Goal: Task Accomplishment & Management: Manage account settings

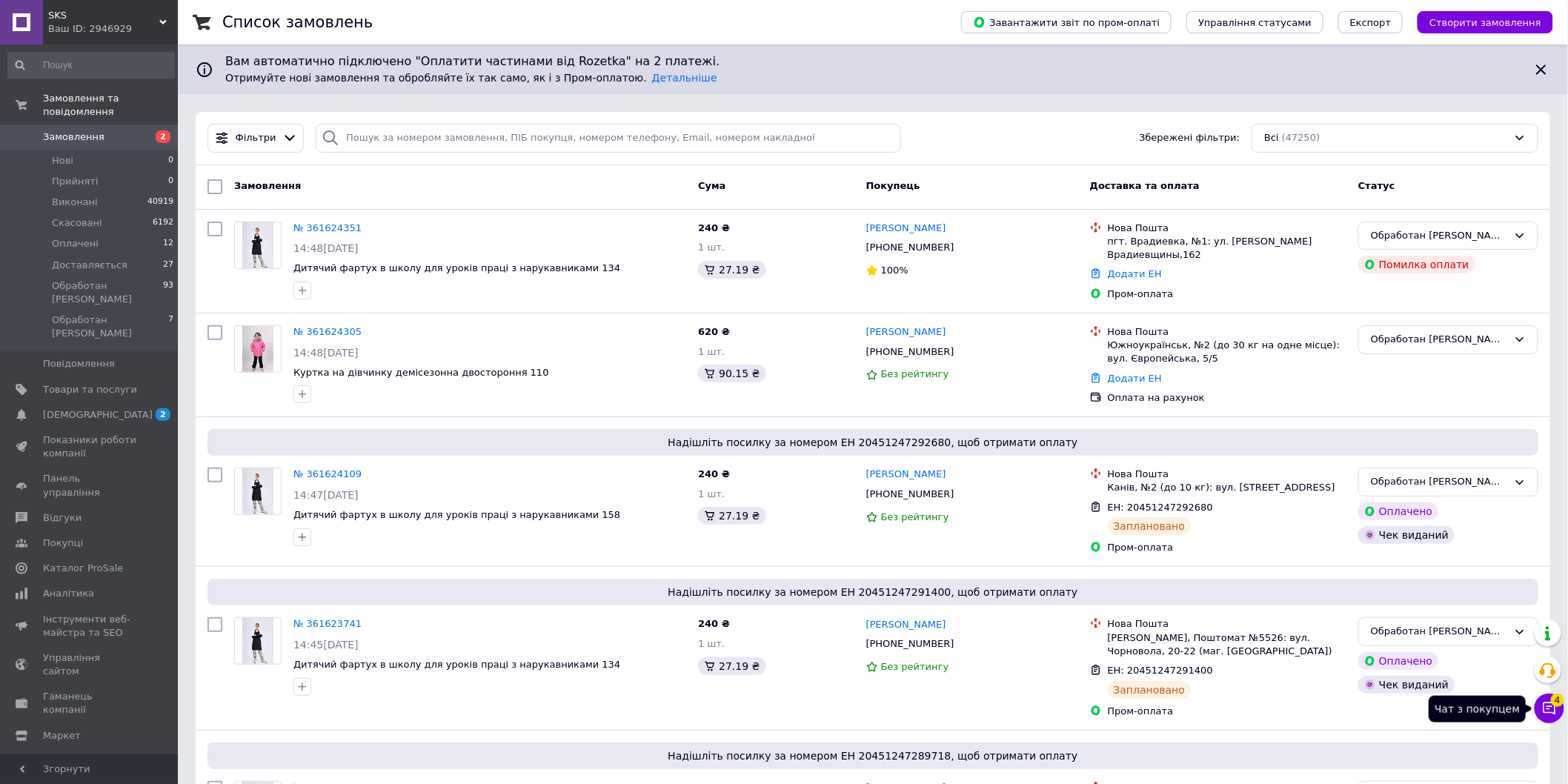
click at [1560, 705] on span "4" at bounding box center [1558, 700] width 13 height 13
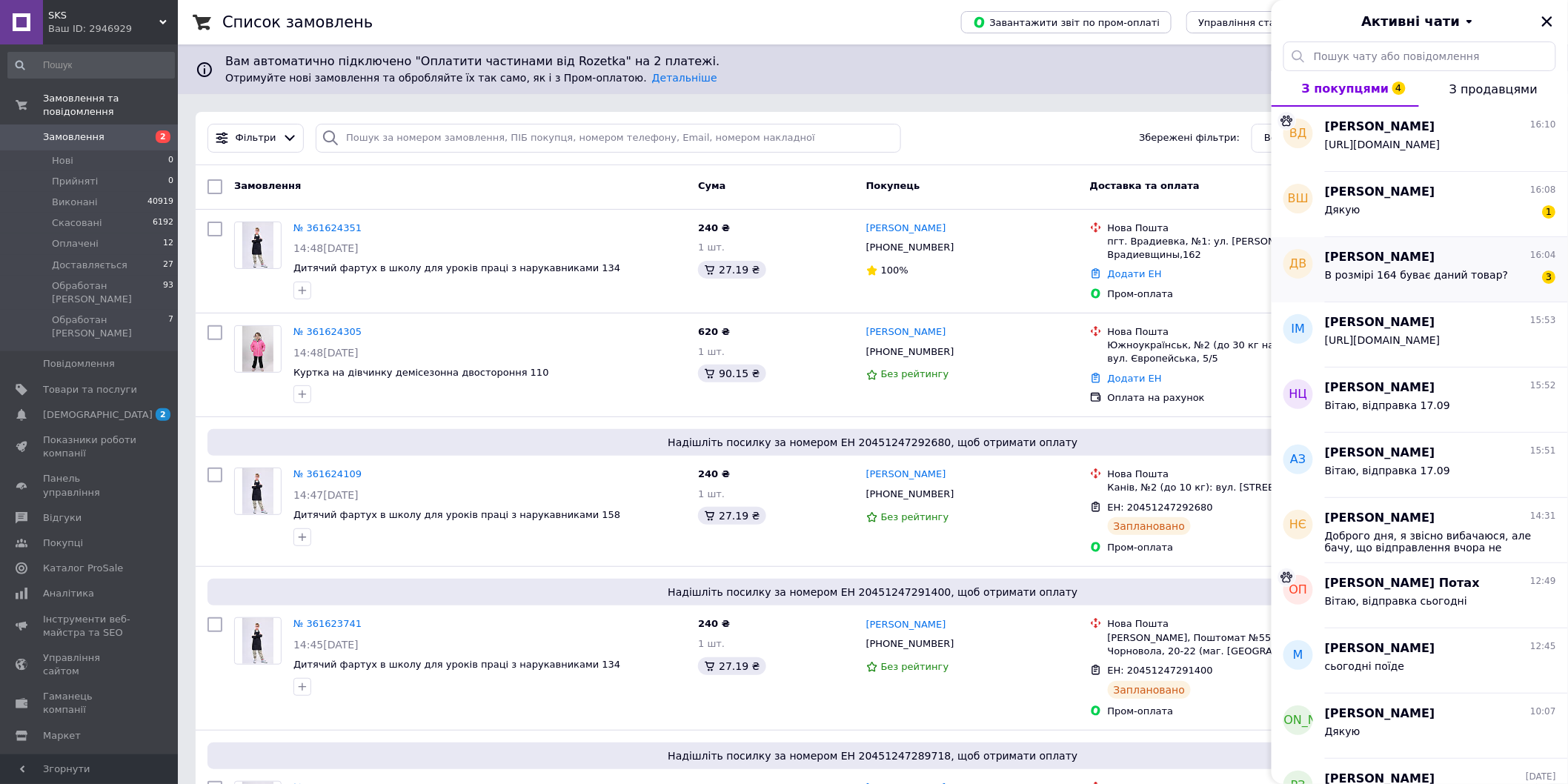
click at [1460, 280] on span "В розмірі 164 буває даний товар?" at bounding box center [1417, 274] width 184 height 12
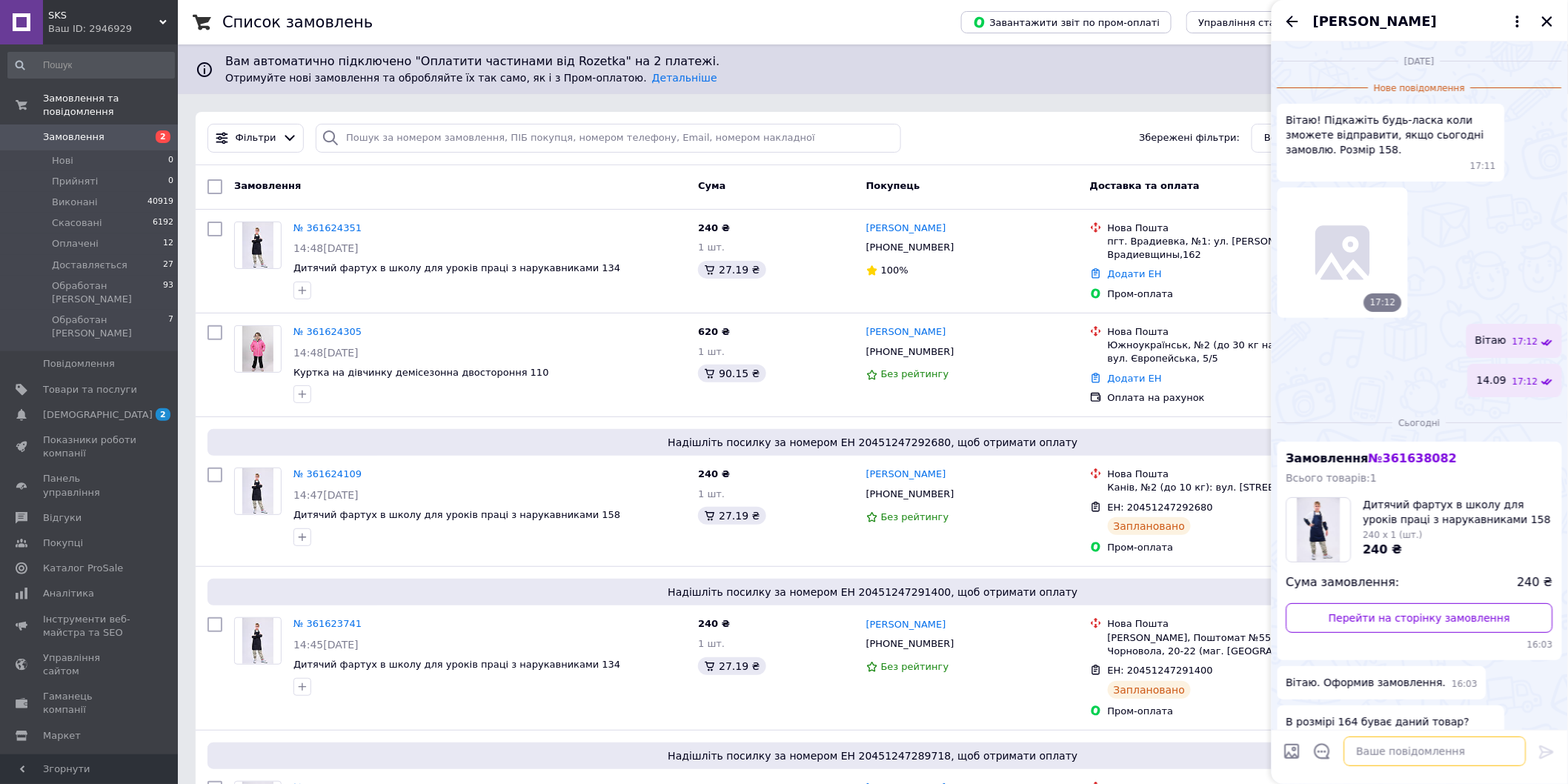
click at [1395, 766] on textarea at bounding box center [1435, 752] width 182 height 29
type textarea "Вітаю"
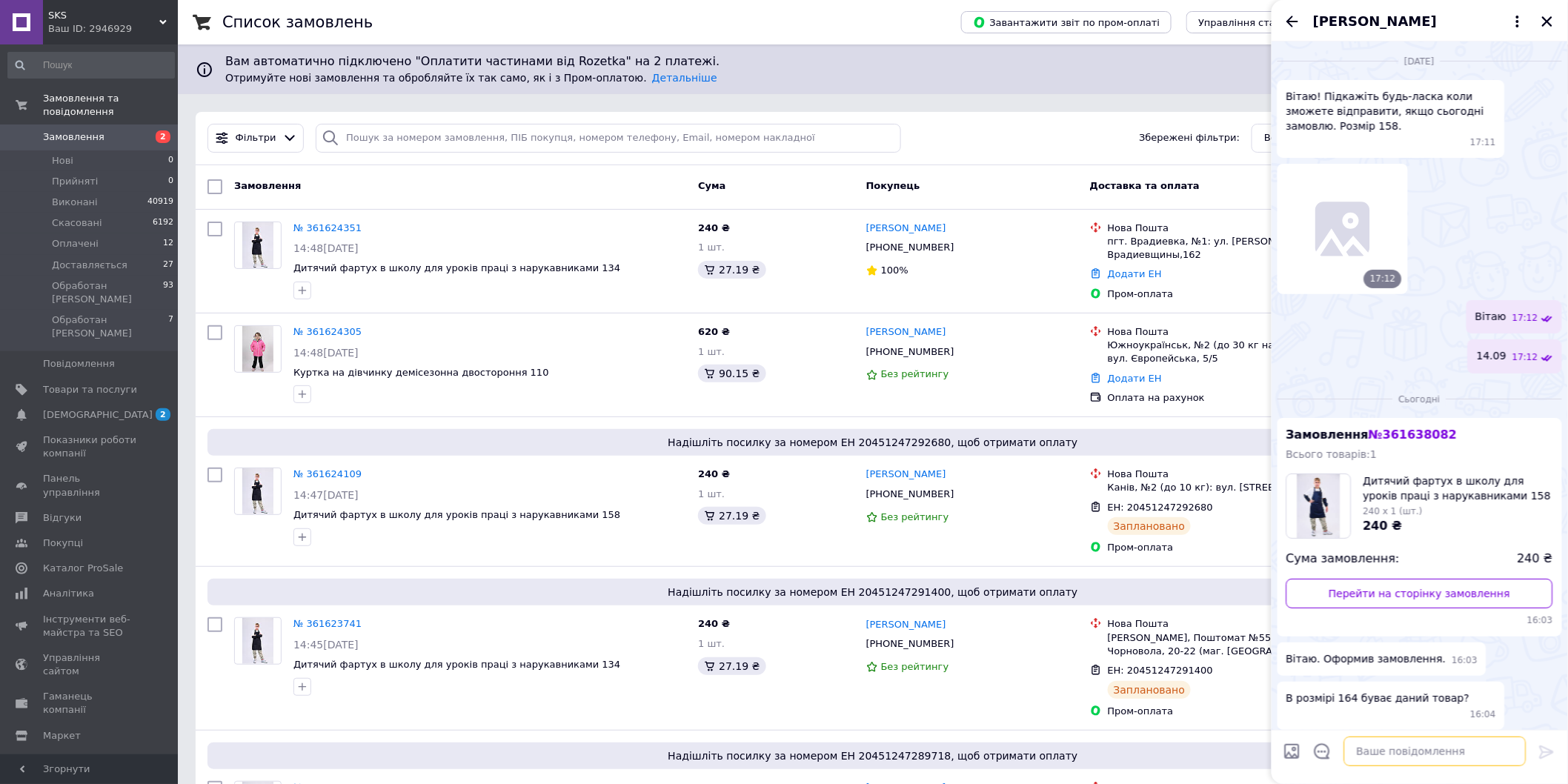
scroll to position [29, 0]
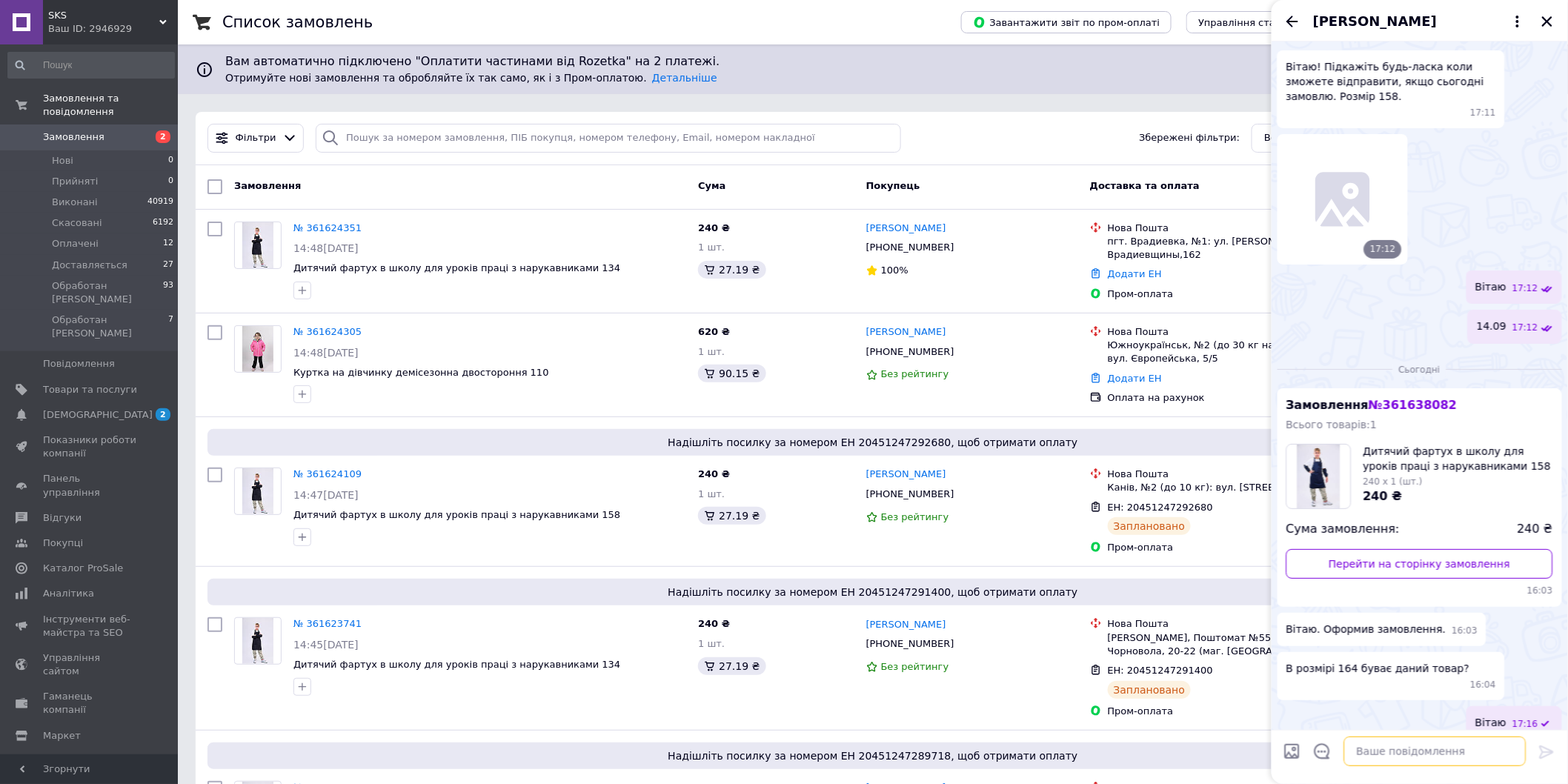
click at [1426, 742] on textarea at bounding box center [1435, 752] width 182 height 29
type textarea "можна пошити"
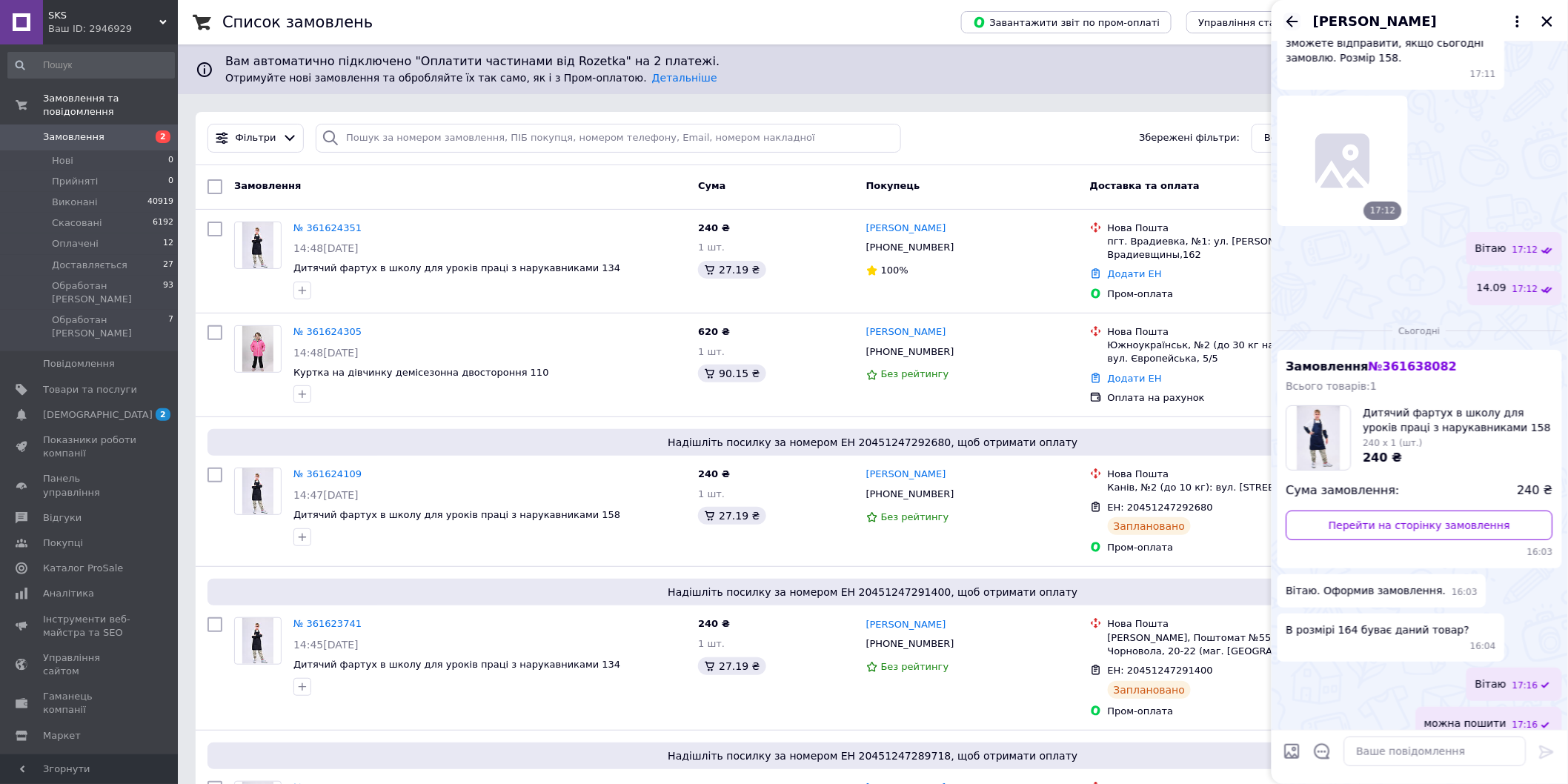
click at [1286, 19] on icon "Назад" at bounding box center [1292, 21] width 17 height 17
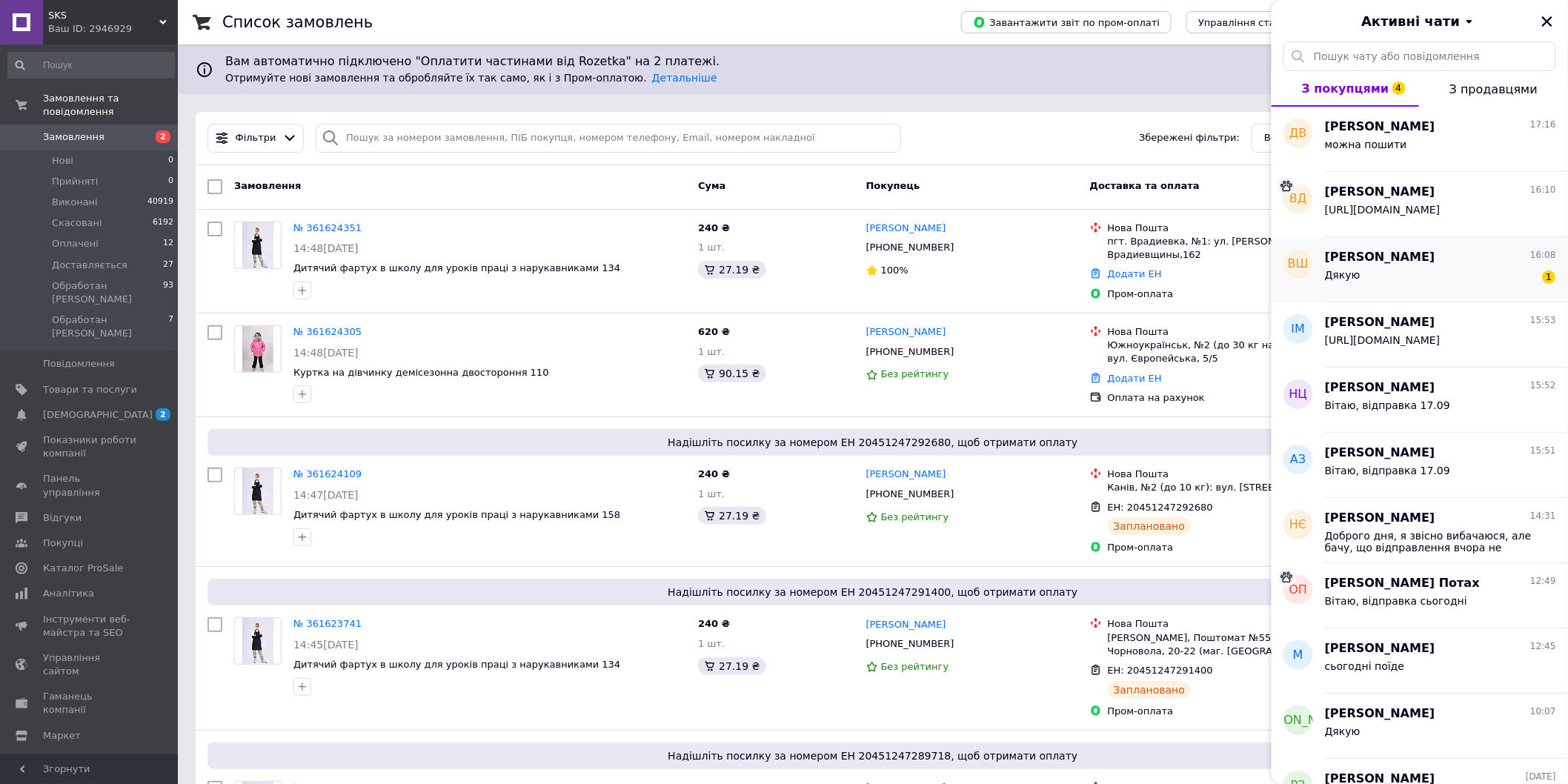
click at [1470, 275] on div "Дякую 1" at bounding box center [1440, 278] width 231 height 24
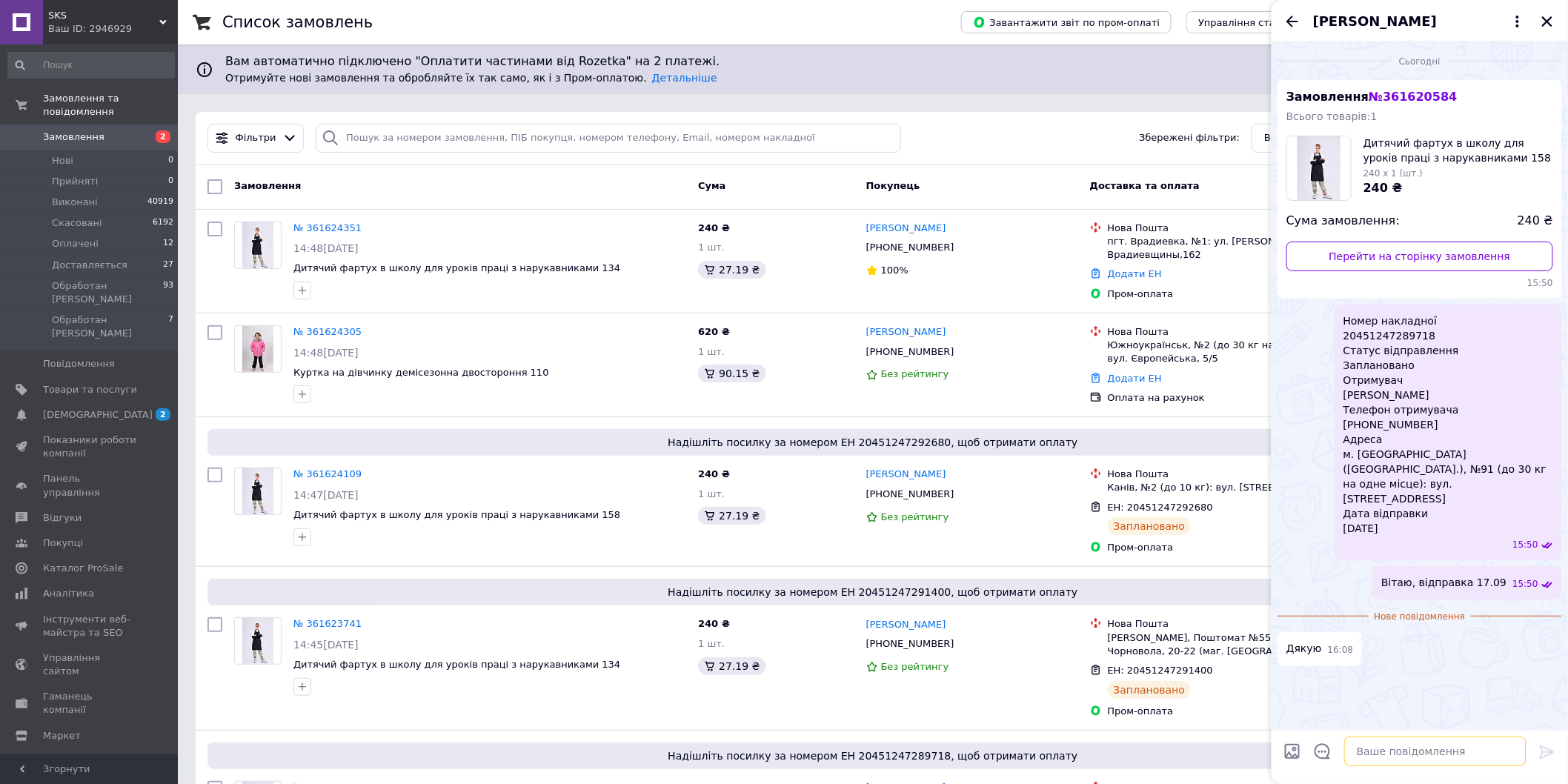
click at [1394, 746] on textarea at bounding box center [1435, 752] width 182 height 29
type textarea "Будь ласка"
click at [1547, 22] on icon "Закрити" at bounding box center [1547, 21] width 10 height 10
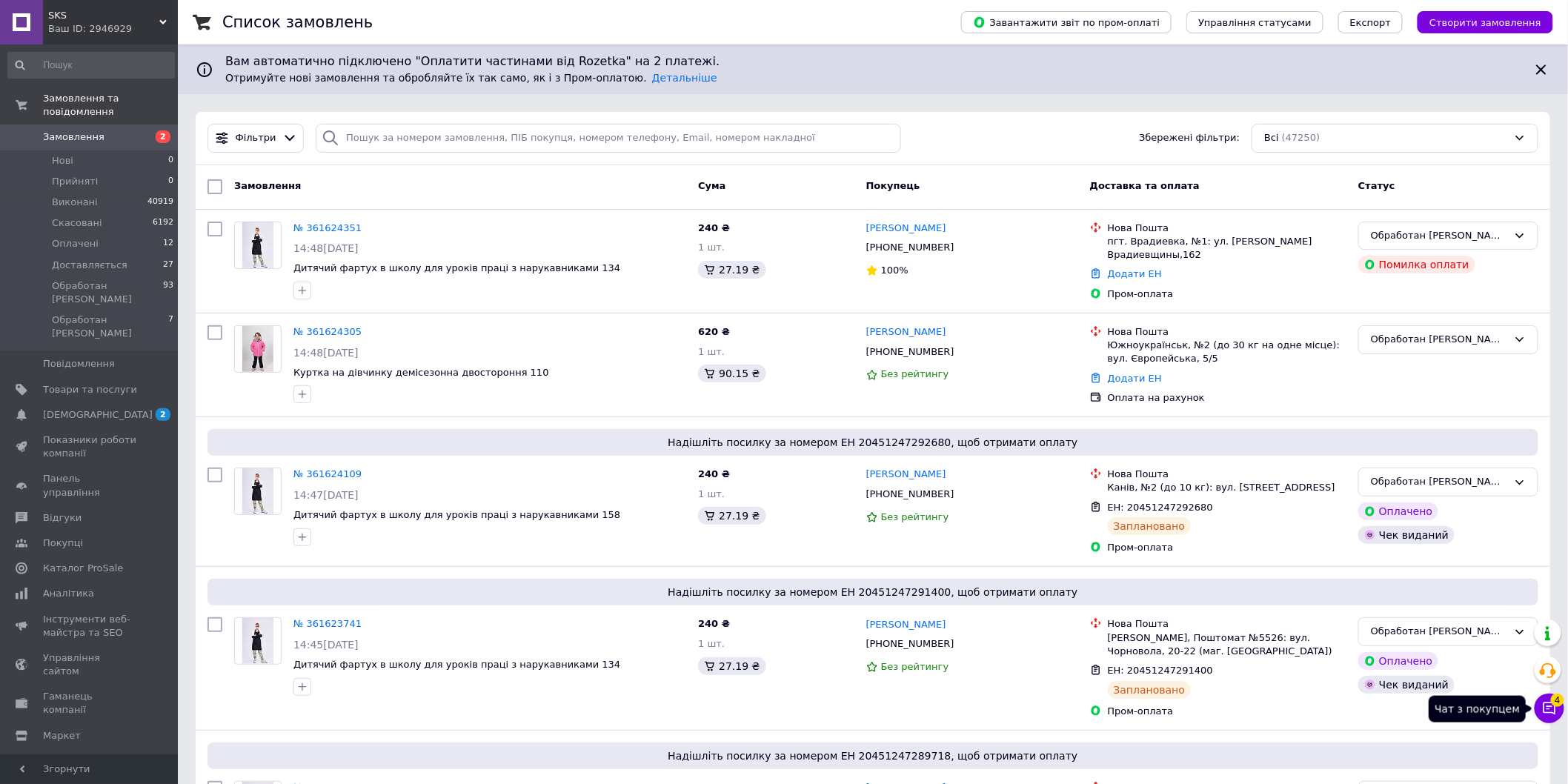
click at [1560, 708] on button "Чат з покупцем 4" at bounding box center [1550, 709] width 29 height 29
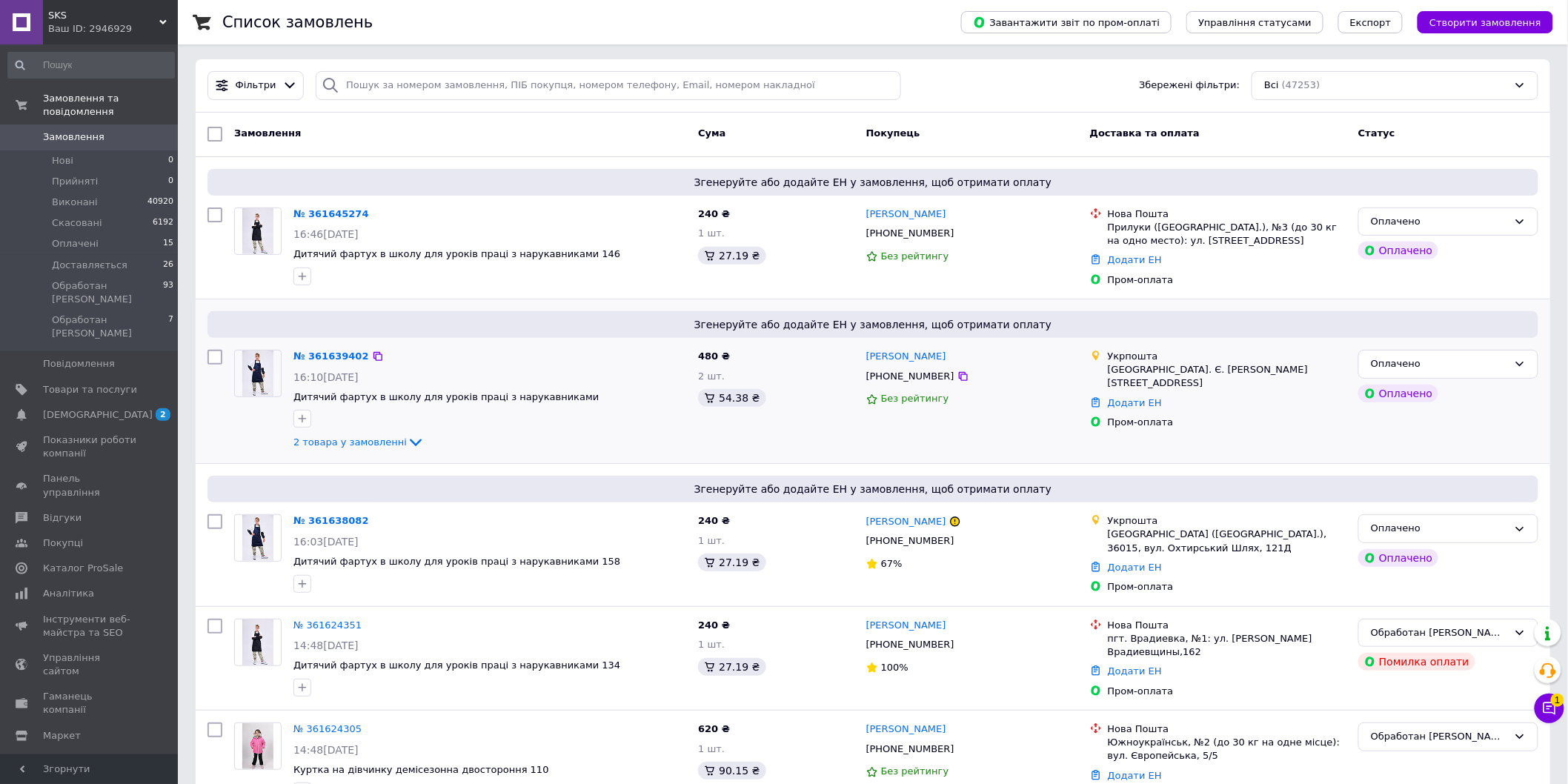
scroll to position [82, 0]
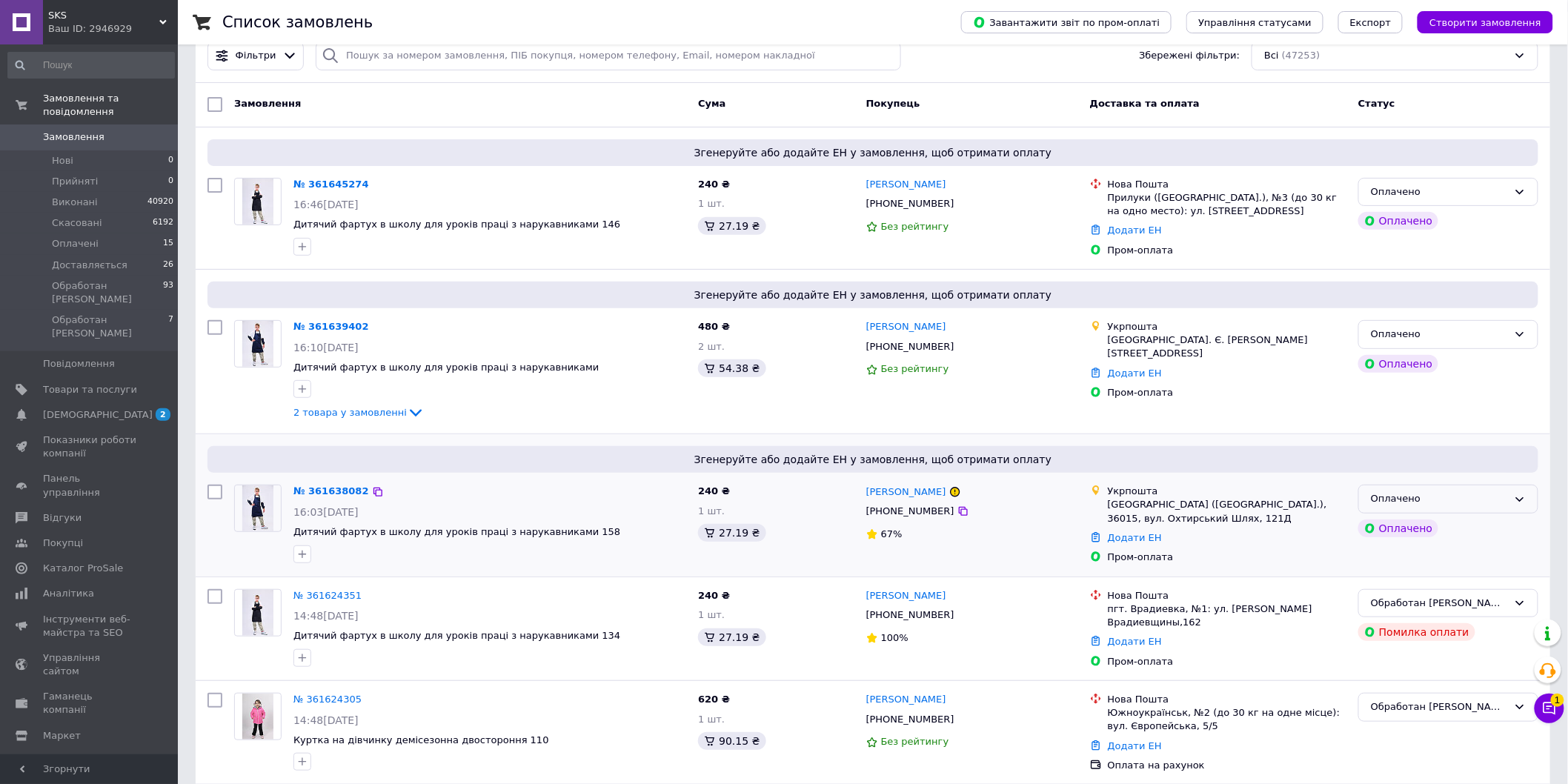
click at [1450, 501] on div "Оплачено" at bounding box center [1439, 499] width 137 height 16
click at [1428, 633] on li "Обработан [PERSON_NAME]" at bounding box center [1448, 639] width 179 height 28
click at [337, 490] on link "№ 361638082" at bounding box center [331, 491] width 75 height 11
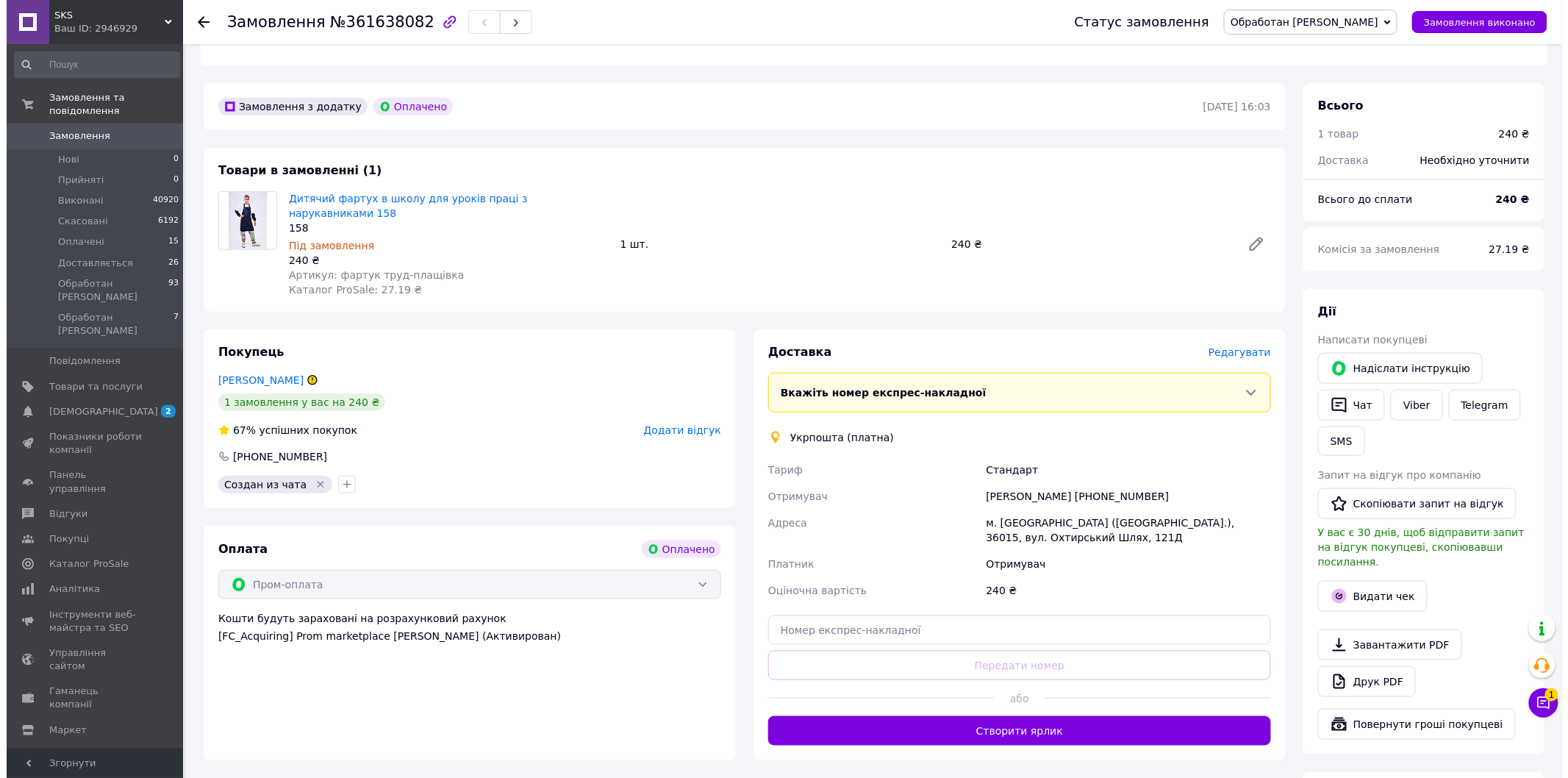
scroll to position [408, 0]
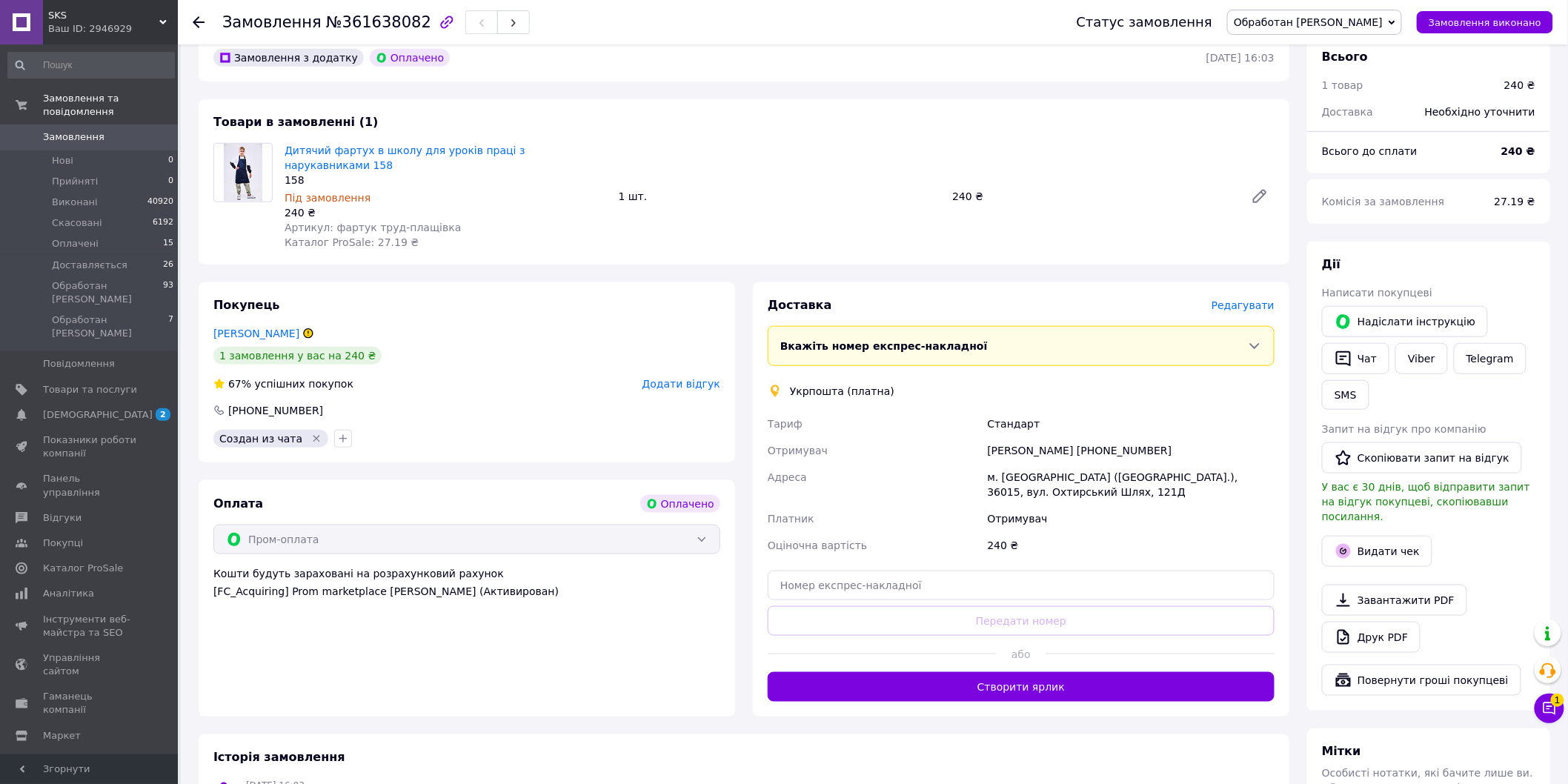
click at [1254, 299] on span "Редагувати" at bounding box center [1243, 305] width 63 height 12
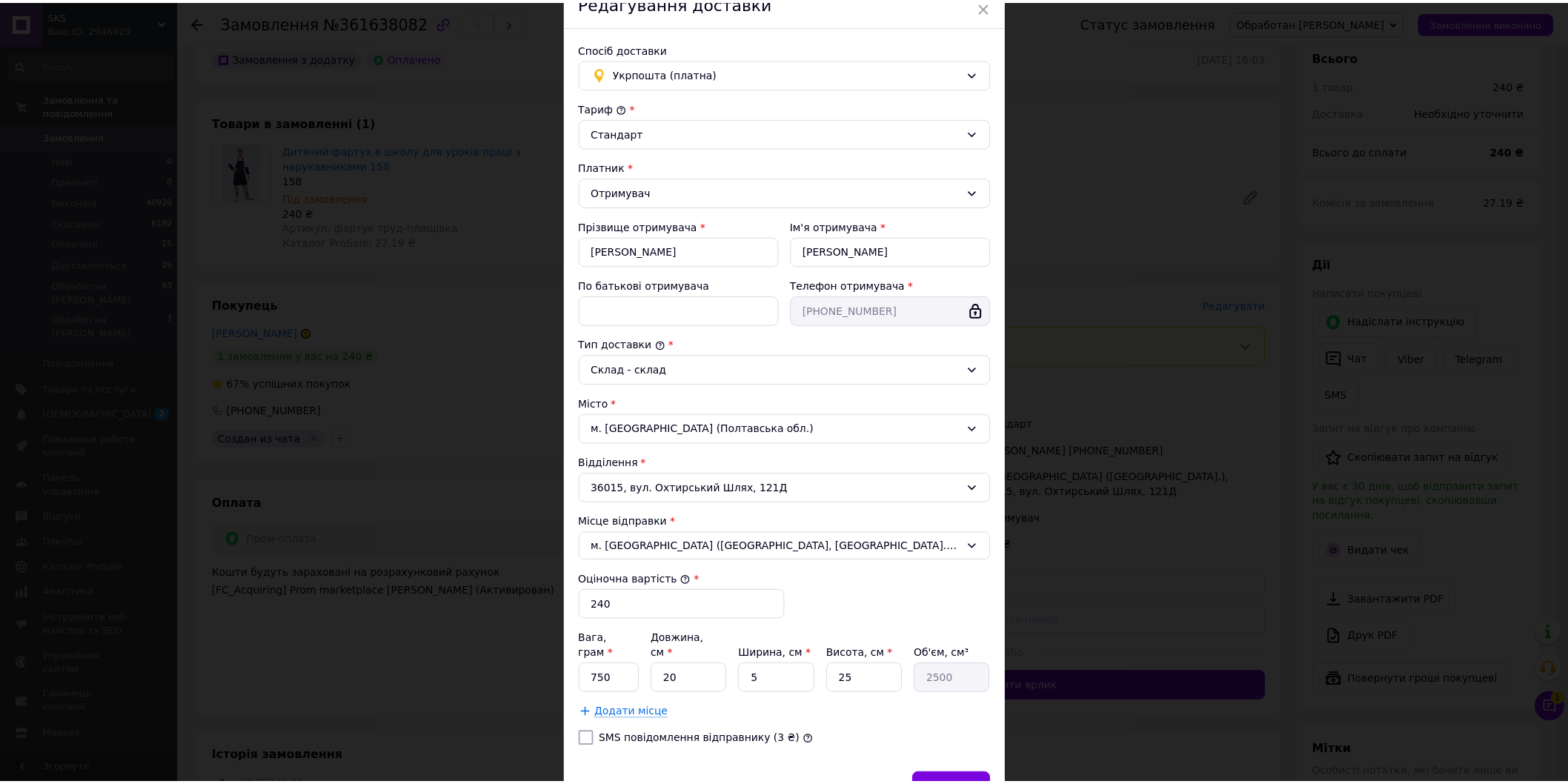
scroll to position [144, 0]
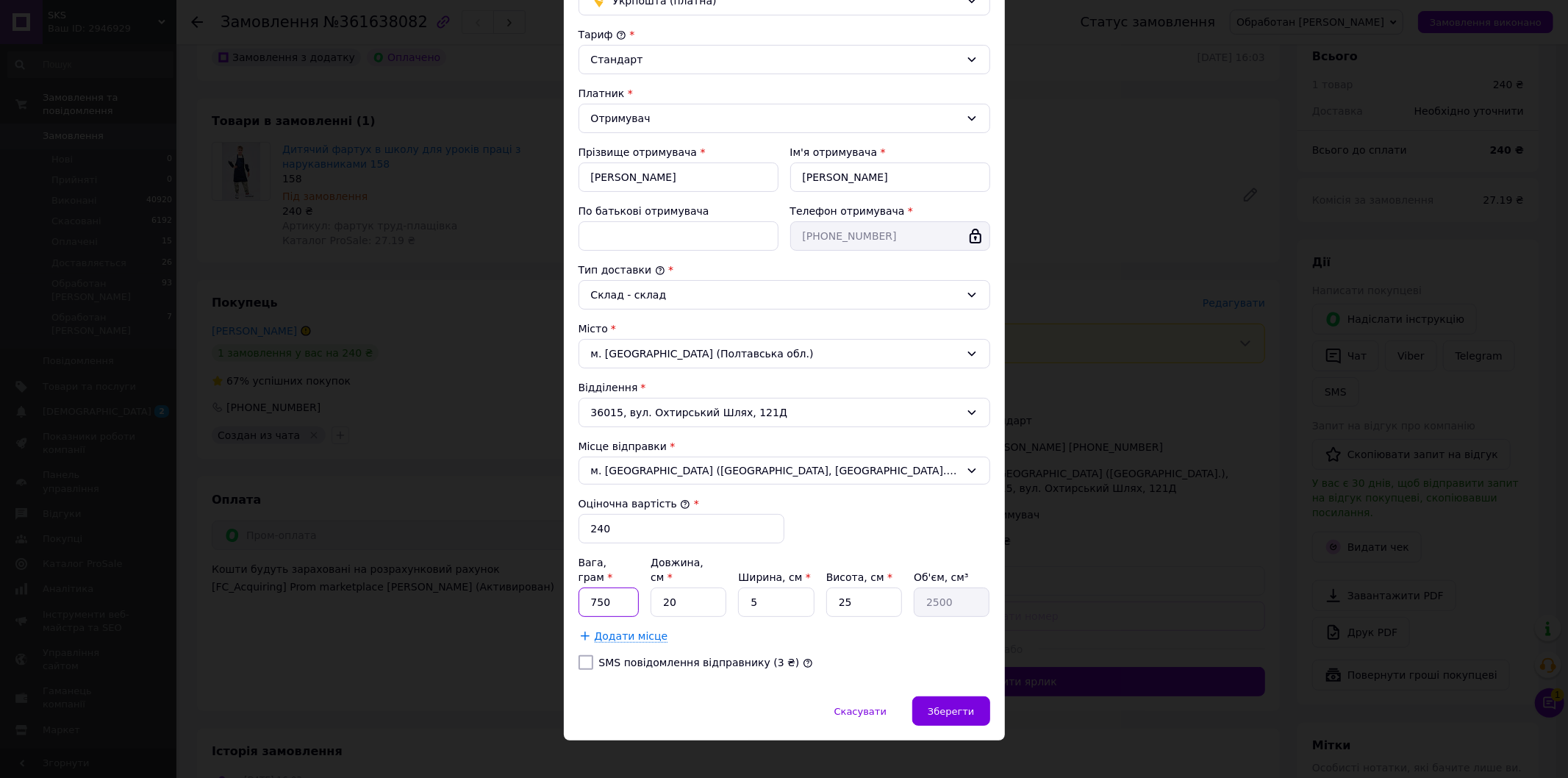
click at [592, 588] on input "750" at bounding box center [609, 603] width 61 height 29
type input "150"
drag, startPoint x: 856, startPoint y: 588, endPoint x: 828, endPoint y: 591, distance: 28.2
click at [828, 591] on input "25" at bounding box center [863, 603] width 76 height 29
type input "1"
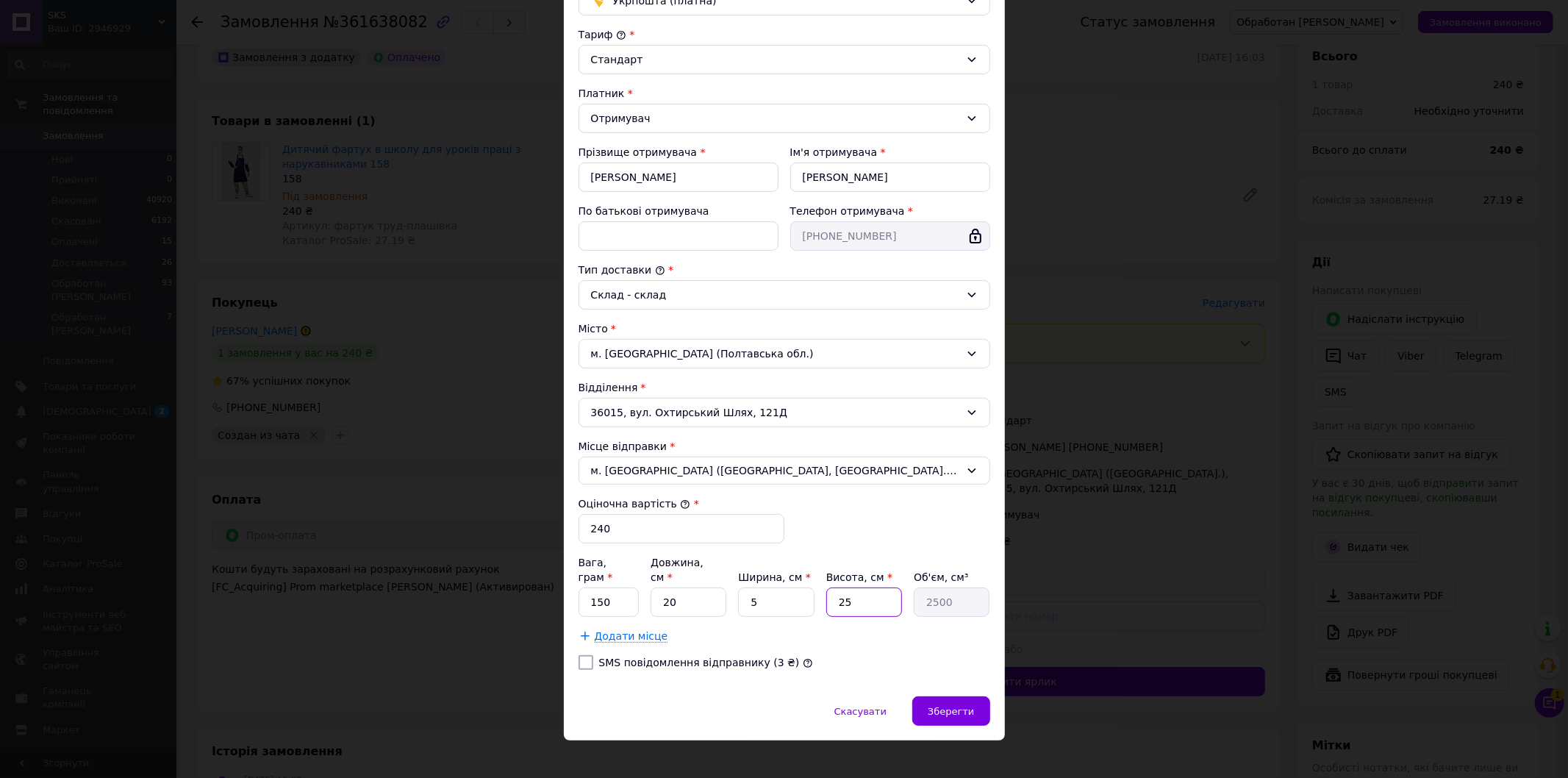
type input "100"
type input "10"
type input "1000"
type input "10"
click at [957, 697] on div "Зберегти" at bounding box center [951, 711] width 78 height 29
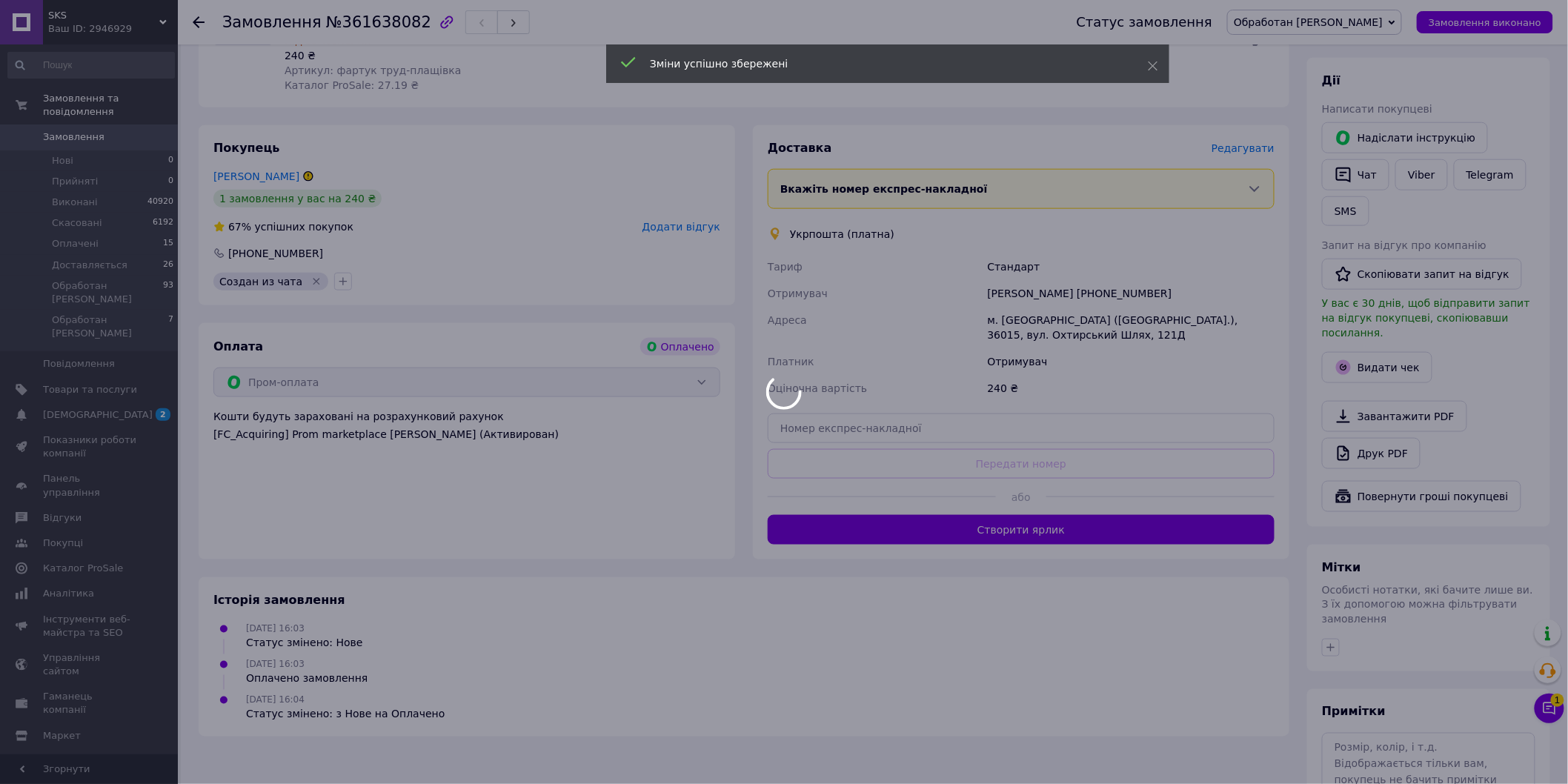
scroll to position [576, 0]
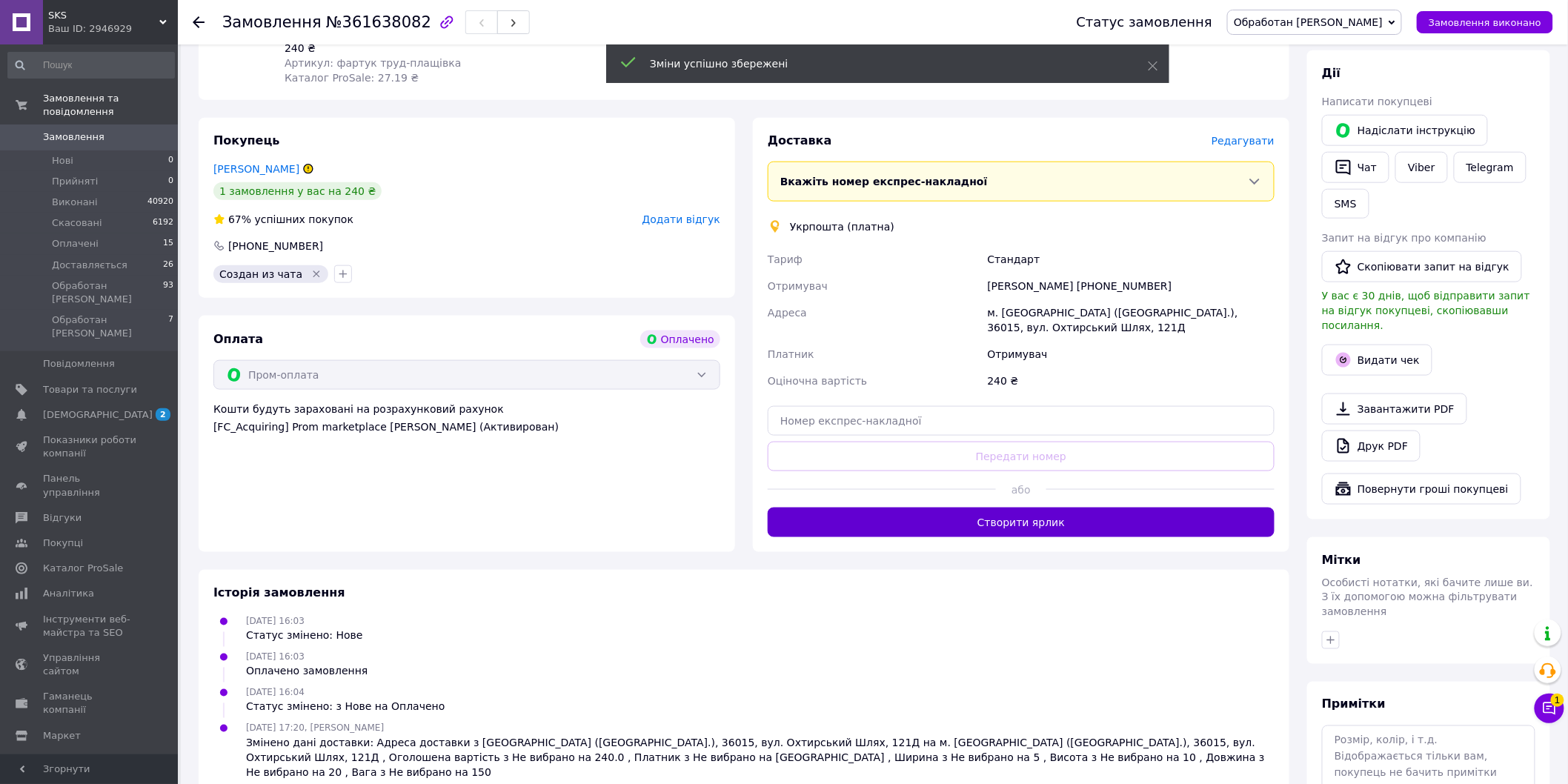
click at [1019, 508] on button "Створити ярлик" at bounding box center [1020, 523] width 507 height 29
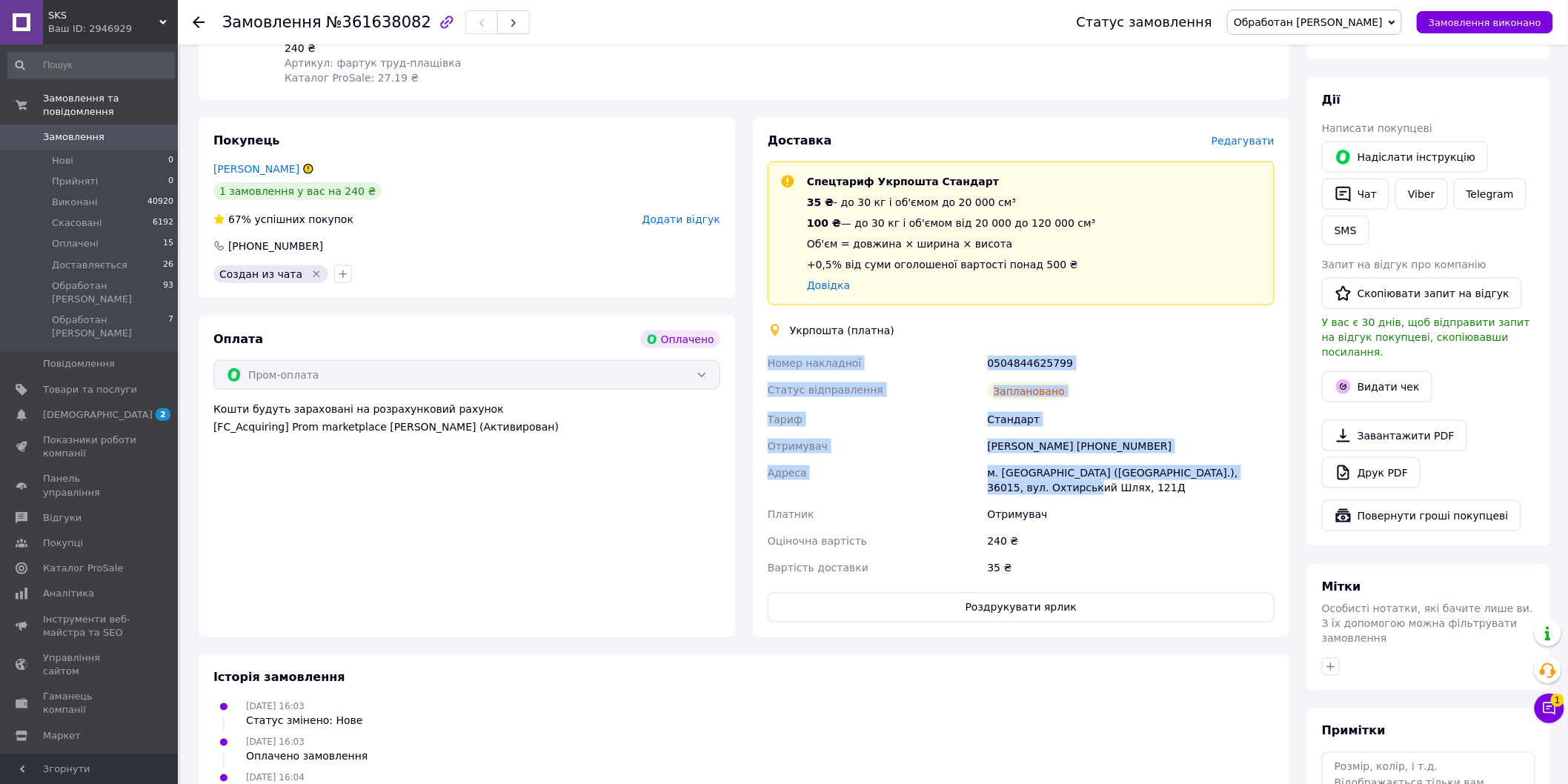
drag, startPoint x: 767, startPoint y: 317, endPoint x: 1277, endPoint y: 455, distance: 528.3
click at [1274, 455] on div "Доставка Редагувати Спецтариф Укрпошта Стандарт 35 ₴ - до 30 кг і об'ємом до 20…" at bounding box center [1020, 377] width 507 height 490
copy div "Номер накладної 0504844625799 Статус відправлення Заплановано Тариф Стандарт От…"
click at [1377, 372] on button "Видати чек" at bounding box center [1378, 387] width 110 height 31
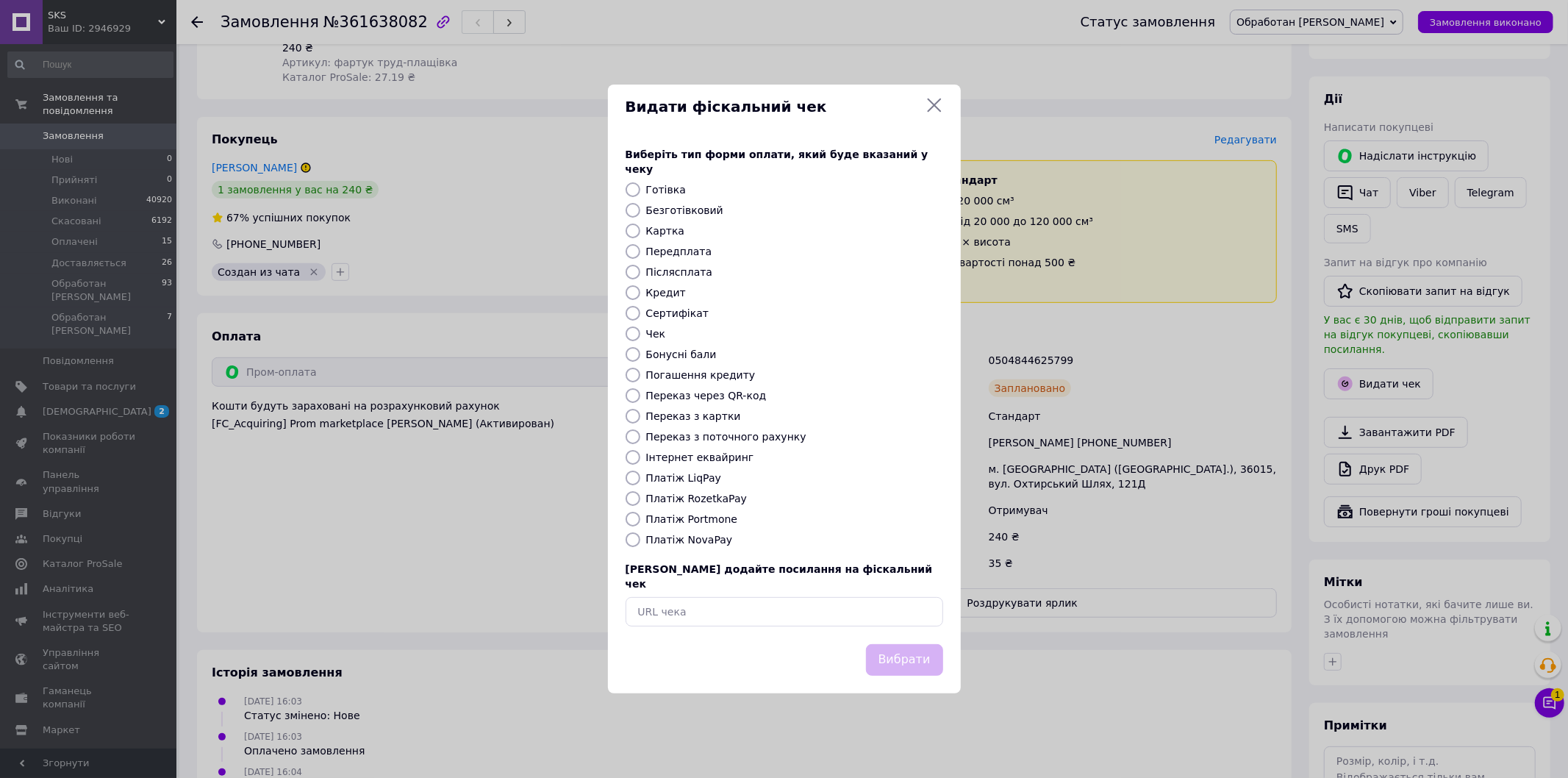
click at [931, 114] on icon at bounding box center [934, 105] width 17 height 17
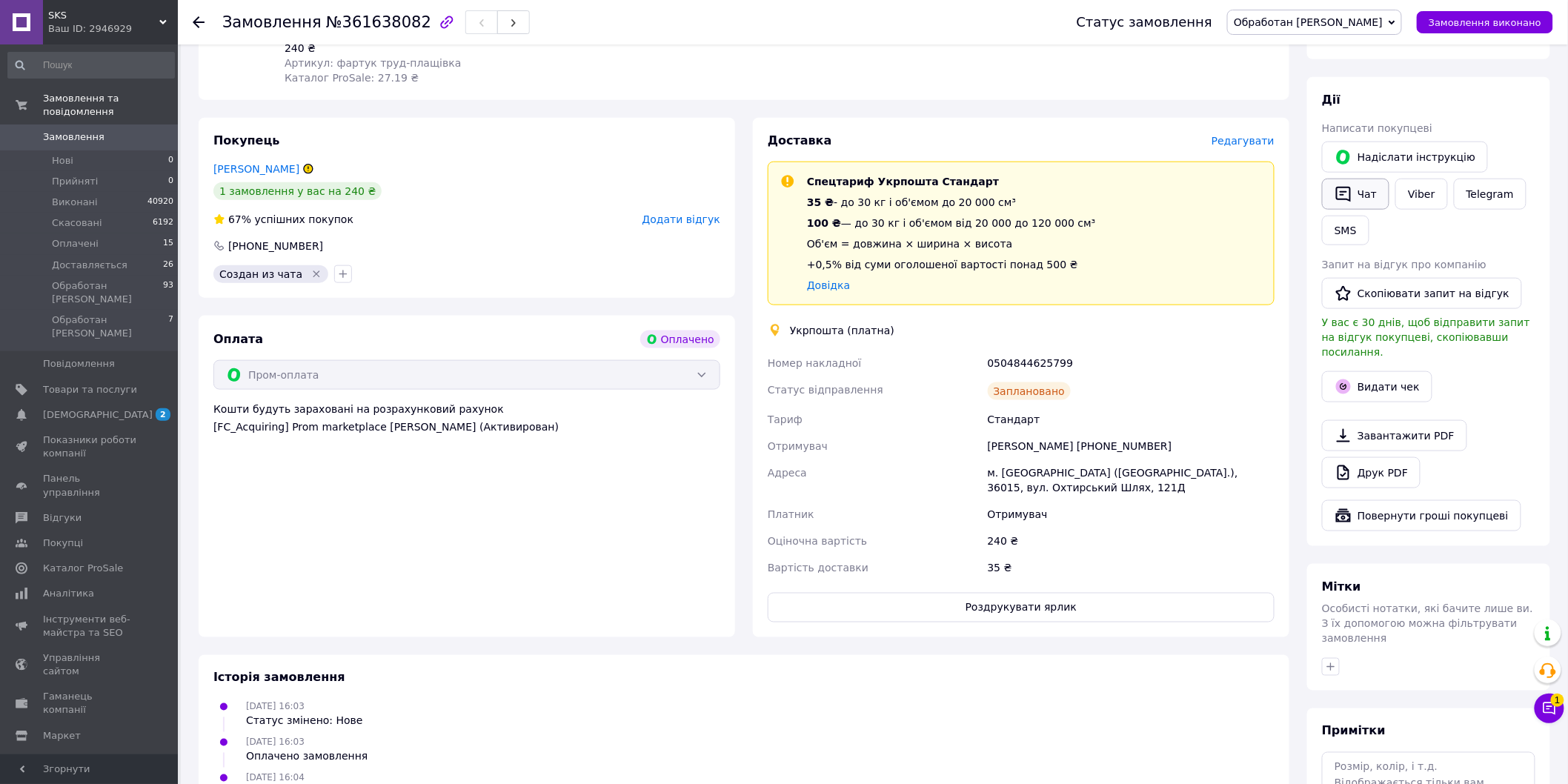
click at [1349, 185] on icon "button" at bounding box center [1343, 193] width 17 height 17
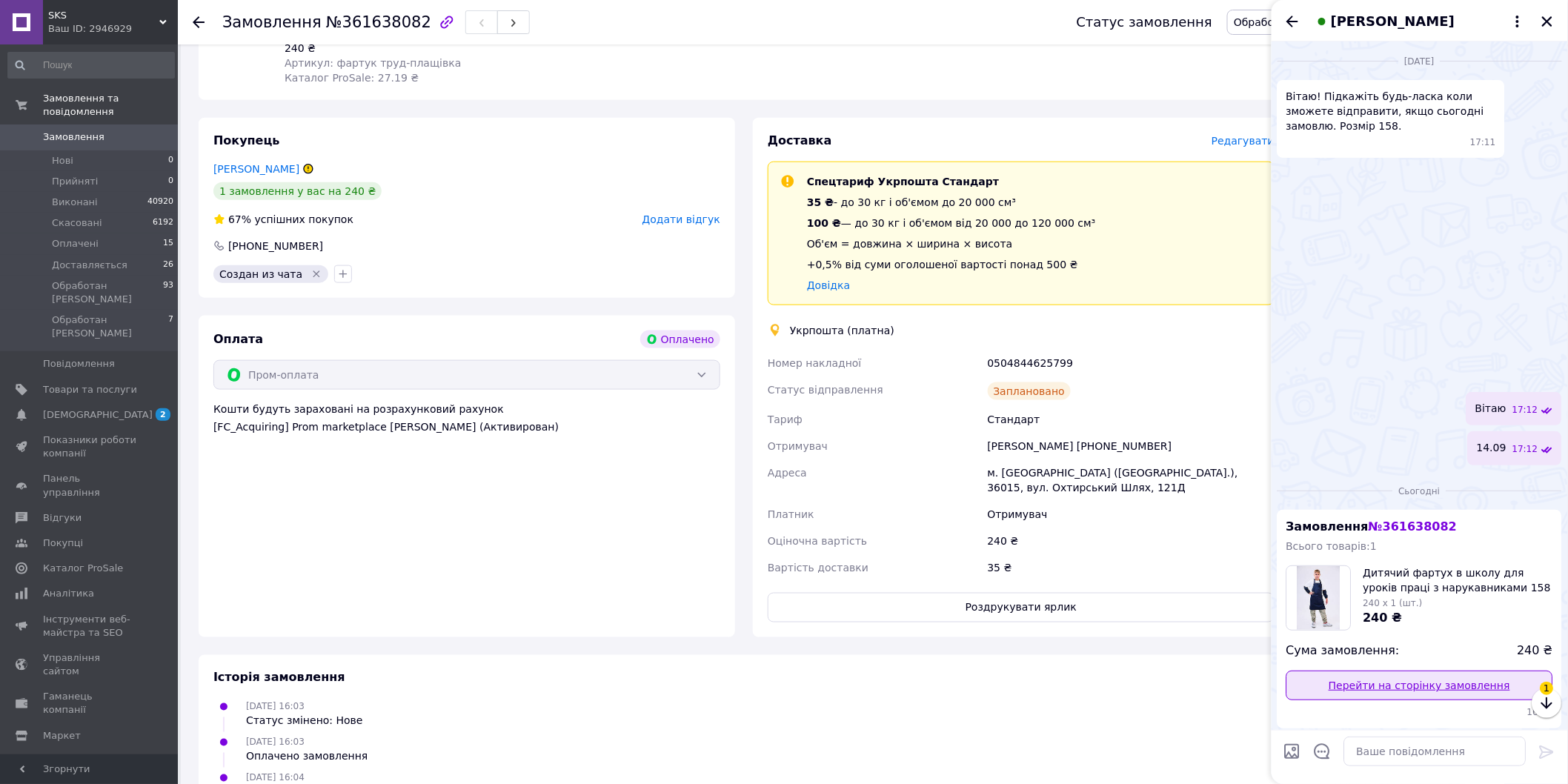
scroll to position [165, 0]
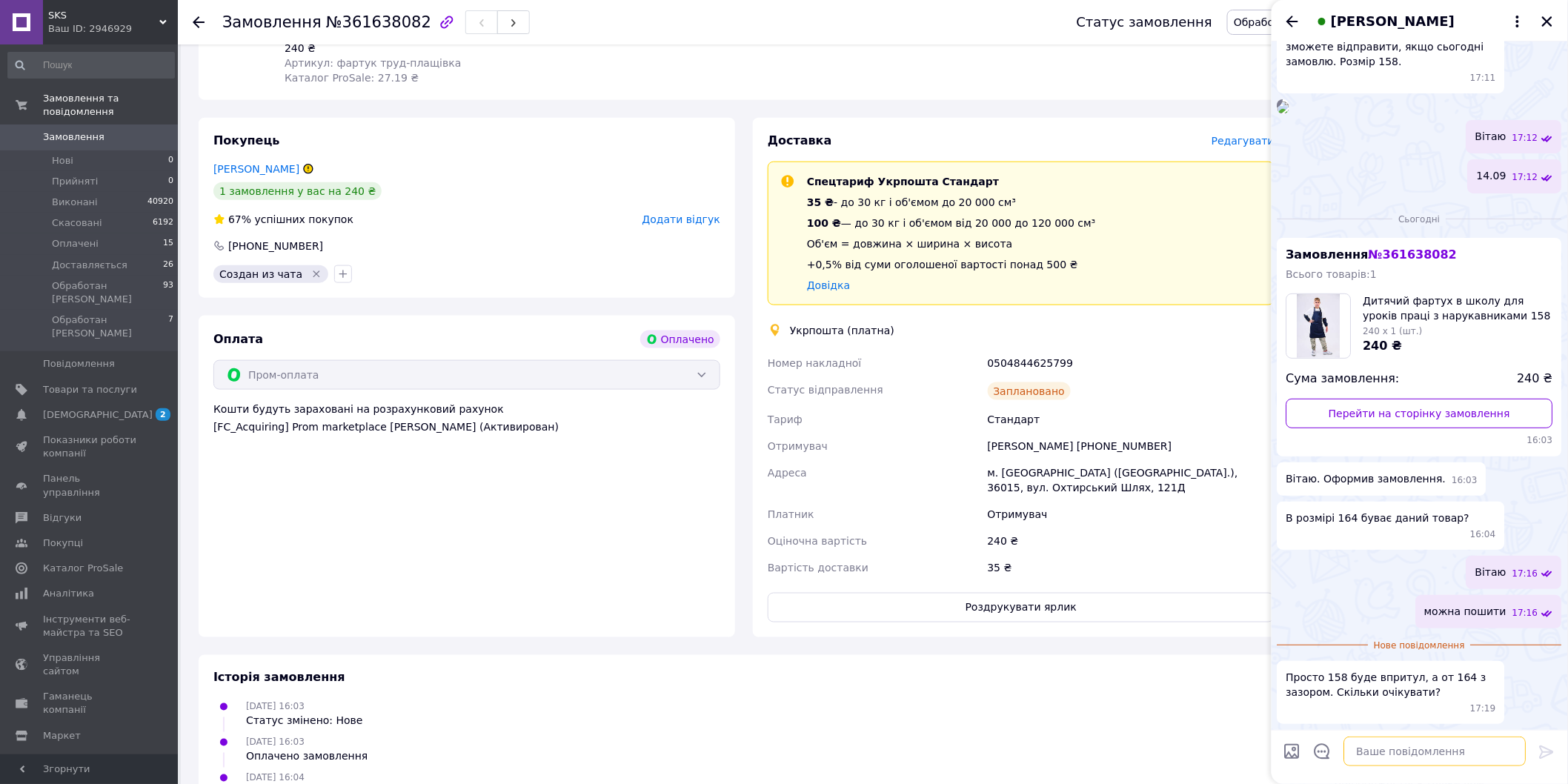
click at [1362, 755] on textarea at bounding box center [1435, 752] width 182 height 29
paste textarea "Номер накладної 0504844625799 Статус відправлення Заплановано Тариф Стандарт От…"
type textarea "Номер накладної 0504844625799 Статус відправлення Заплановано Тариф Стандарт От…"
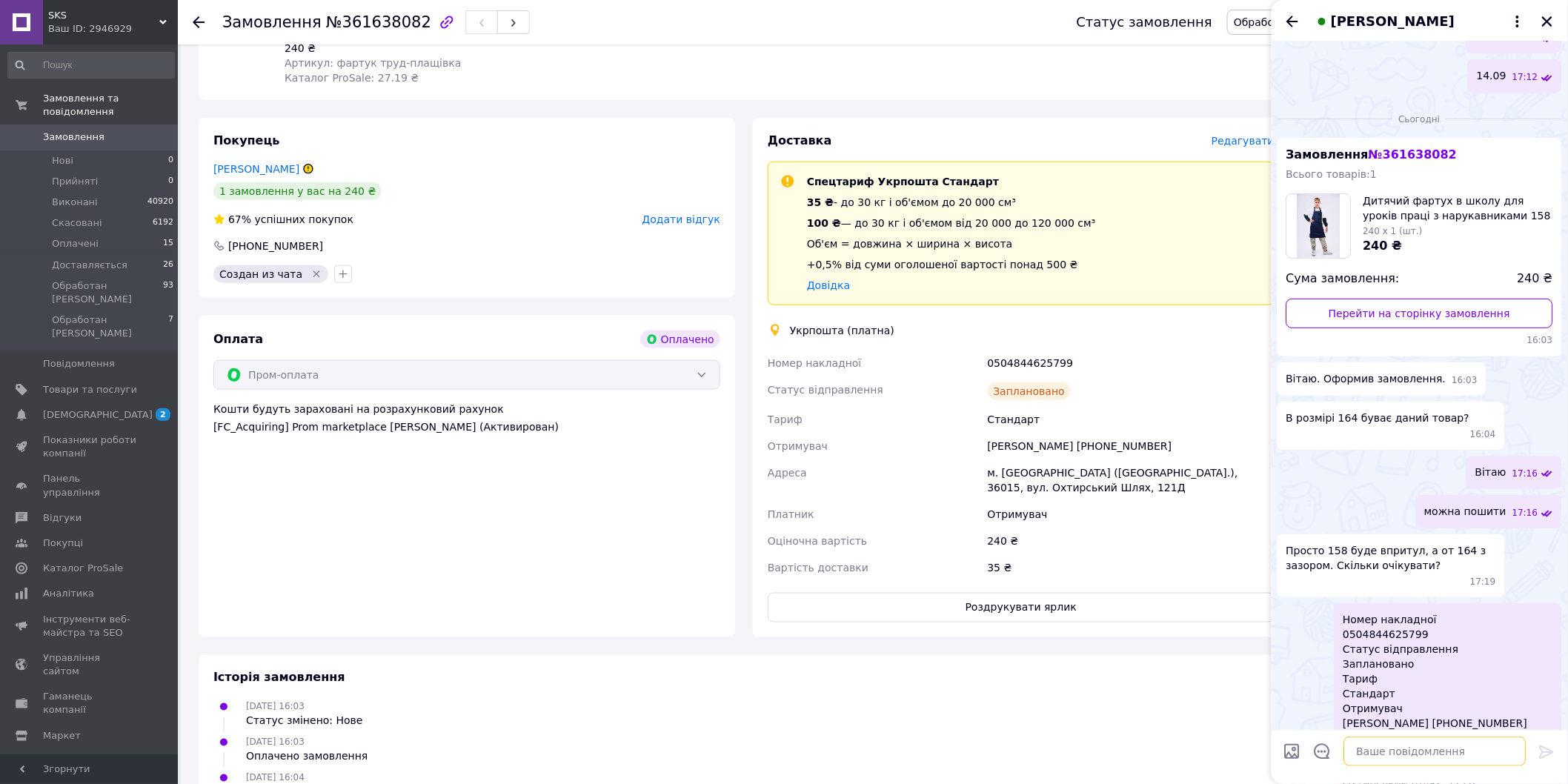
scroll to position [432, 0]
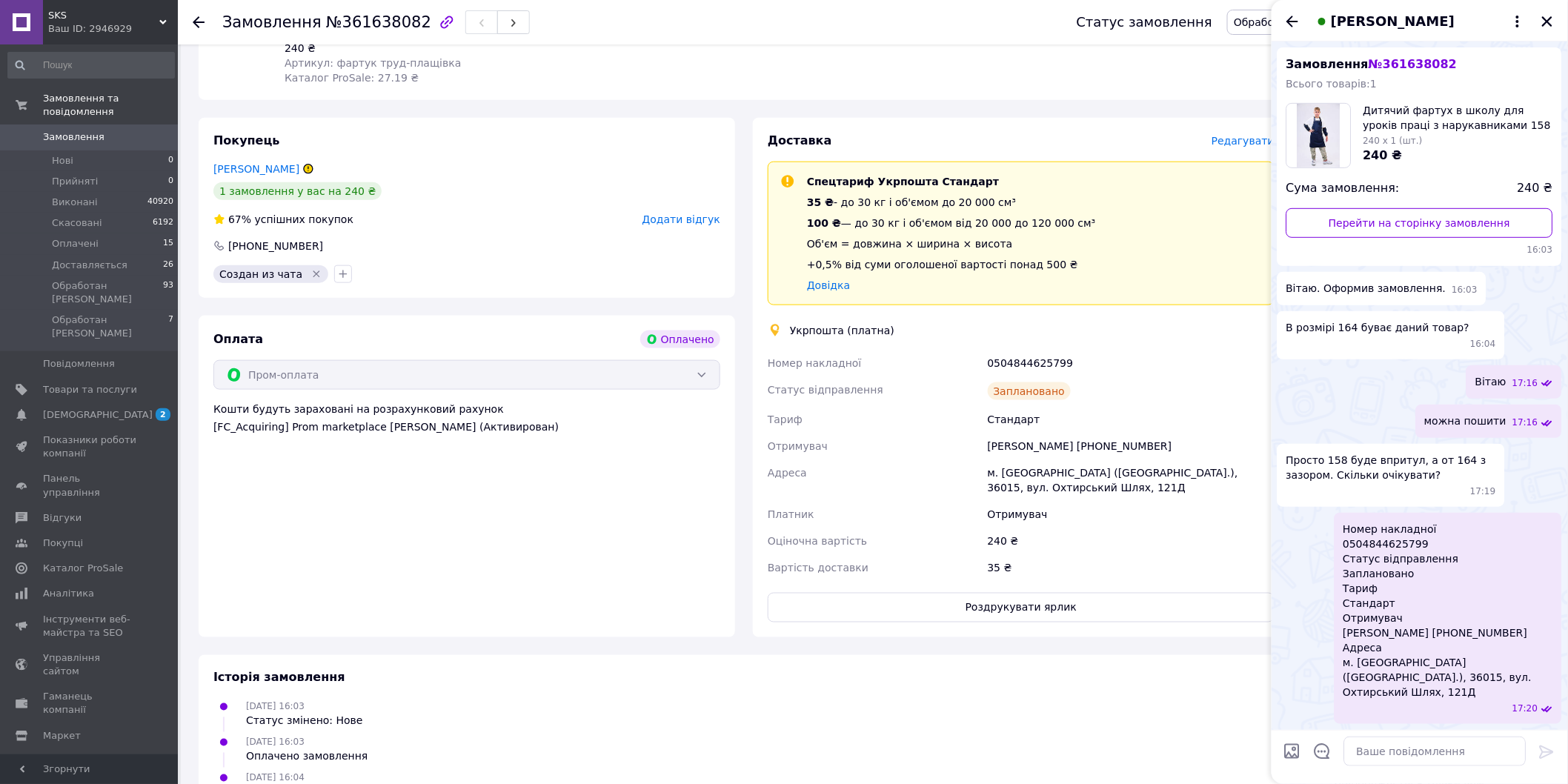
click at [1288, 756] on input "Завантажити файли" at bounding box center [1292, 751] width 17 height 17
type input "C:\fakepath\фартук 145 98982 .jpg"
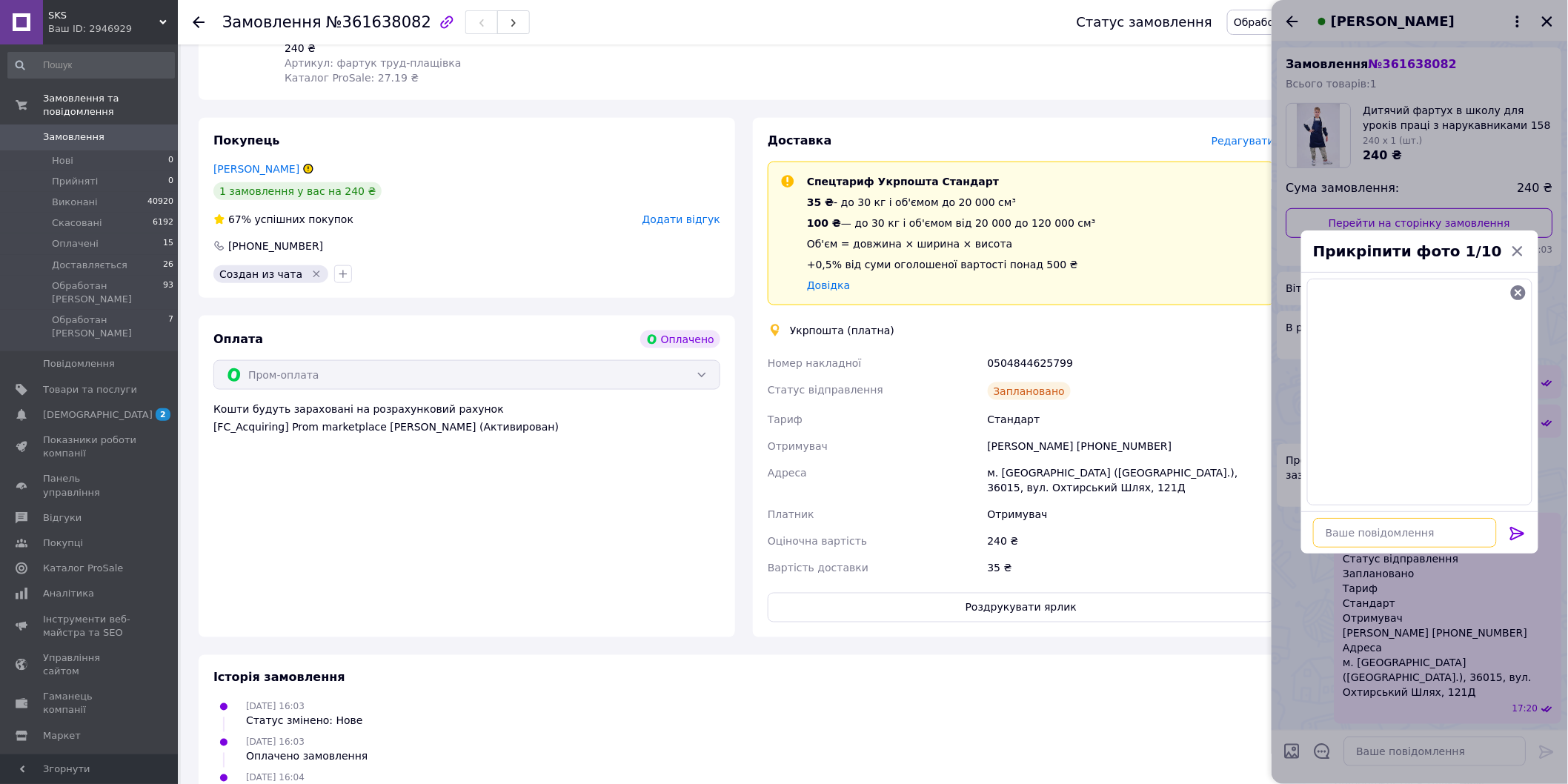
click at [1389, 539] on textarea at bounding box center [1405, 533] width 184 height 29
type textarea "людина зростом 168см в ньому"
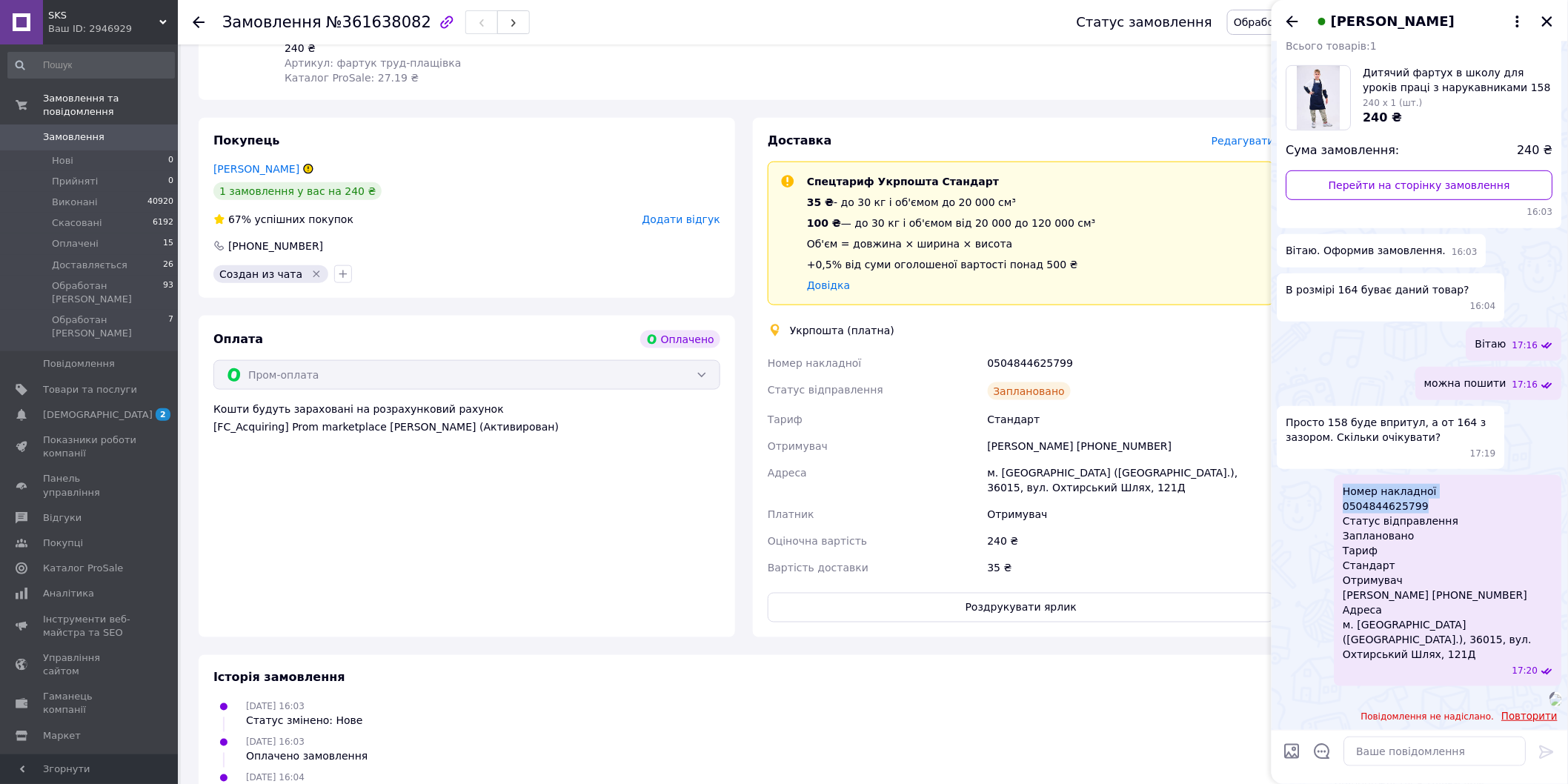
drag, startPoint x: 1424, startPoint y: 560, endPoint x: 1339, endPoint y: 543, distance: 86.7
click at [1339, 543] on div "Номер накладної 0504844625799 Статус відправлення Заплановано Тариф Стандарт От…" at bounding box center [1448, 581] width 227 height 212
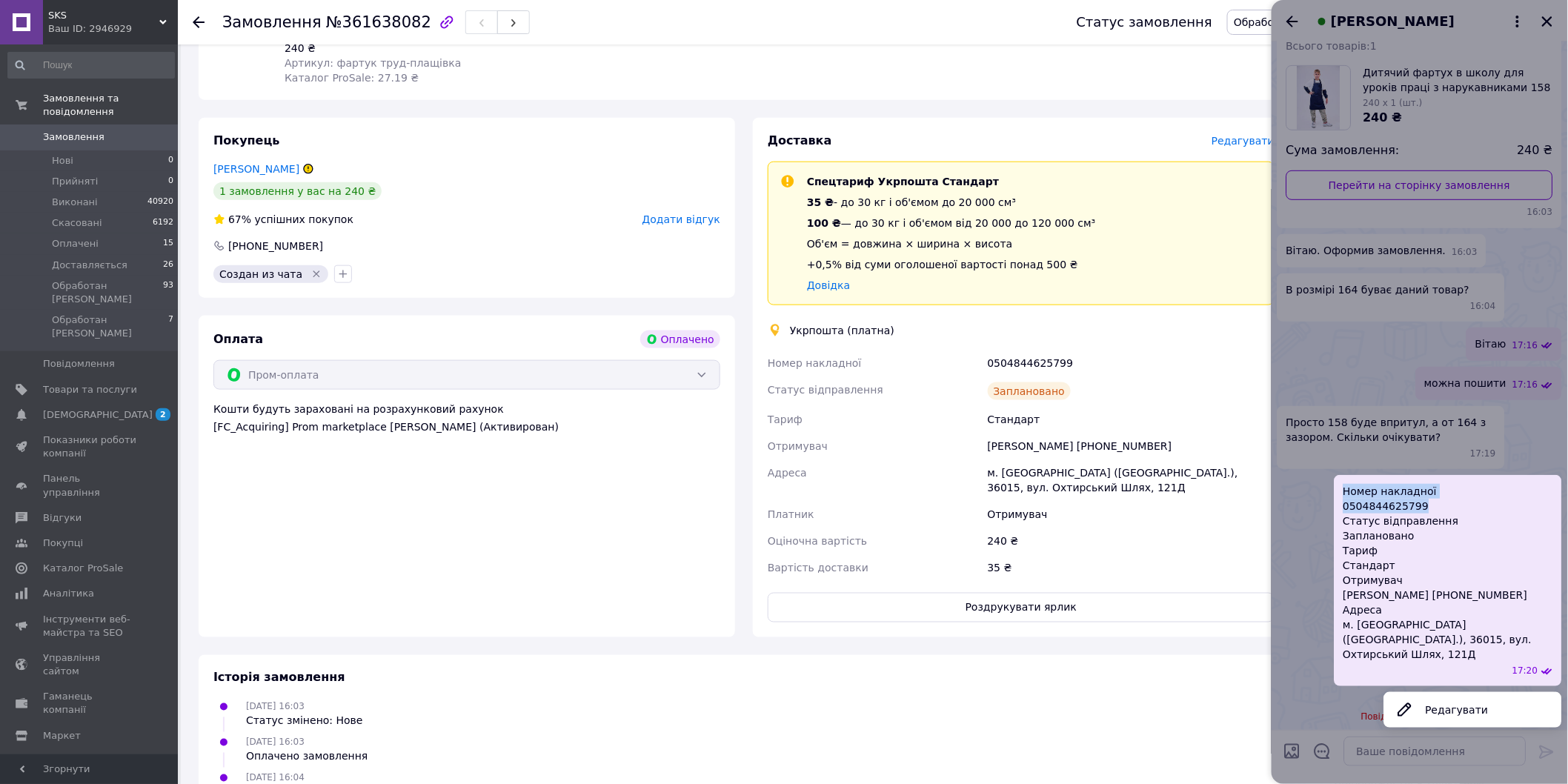
copy span "Номер накладної 0504844625799"
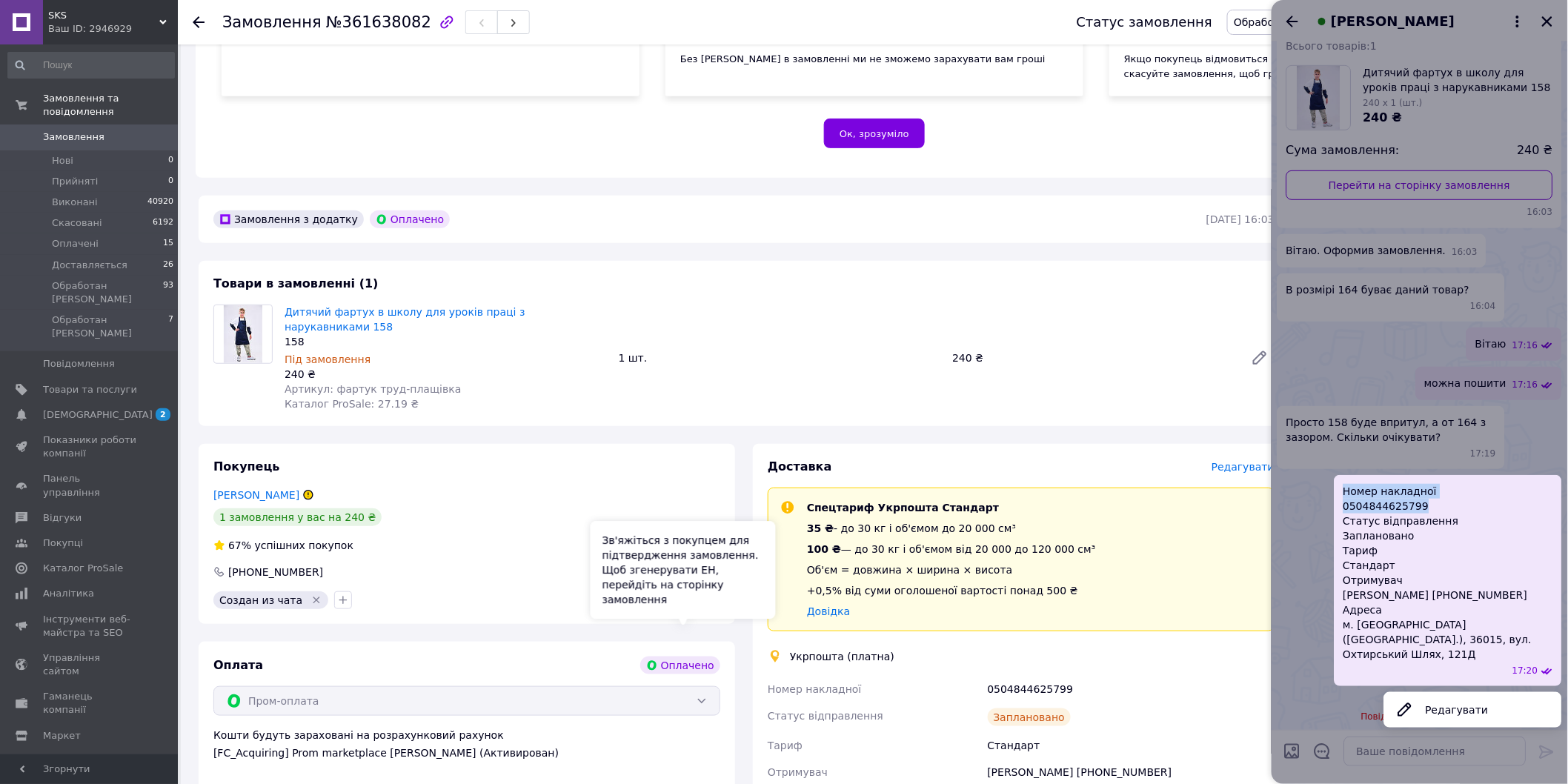
scroll to position [329, 0]
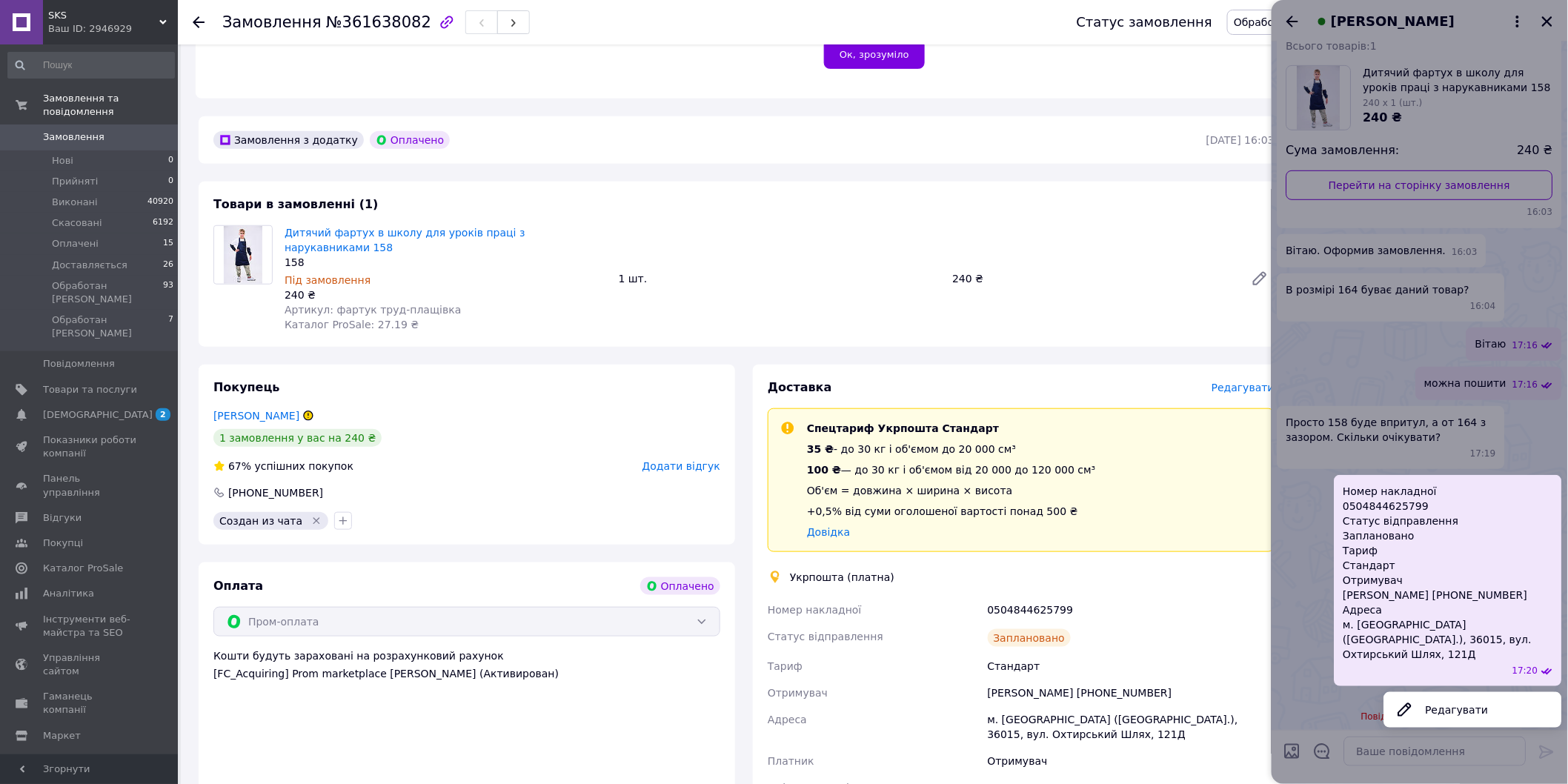
click at [1554, 18] on div at bounding box center [1420, 392] width 296 height 784
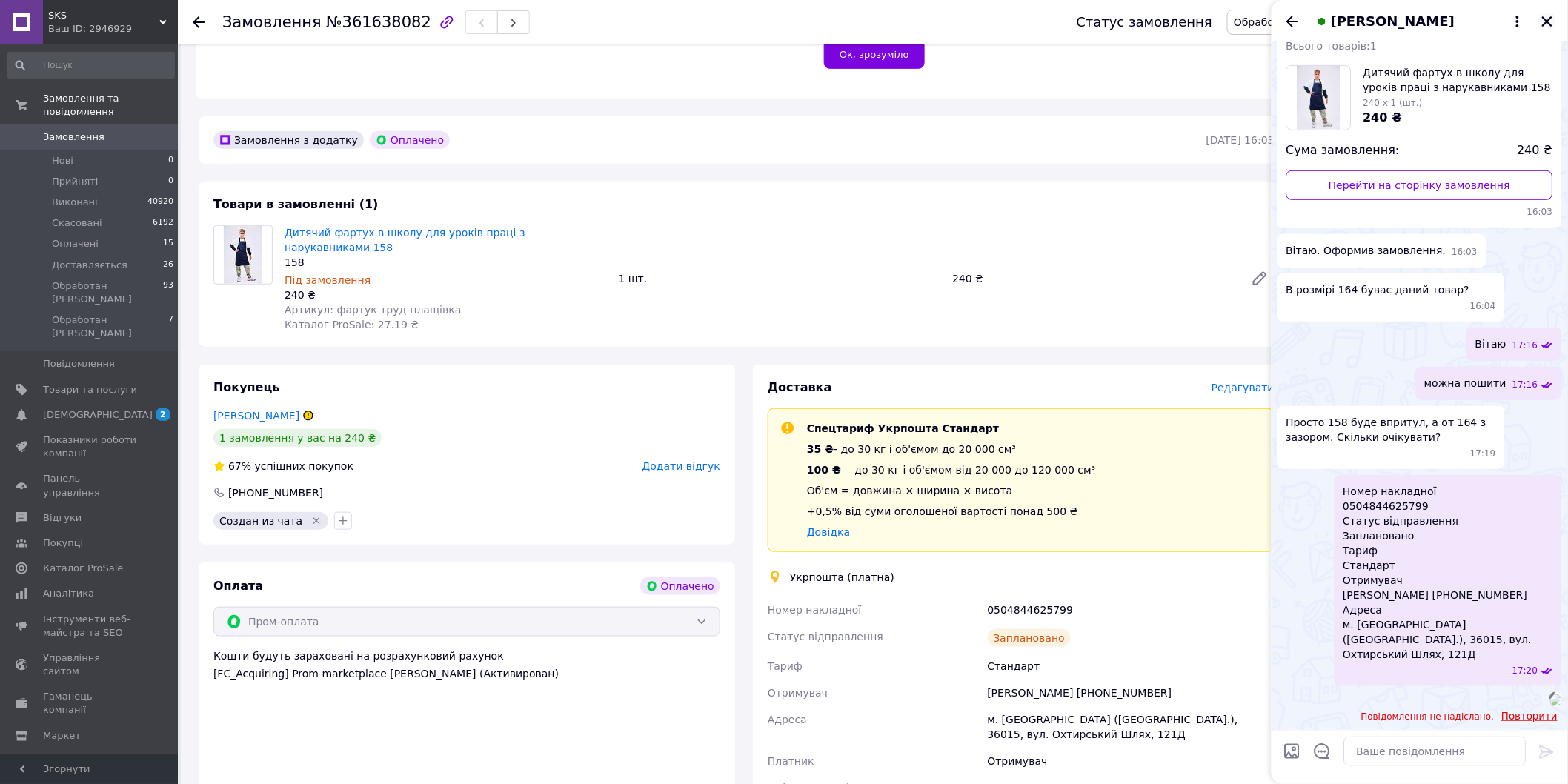
click at [1553, 18] on icon "Закрити" at bounding box center [1547, 21] width 13 height 13
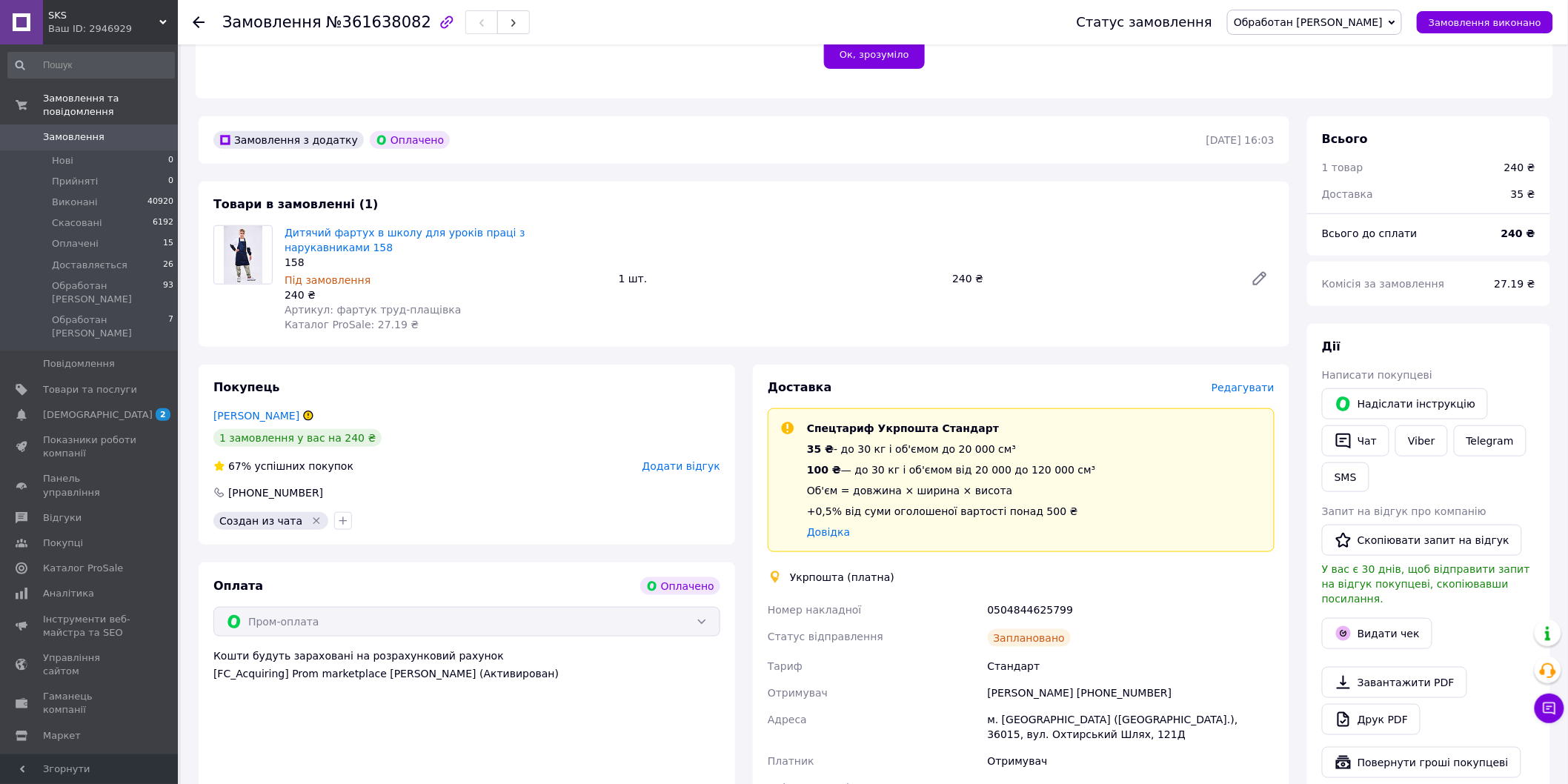
click at [89, 131] on span "Замовлення" at bounding box center [74, 137] width 62 height 13
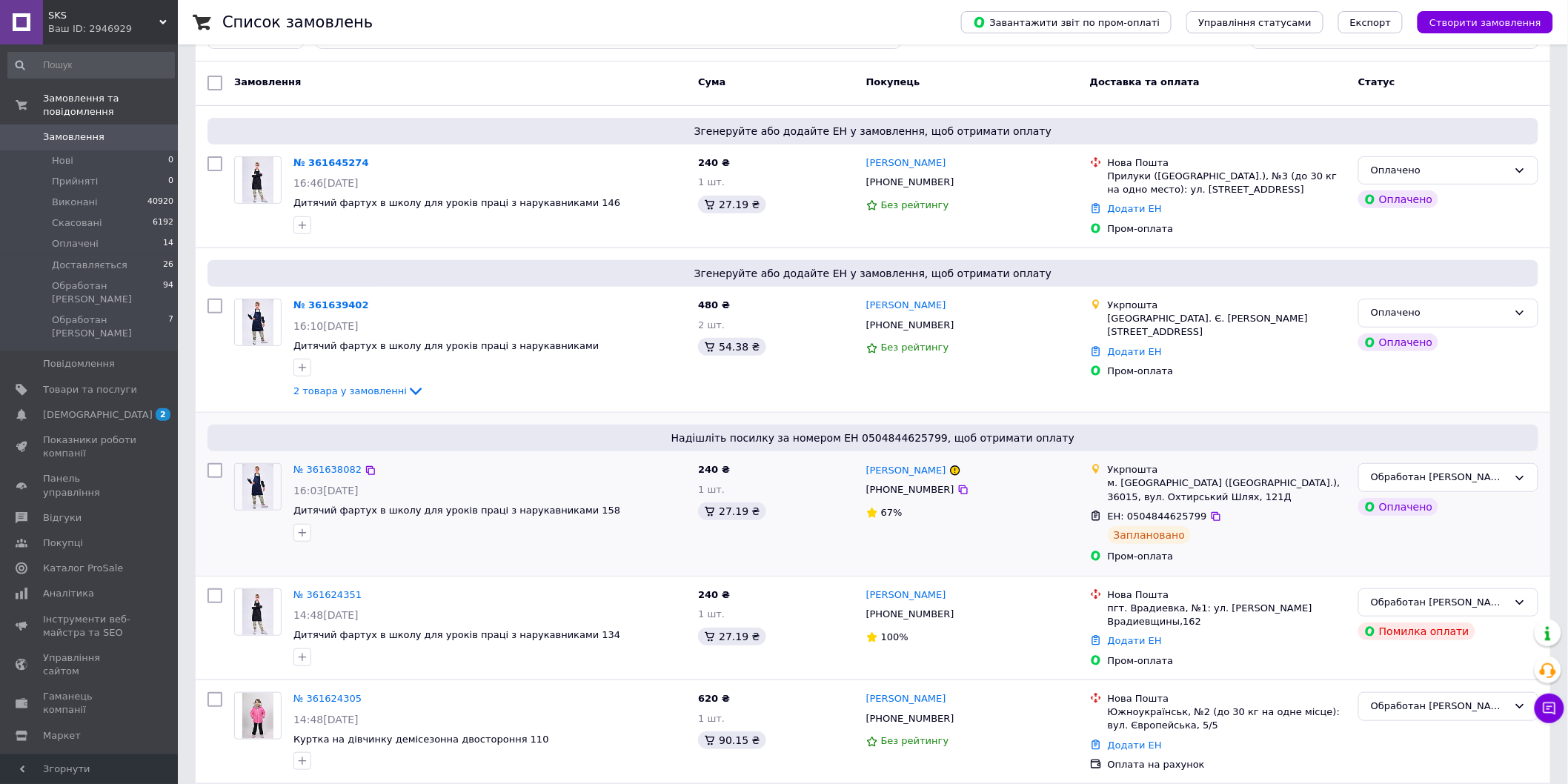
scroll to position [247, 0]
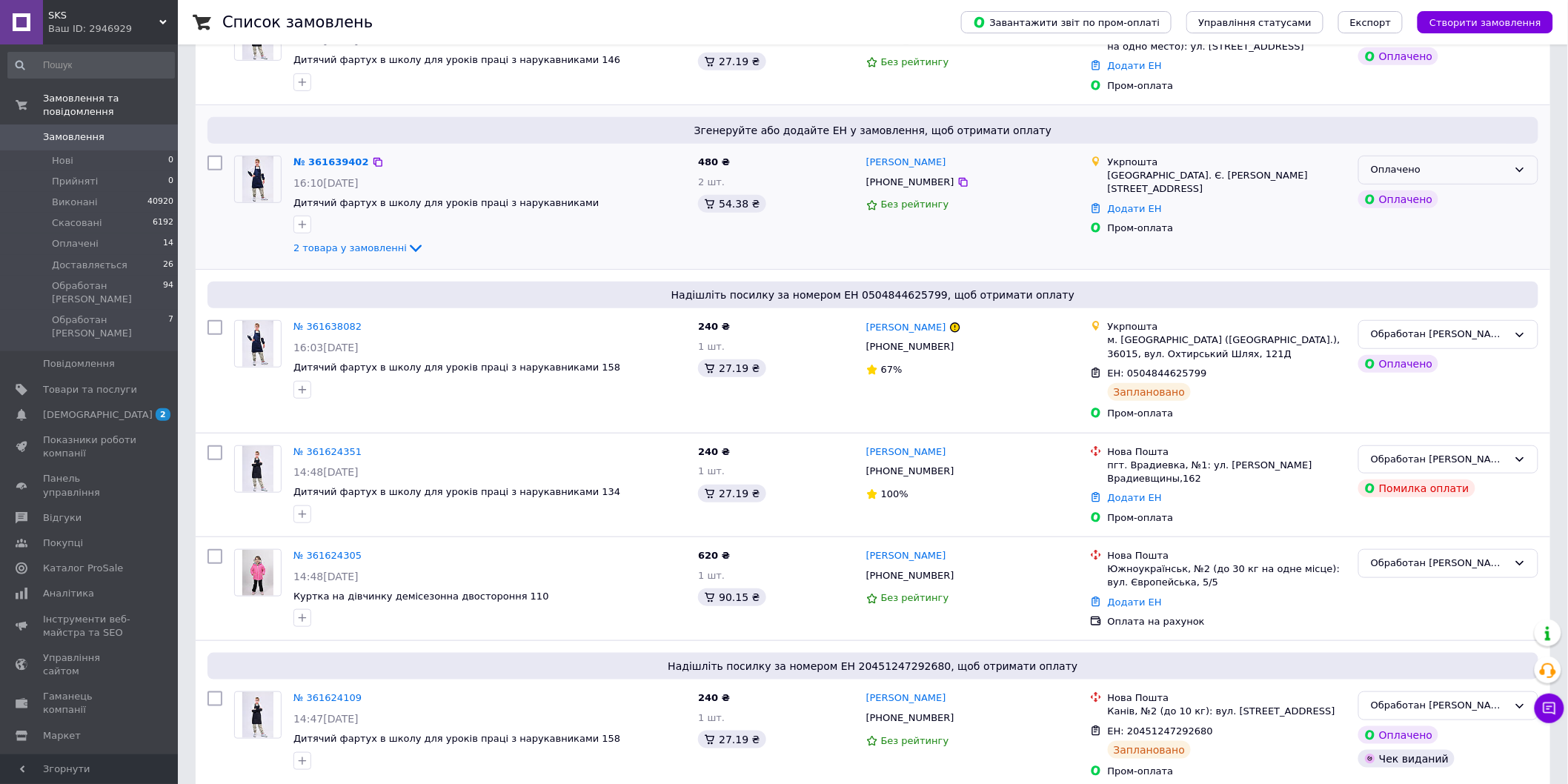
click at [1424, 168] on div "Оплачено" at bounding box center [1439, 169] width 137 height 16
click at [1426, 298] on li "Обработан [PERSON_NAME]" at bounding box center [1448, 309] width 179 height 28
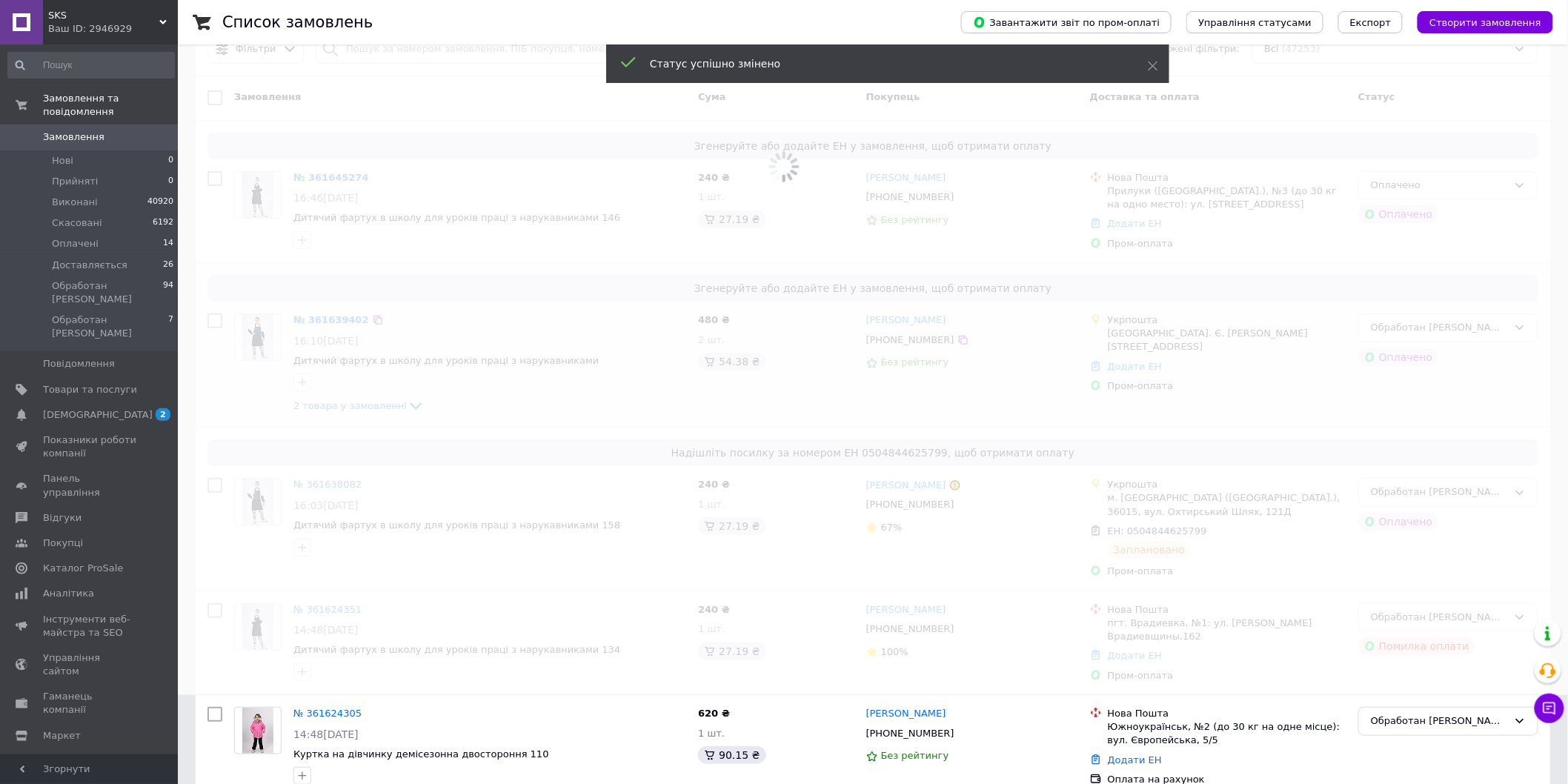
scroll to position [82, 0]
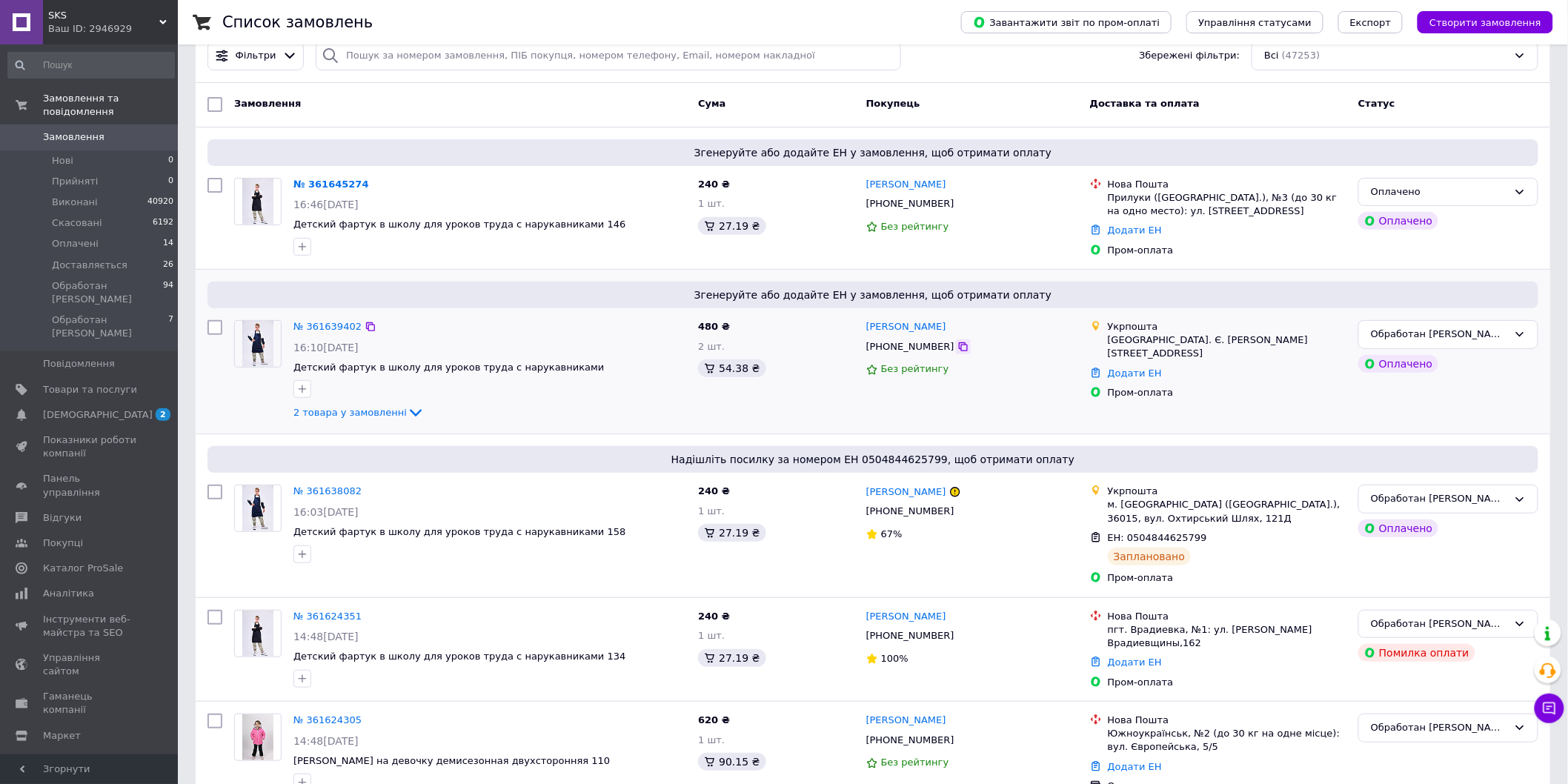
click at [959, 345] on icon at bounding box center [963, 347] width 9 height 9
click at [327, 322] on link "№ 361639402" at bounding box center [328, 327] width 68 height 11
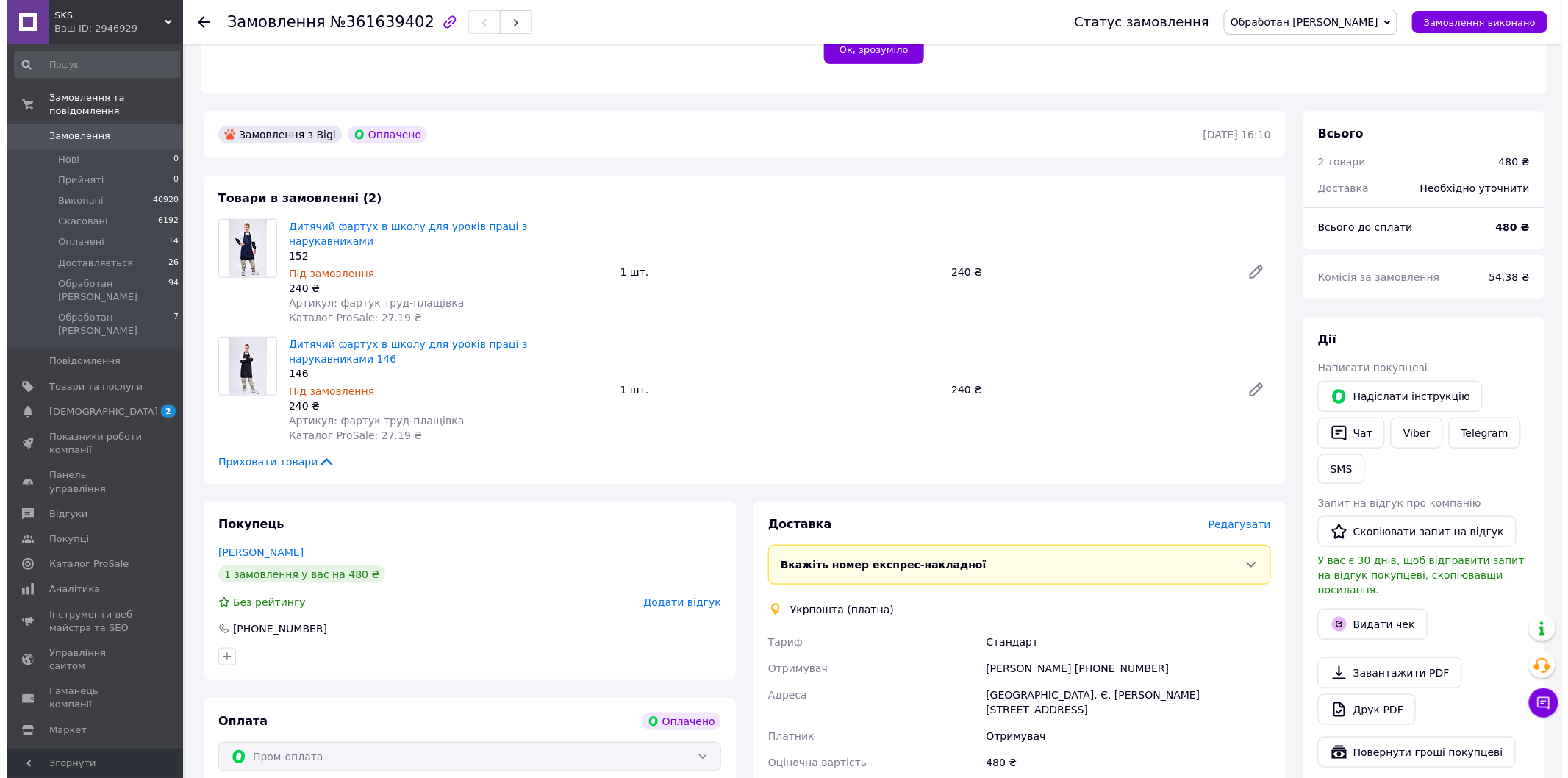
scroll to position [408, 0]
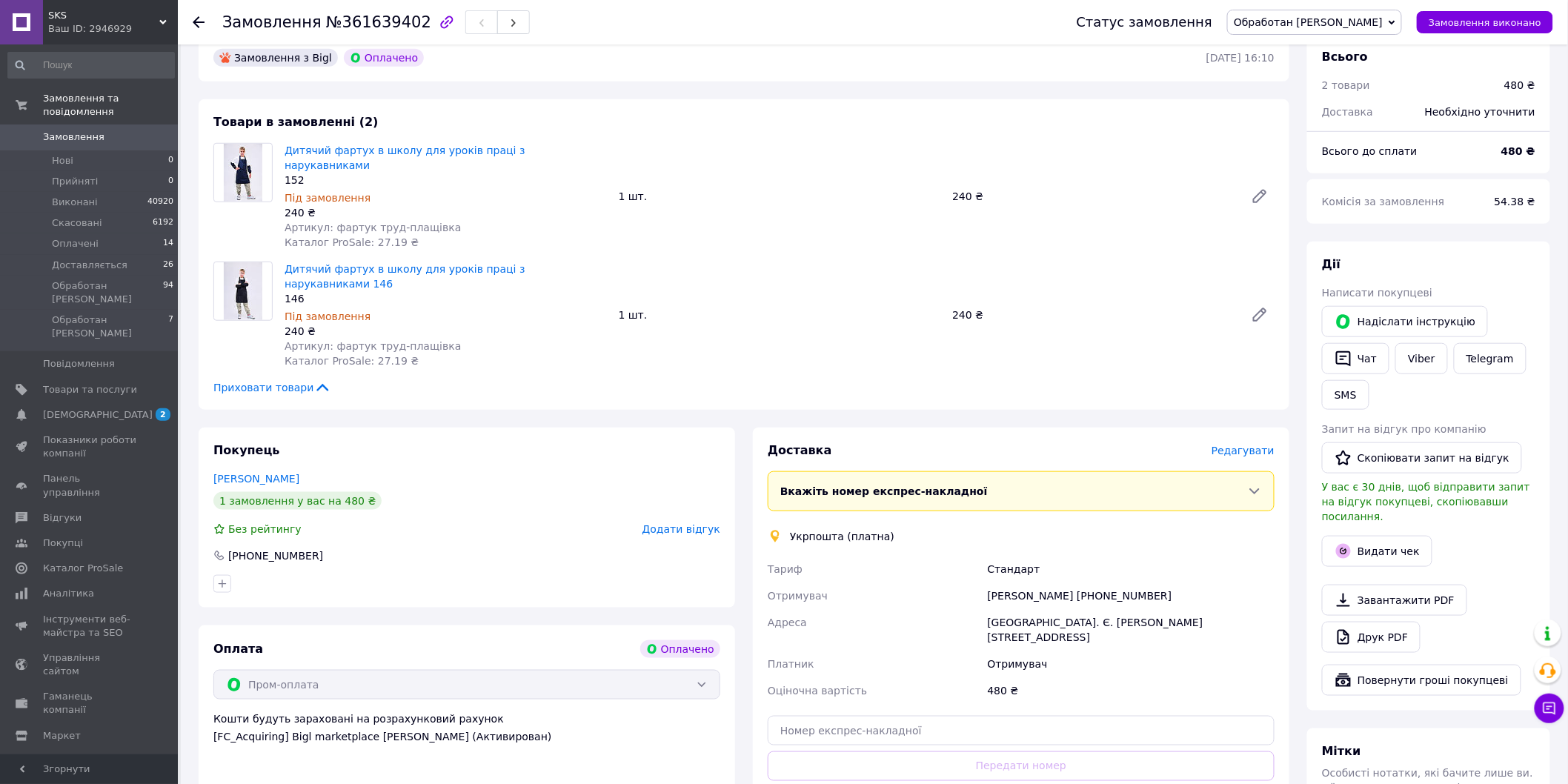
click at [1243, 444] on span "Редагувати" at bounding box center [1243, 450] width 63 height 12
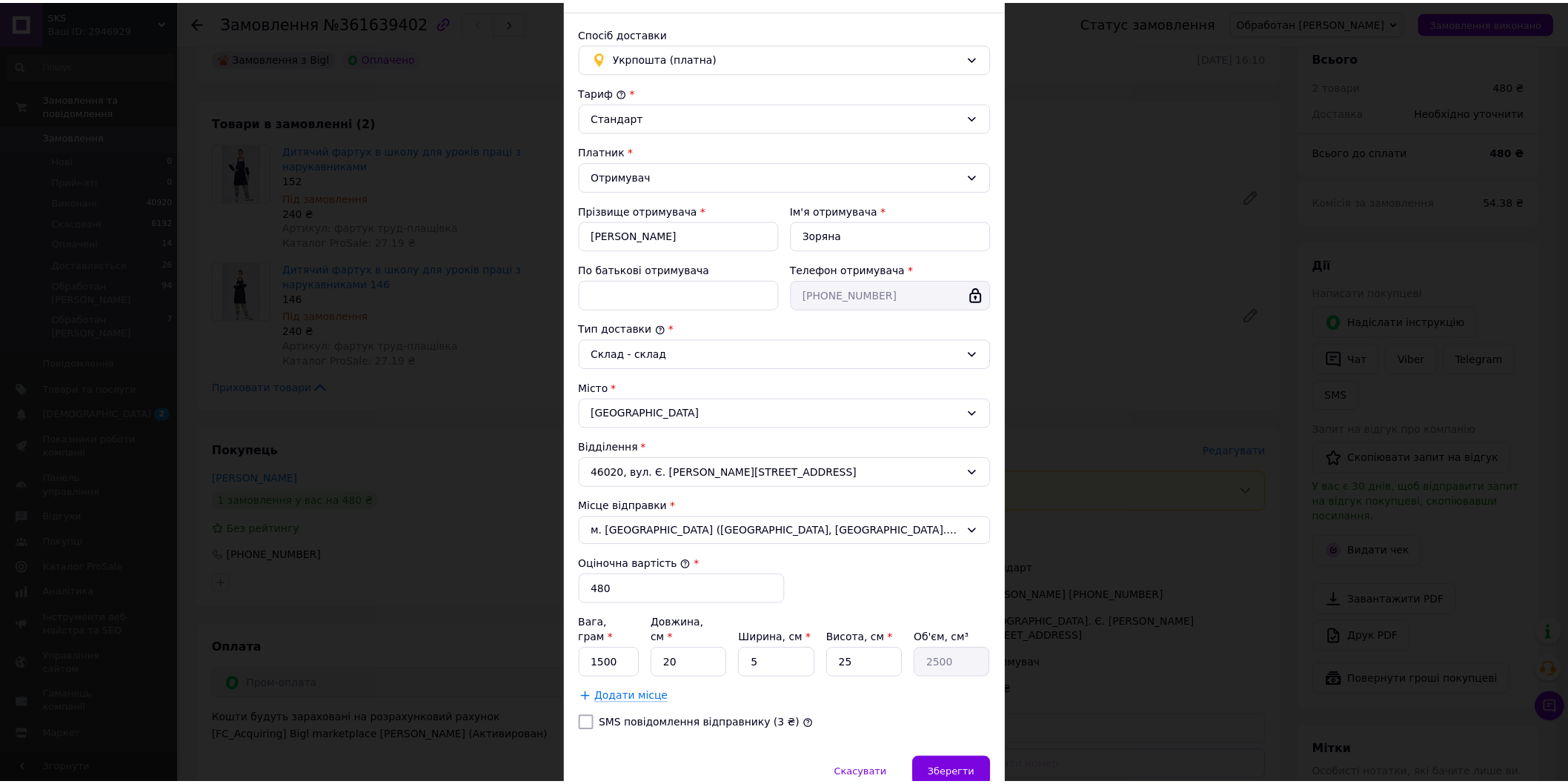
scroll to position [144, 0]
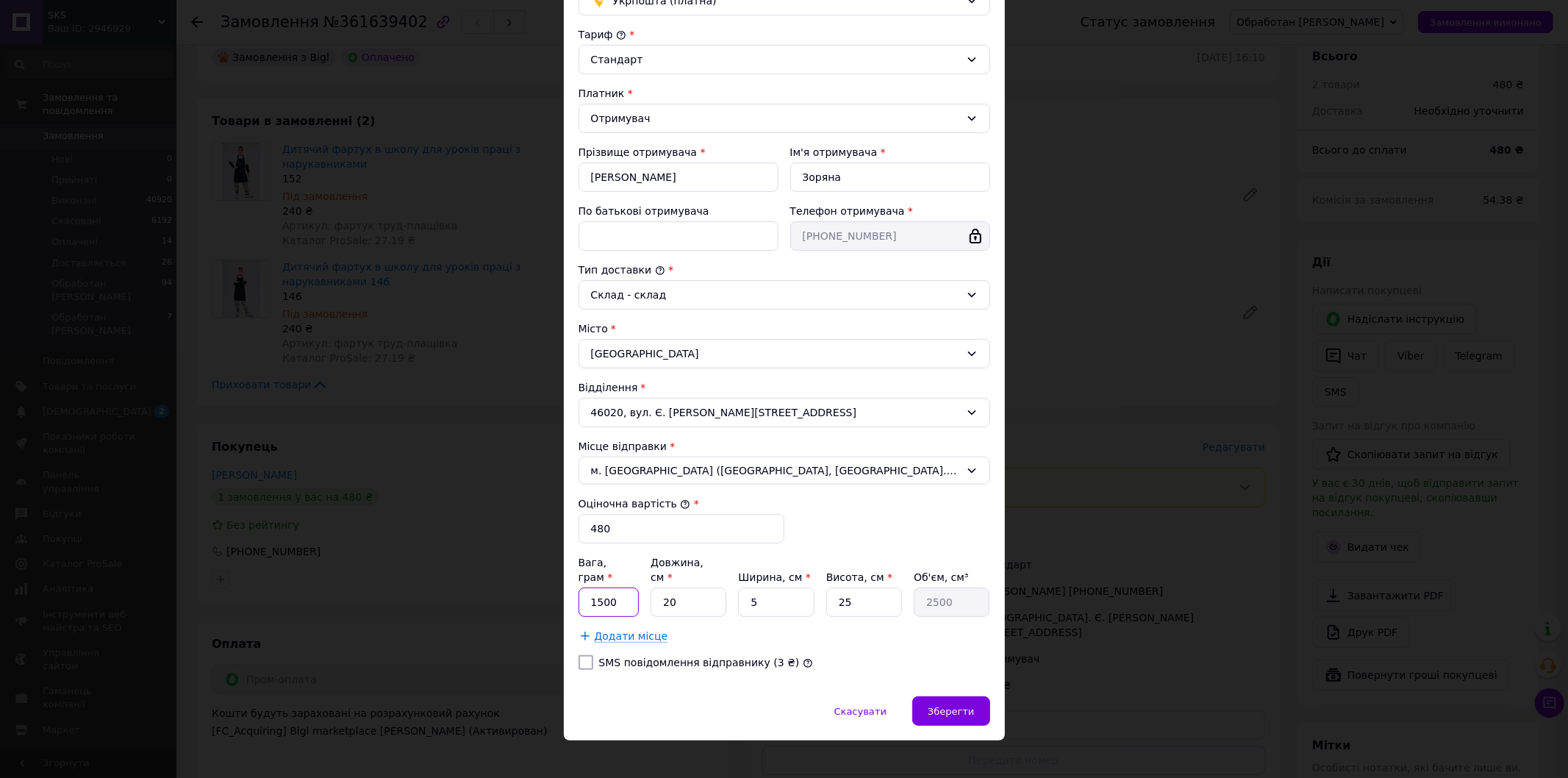
drag, startPoint x: 616, startPoint y: 584, endPoint x: 584, endPoint y: 587, distance: 32.1
click at [584, 588] on input "1500" at bounding box center [609, 603] width 61 height 29
type input "250"
drag, startPoint x: 853, startPoint y: 588, endPoint x: 831, endPoint y: 588, distance: 22.0
click at [831, 588] on input "25" at bounding box center [863, 603] width 76 height 29
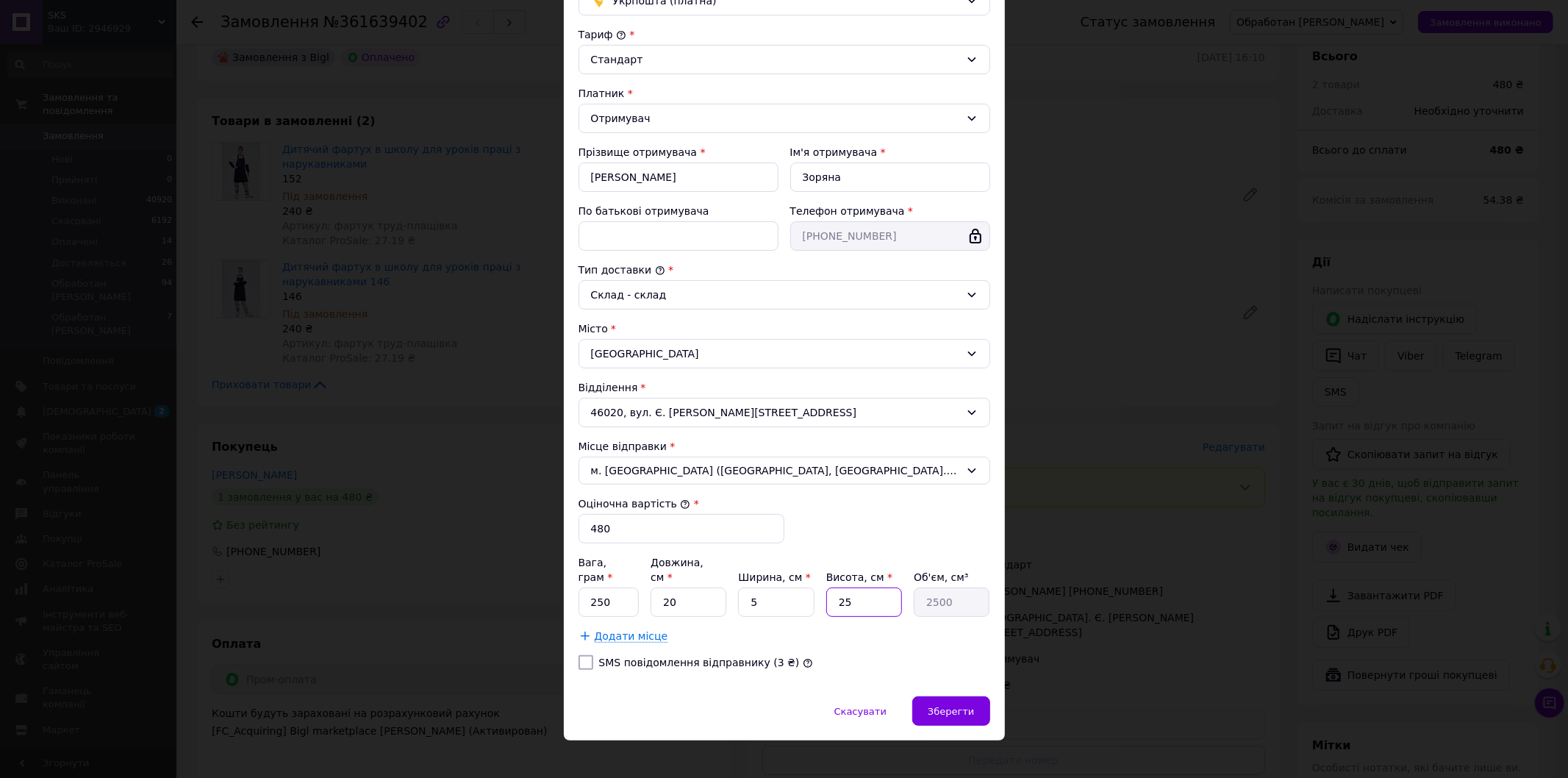
type input "1"
type input "100"
type input "15"
type input "1500"
type input "15"
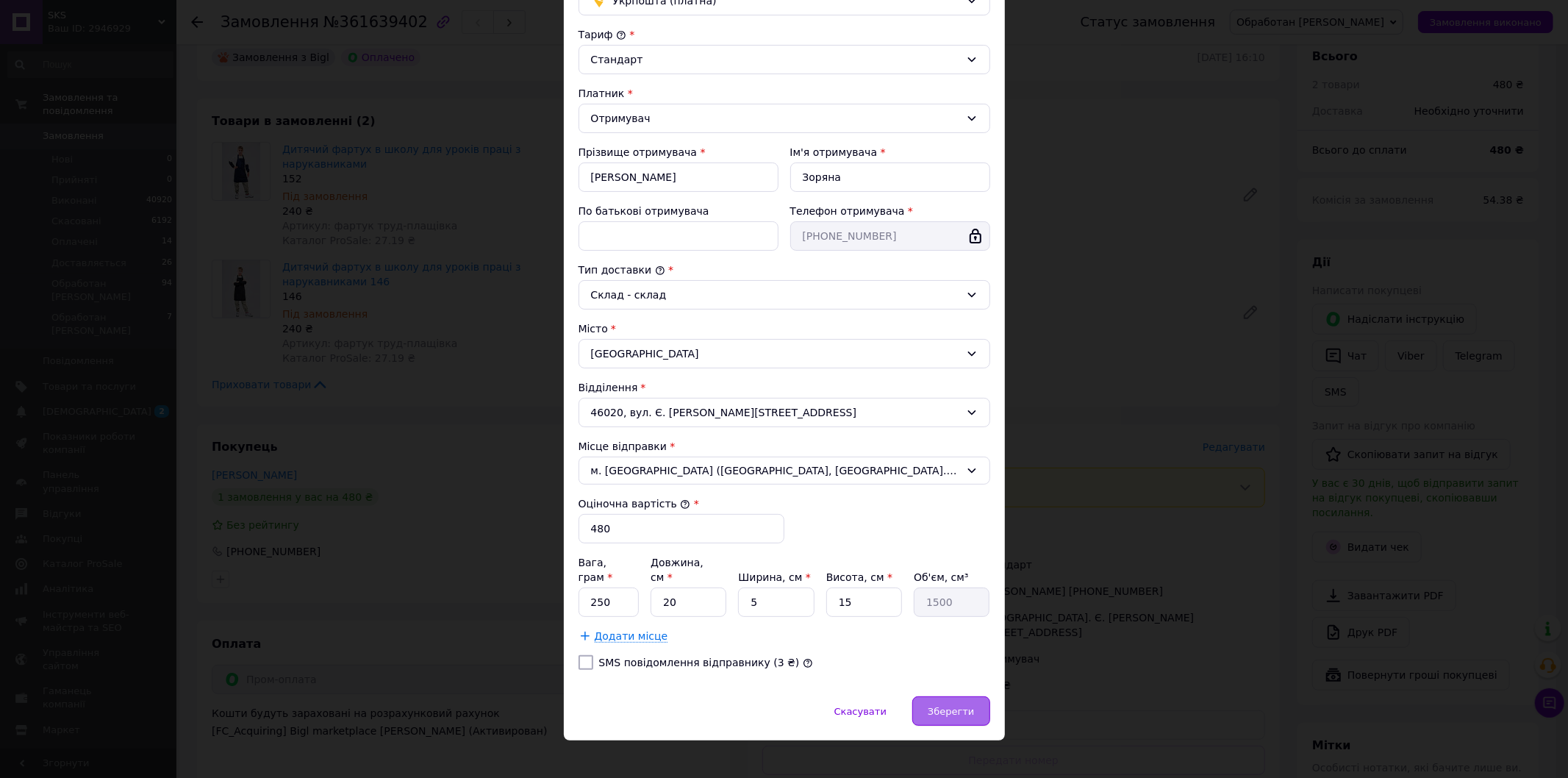
click at [948, 706] on span "Зберегти" at bounding box center [950, 711] width 47 height 11
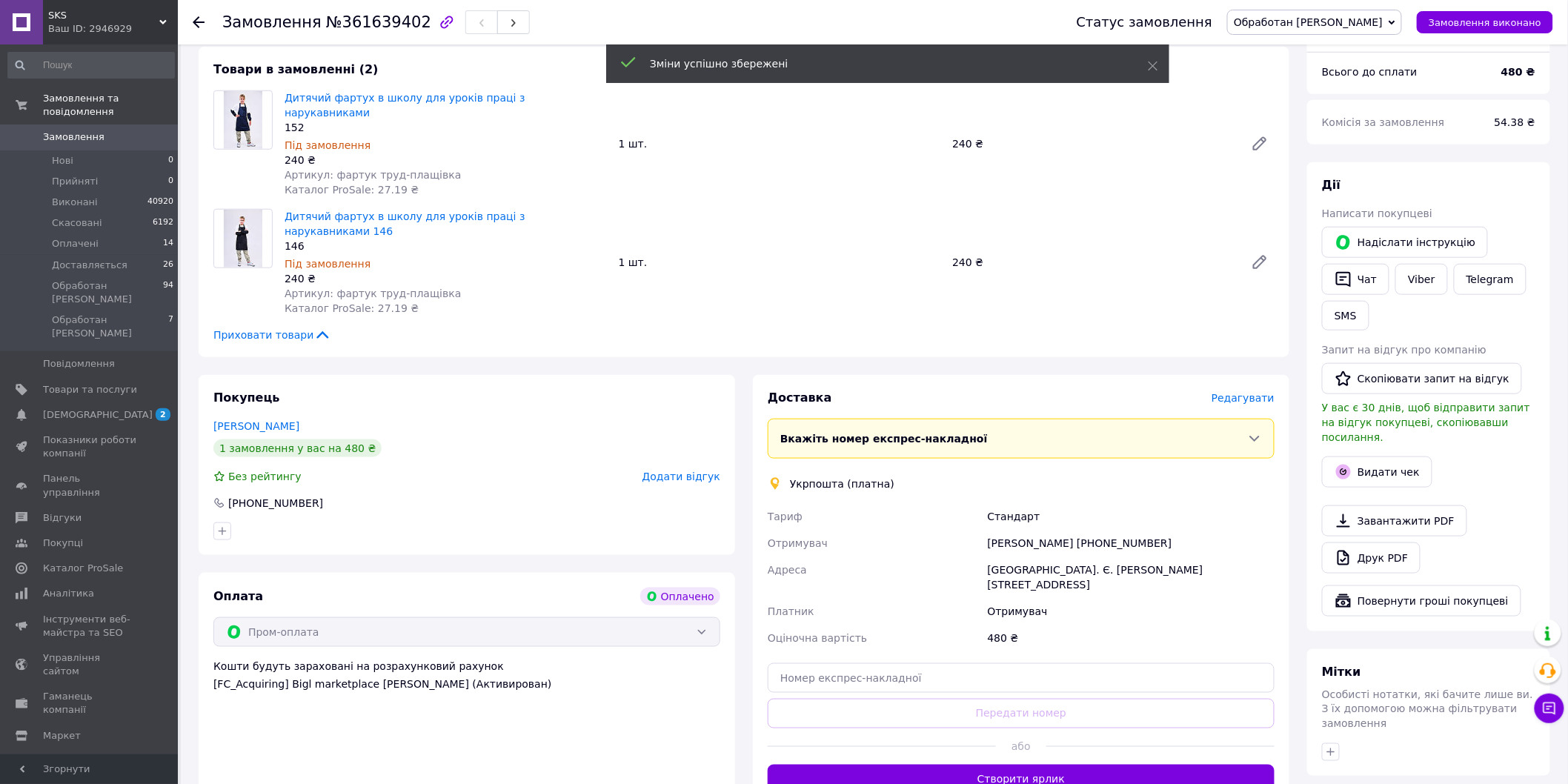
scroll to position [493, 0]
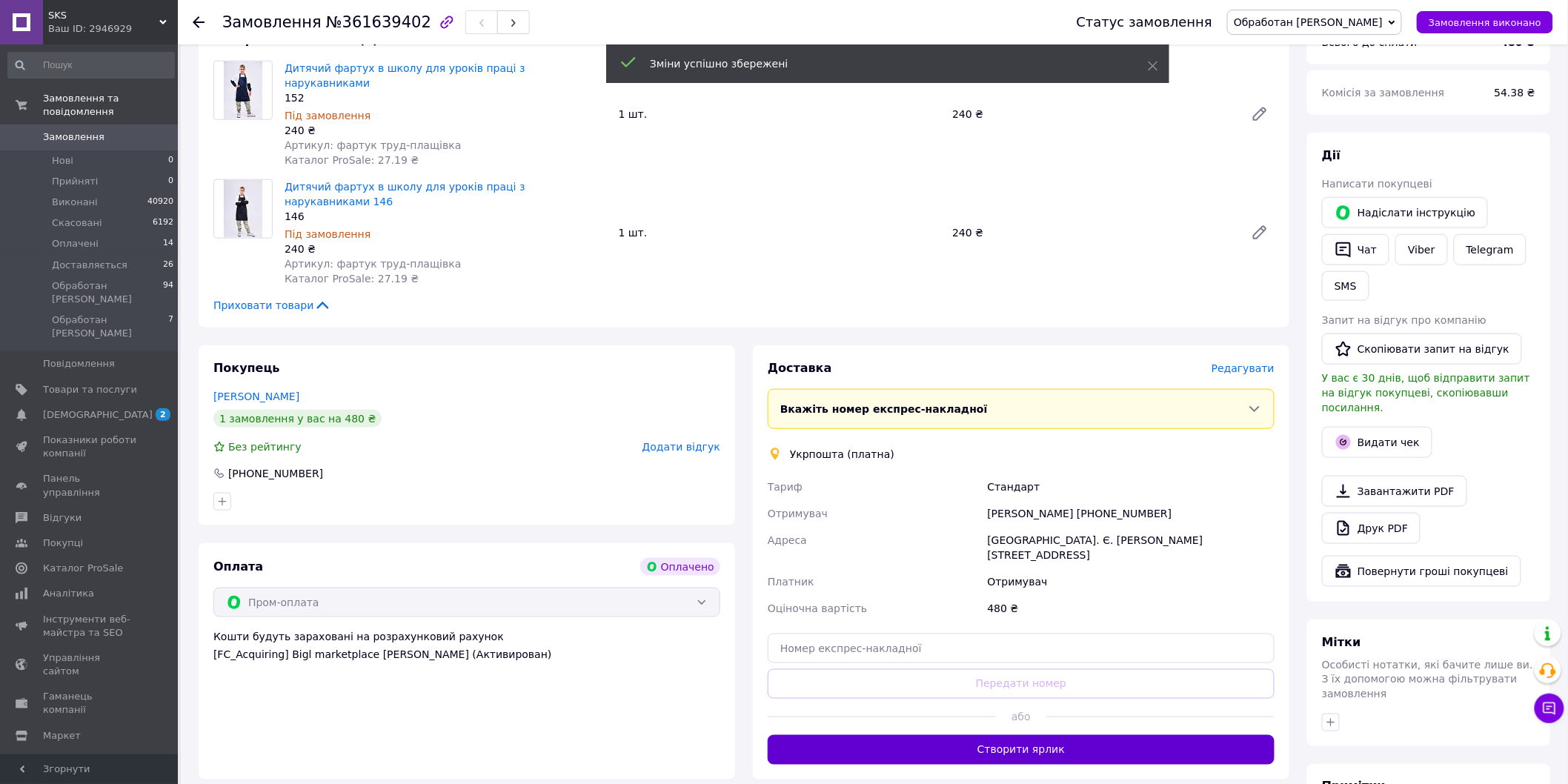
click at [1036, 735] on button "Створити ярлик" at bounding box center [1020, 750] width 507 height 29
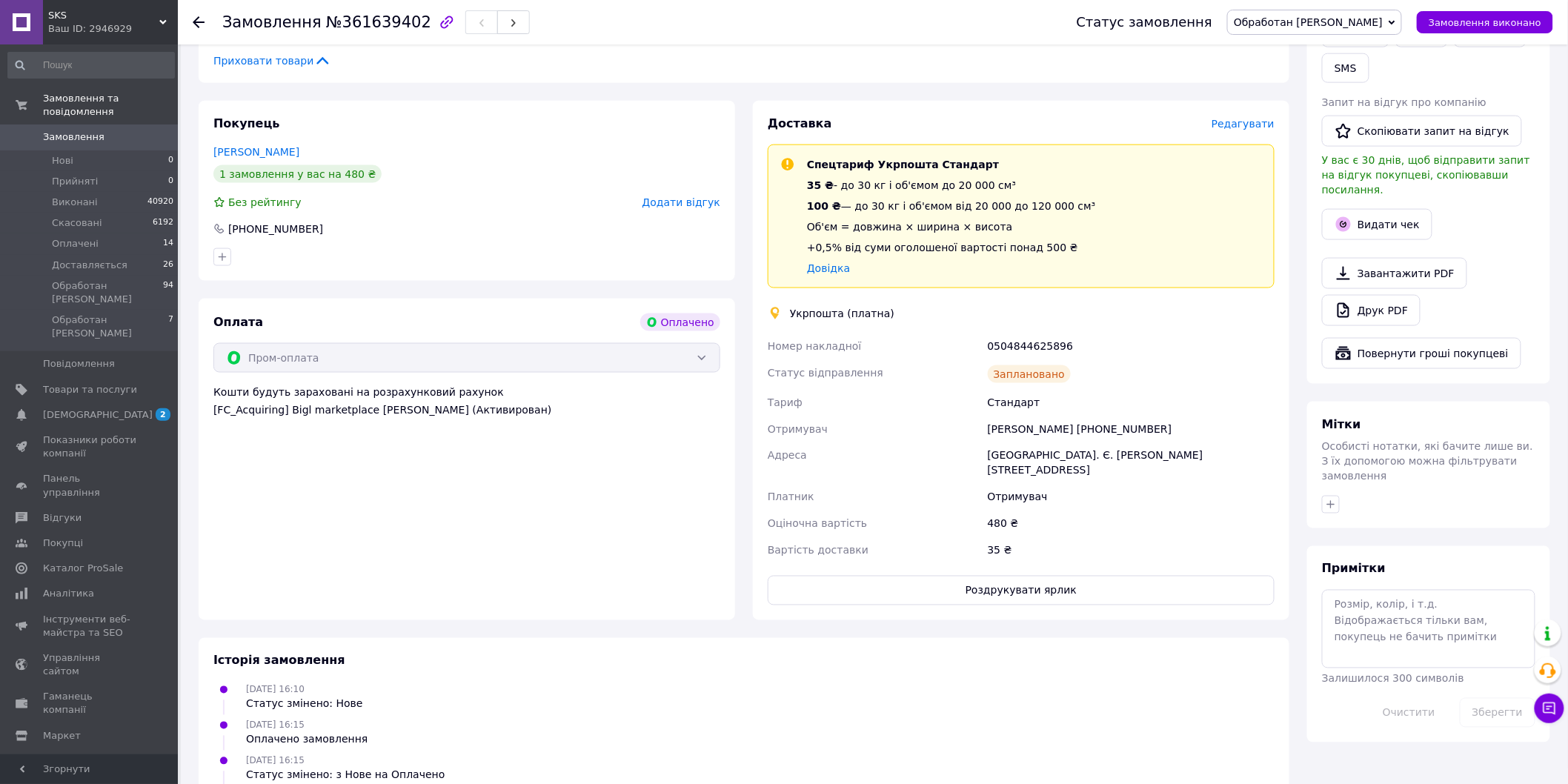
scroll to position [741, 0]
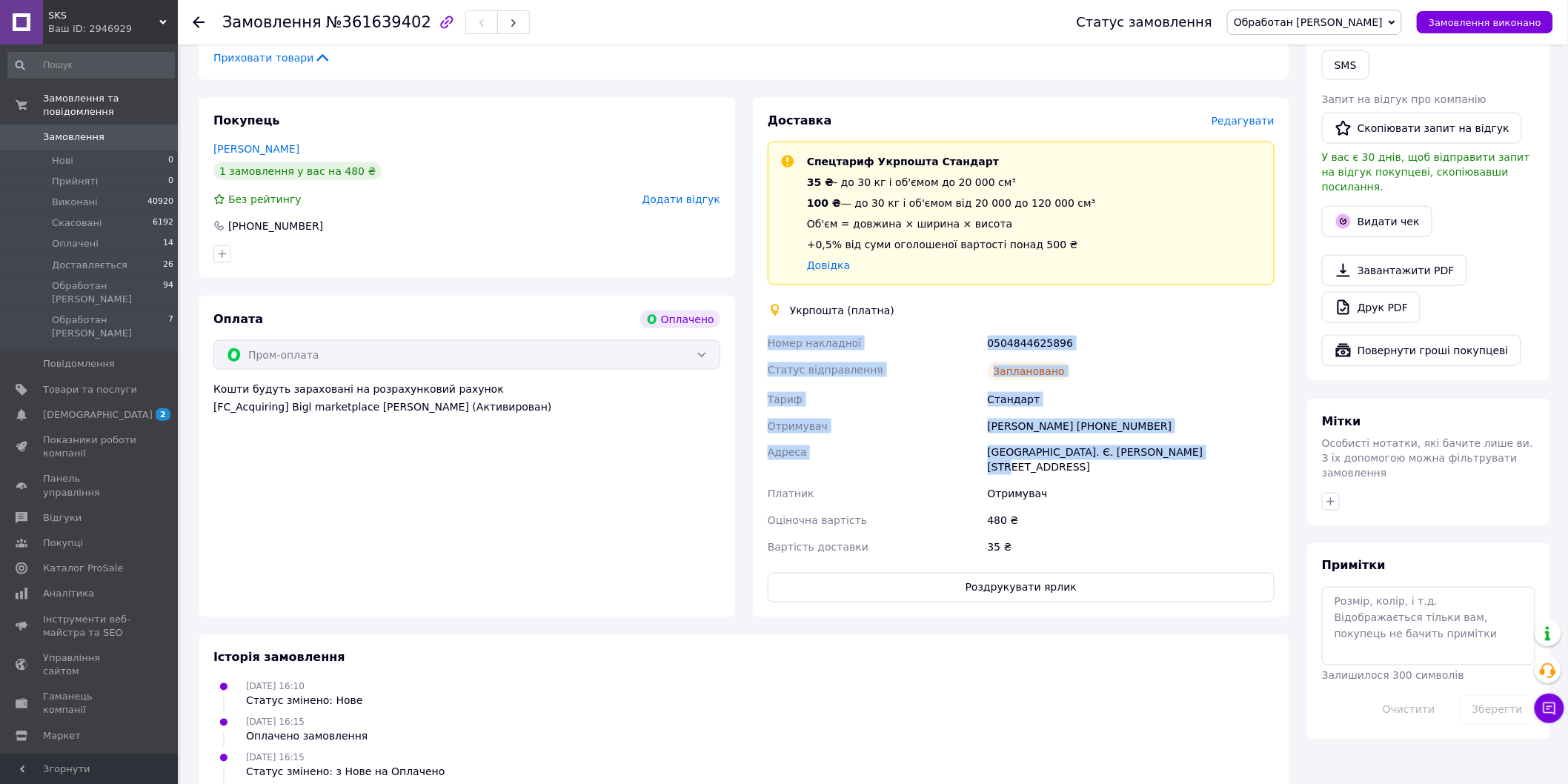
drag, startPoint x: 766, startPoint y: 285, endPoint x: 1209, endPoint y: 408, distance: 459.8
click at [1209, 408] on div "Номер накладної 0504844625896 Статус відправлення Заплановано Тариф Стандарт От…" at bounding box center [1020, 444] width 513 height 231
copy div "Номер накладної 0504844625896 Статус відправлення Заплановано Тариф Стандарт От…"
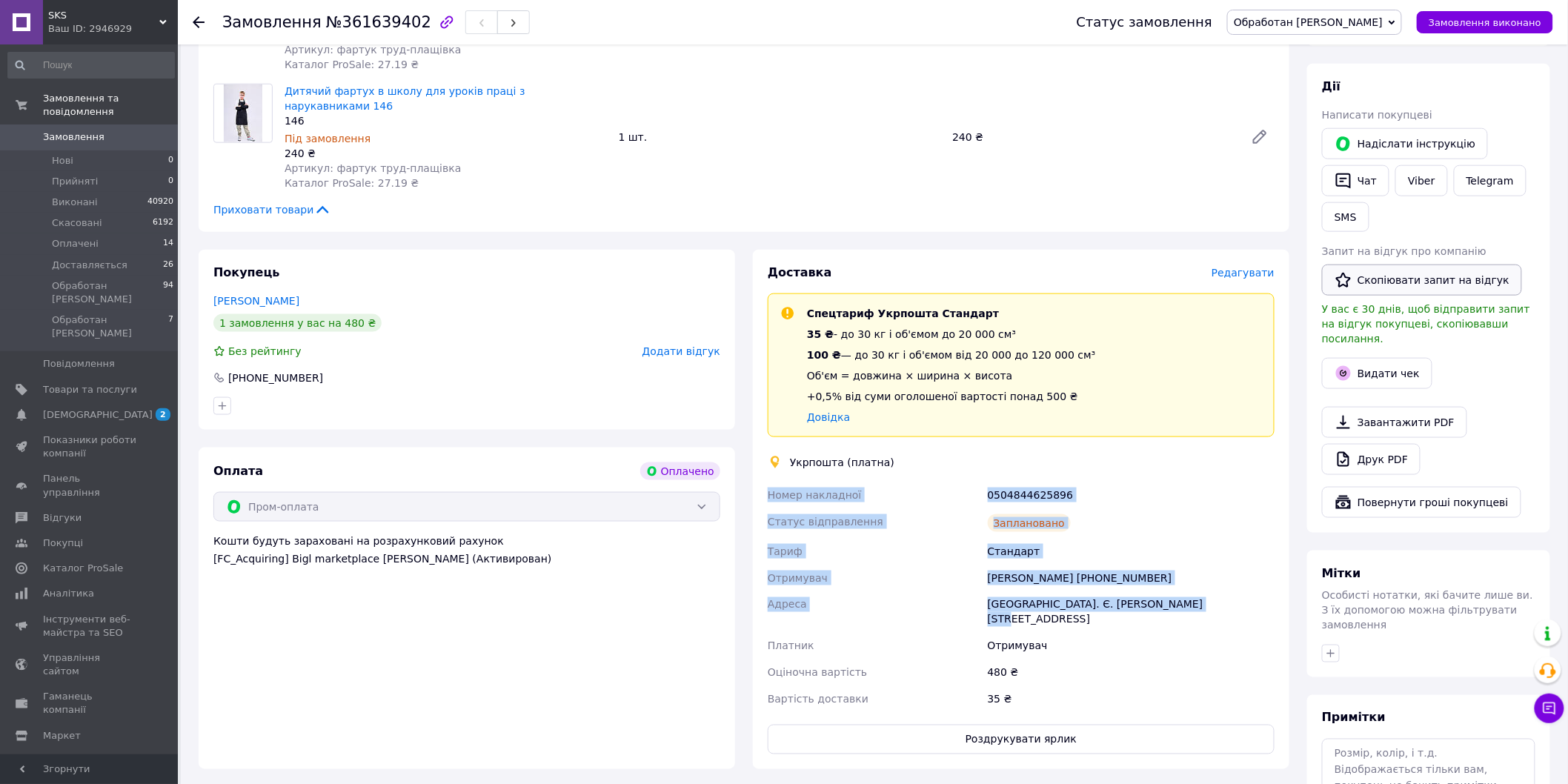
scroll to position [576, 0]
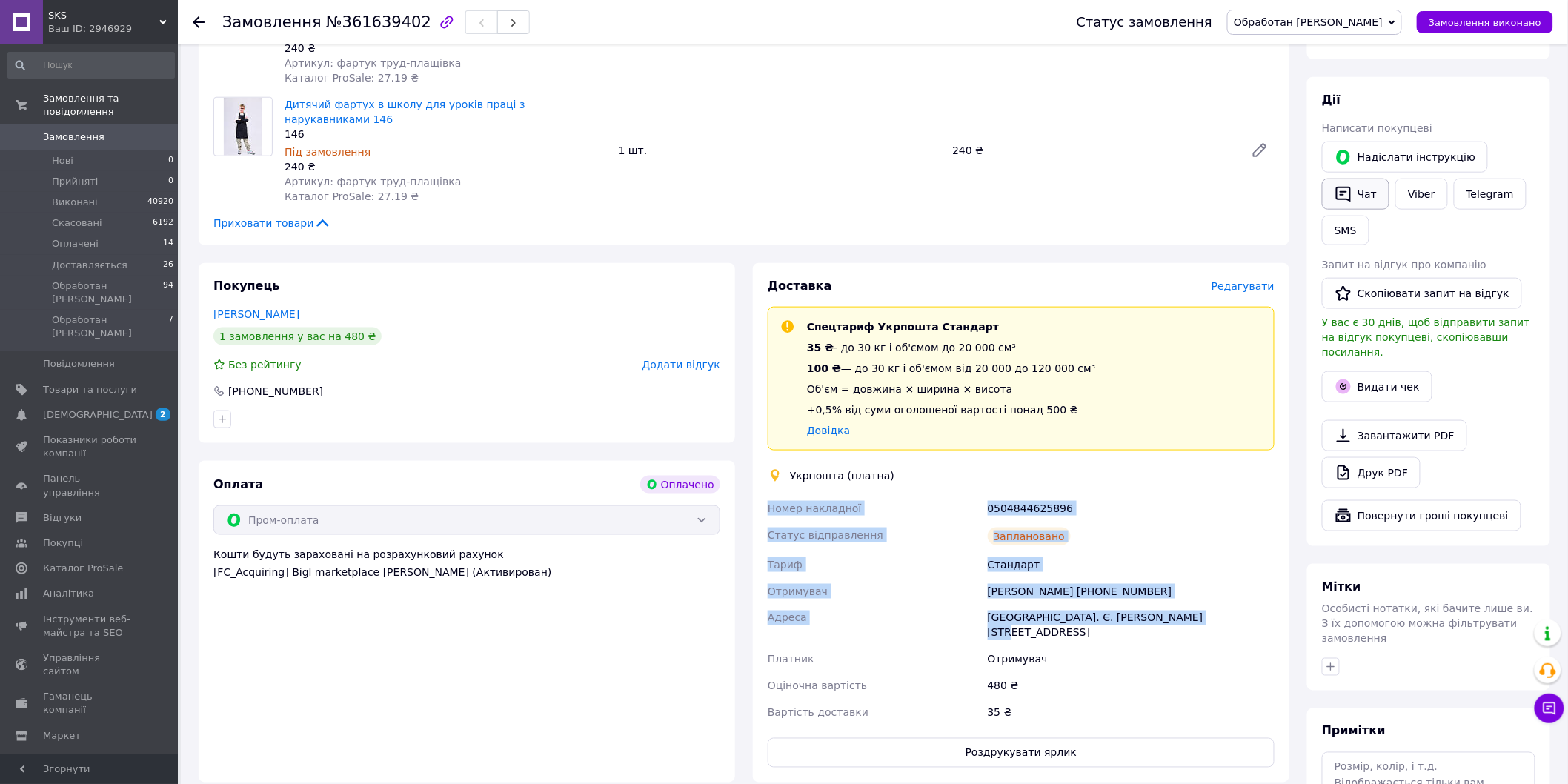
click at [1354, 179] on button "Чат" at bounding box center [1355, 194] width 67 height 31
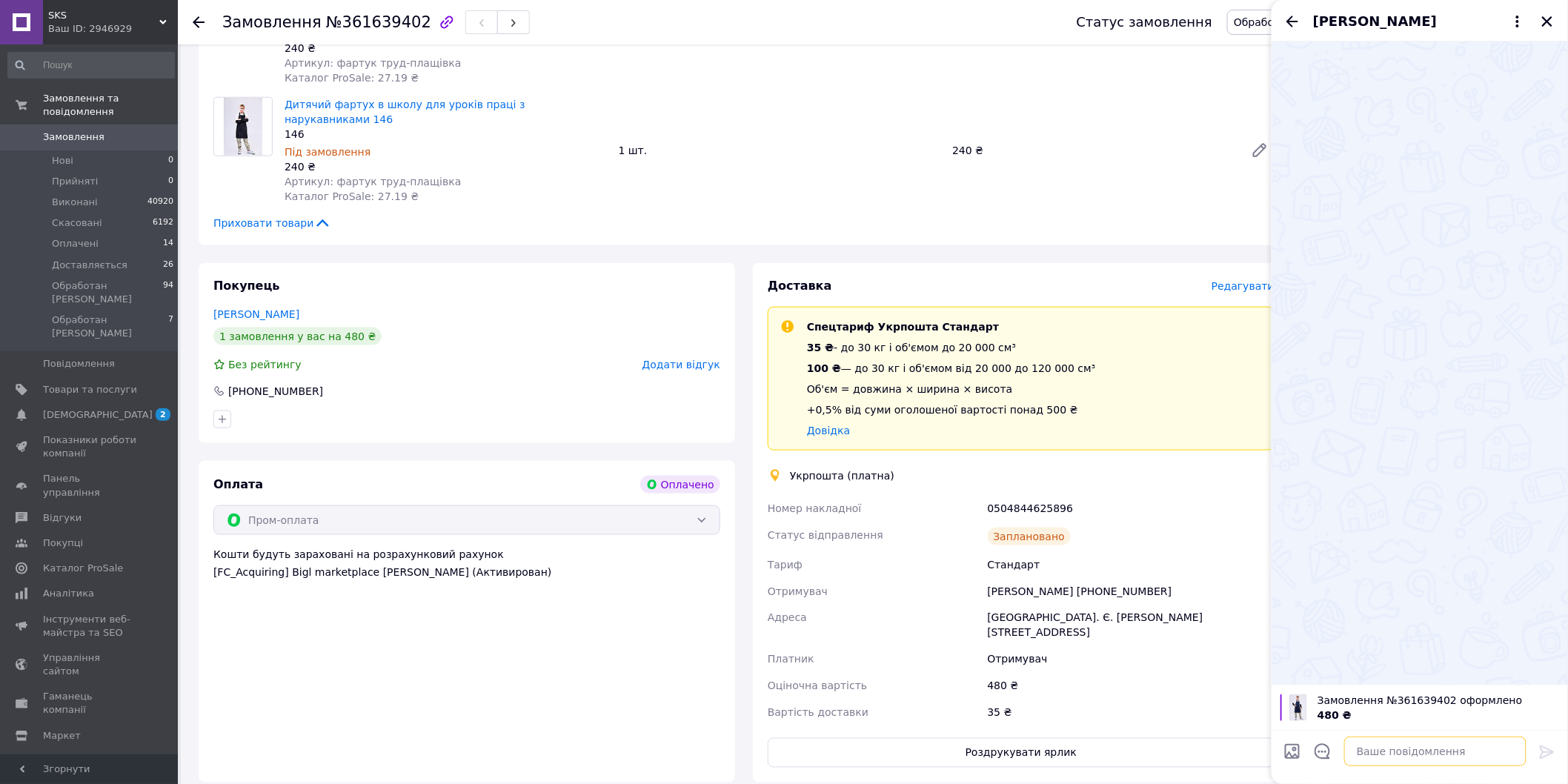
click at [1380, 748] on textarea at bounding box center [1435, 752] width 182 height 29
paste textarea "Номер накладної 0504844625896 Статус відправлення Заплановано Тариф Стандарт От…"
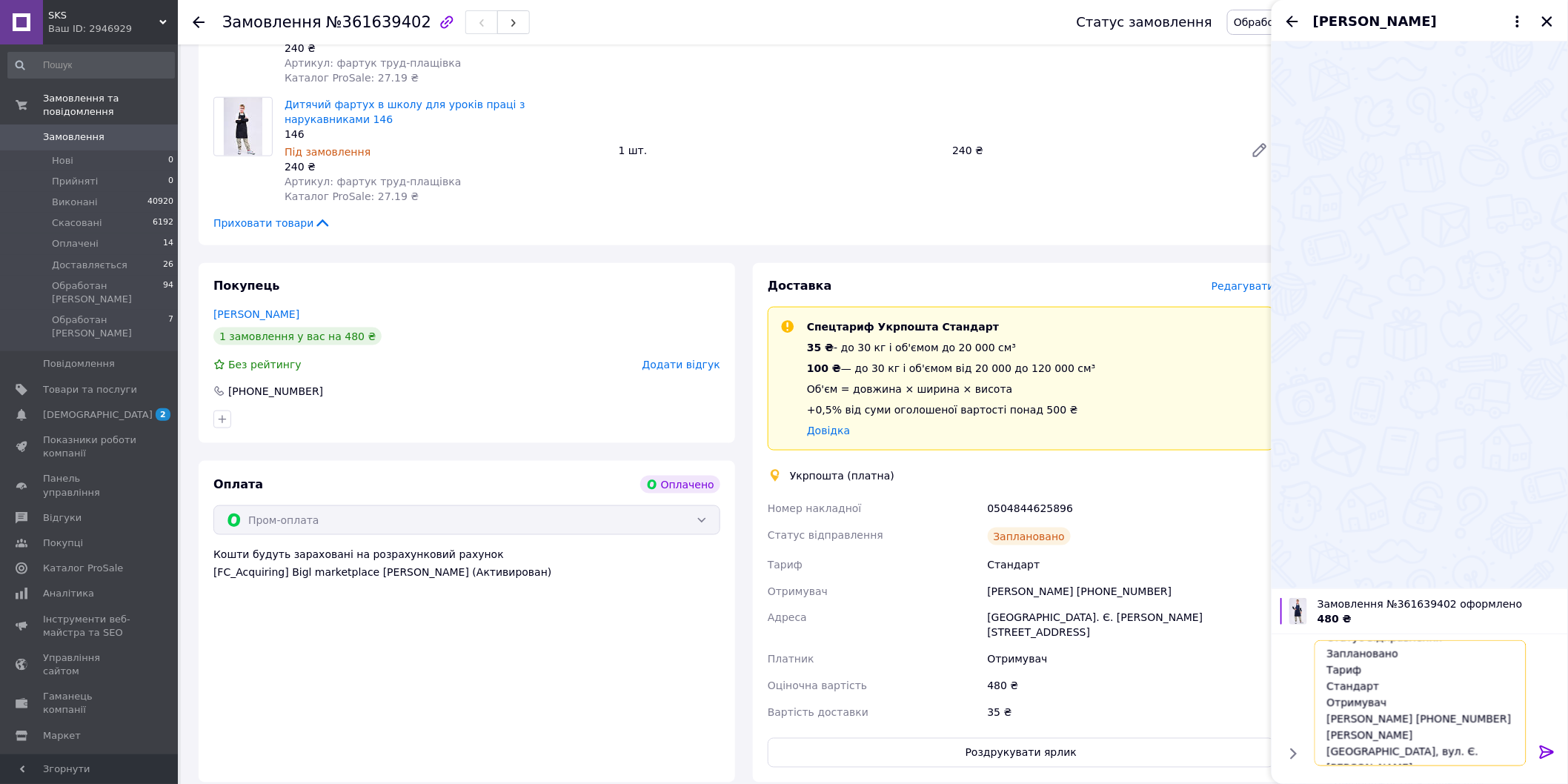
scroll to position [60, 0]
type textarea "Номер накладної 0504844625896 Статус відправлення Заплановано Тариф Стандарт От…"
click at [1545, 753] on icon at bounding box center [1547, 752] width 14 height 13
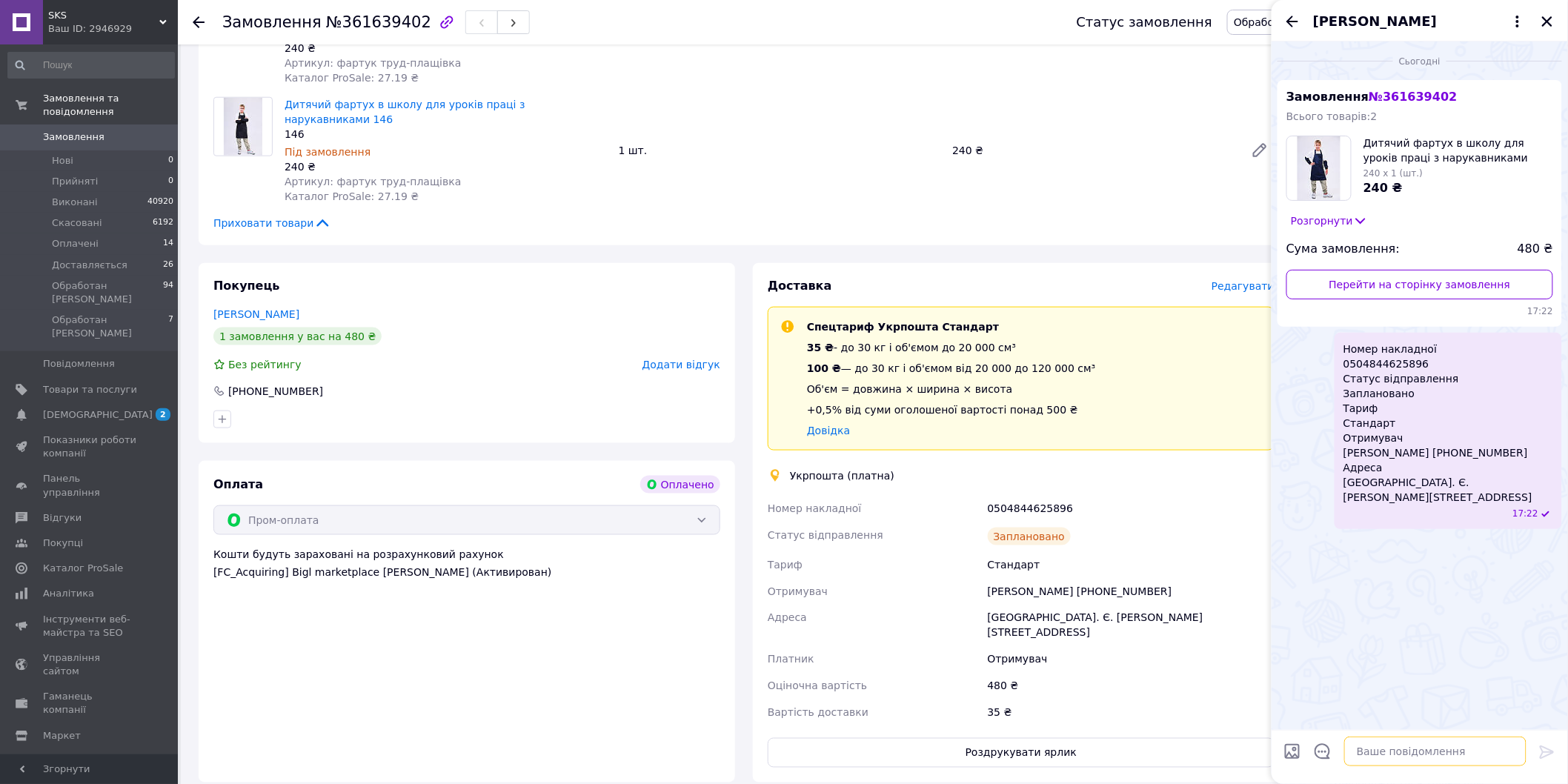
click at [1413, 760] on textarea at bounding box center [1435, 752] width 182 height 29
type textarea "Вітаю, відправка 17.09"
drag, startPoint x: 1420, startPoint y: 363, endPoint x: 1337, endPoint y: 351, distance: 83.9
click at [1337, 351] on div "Номер накладної 0504844625896 Статус відправлення Заплановано Тариф Стандарт От…" at bounding box center [1448, 431] width 227 height 196
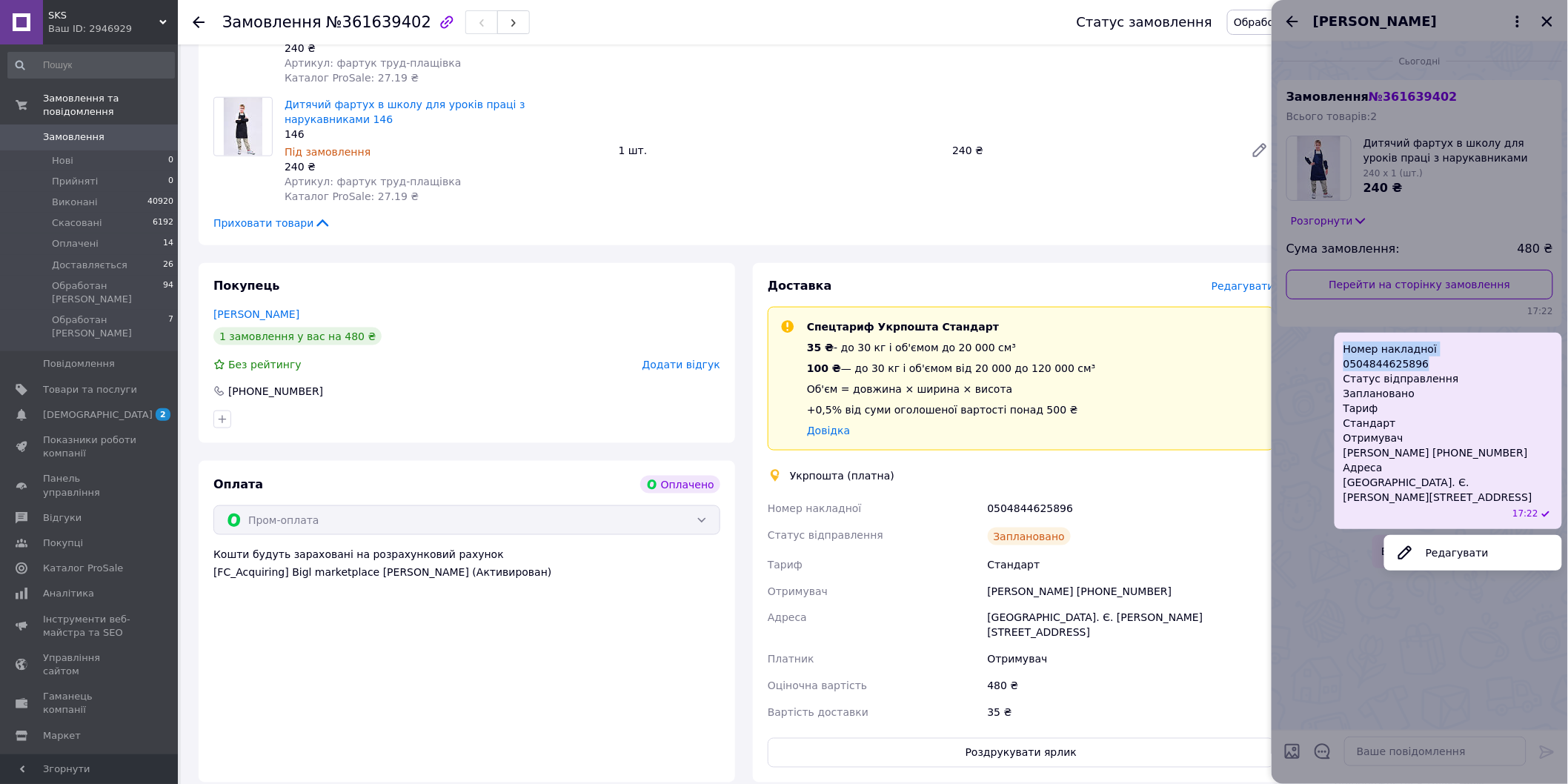
copy span "Номер накладної 0504844625896"
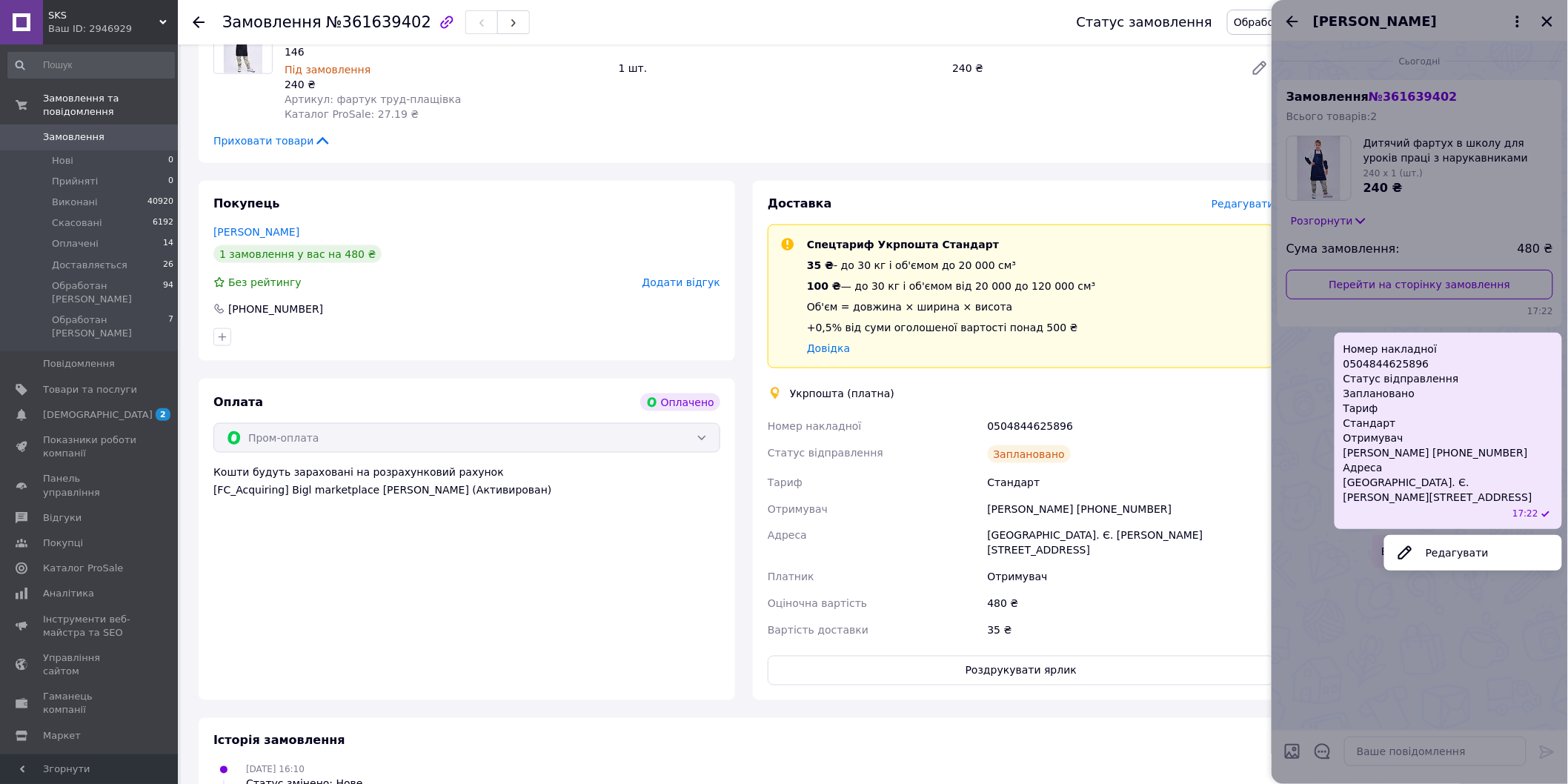
click at [1552, 18] on div at bounding box center [1420, 392] width 296 height 784
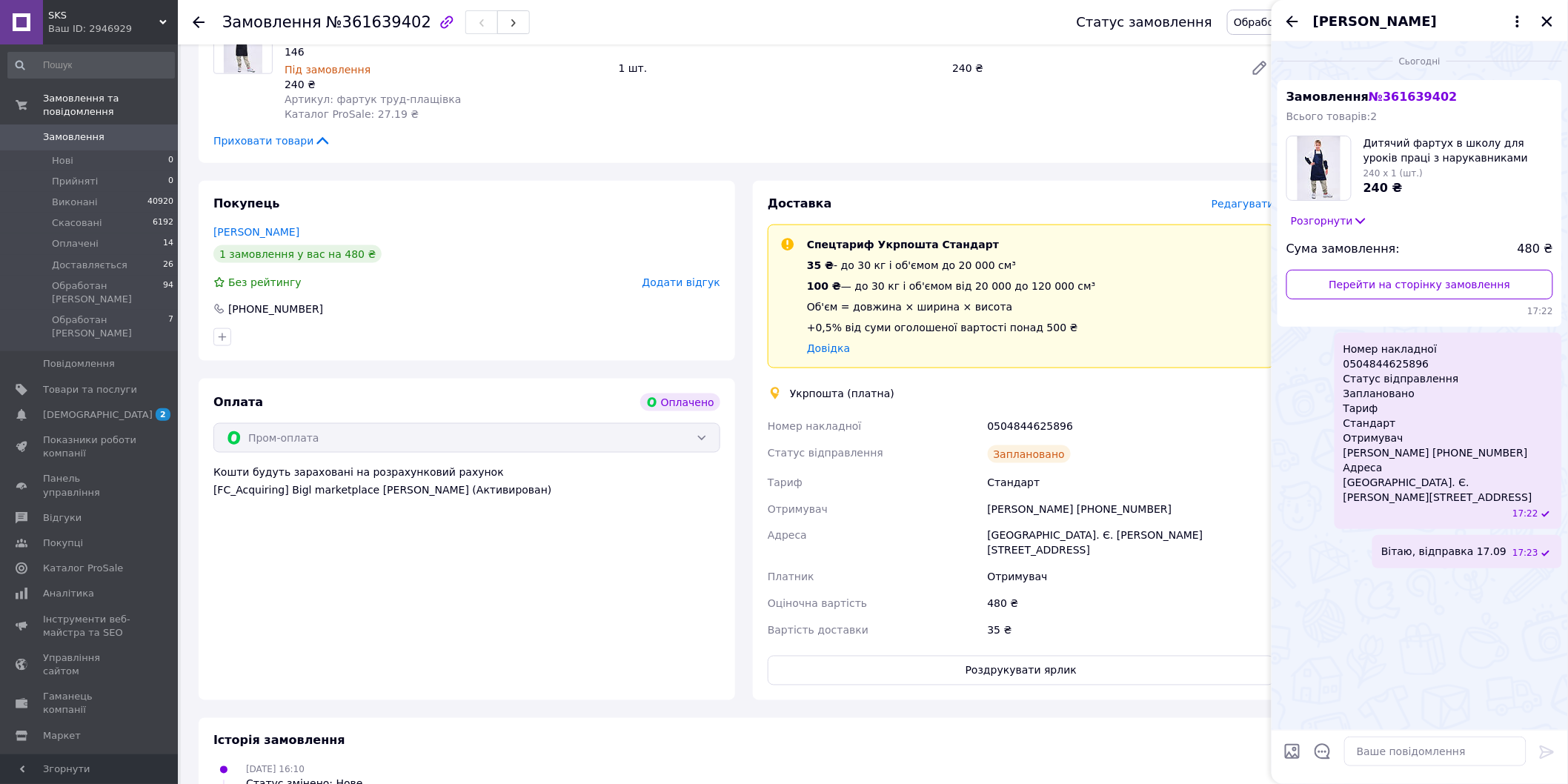
click at [101, 131] on span "Замовлення" at bounding box center [90, 137] width 94 height 13
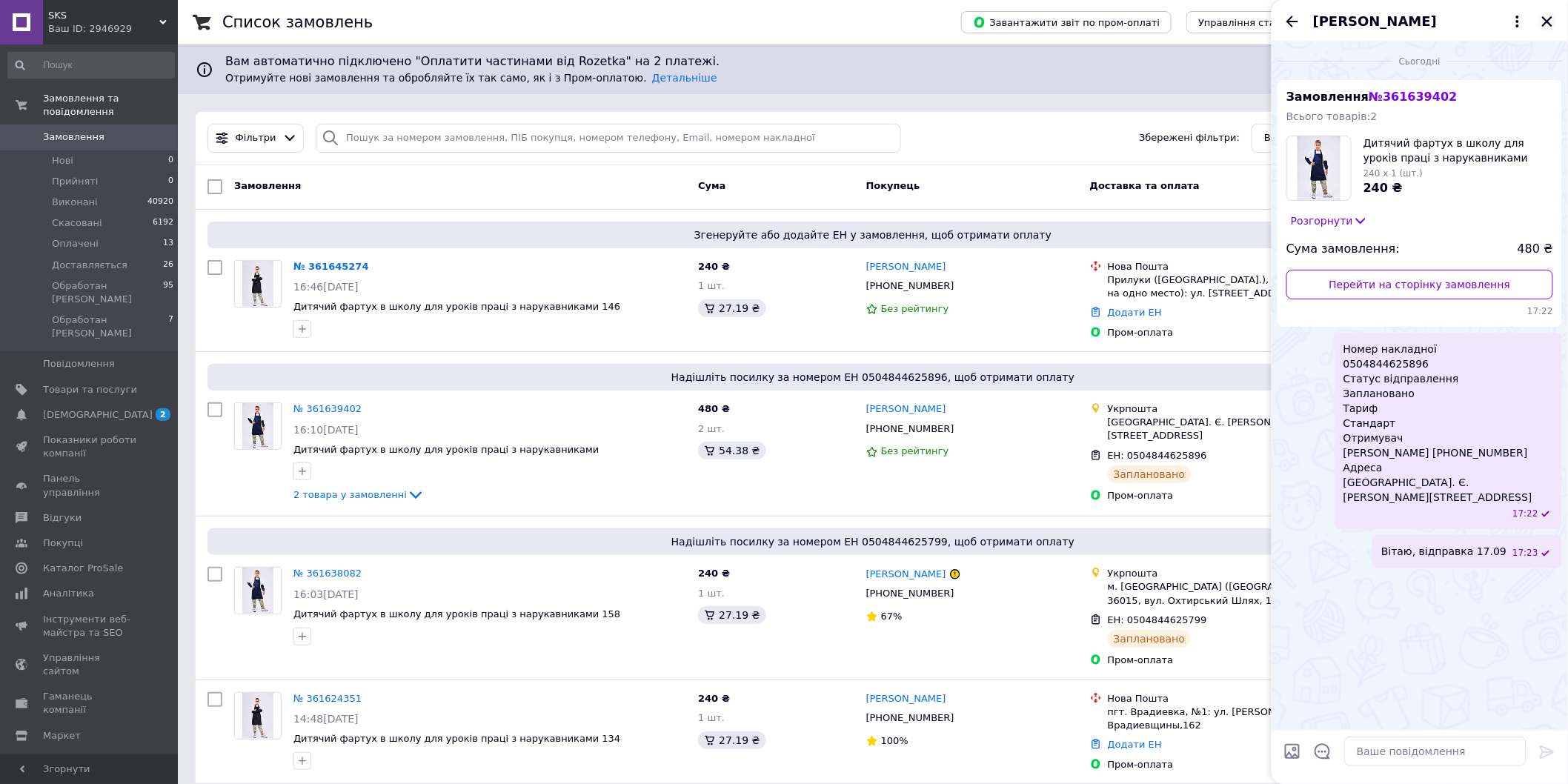
click at [1545, 21] on icon "Закрити" at bounding box center [1547, 21] width 13 height 13
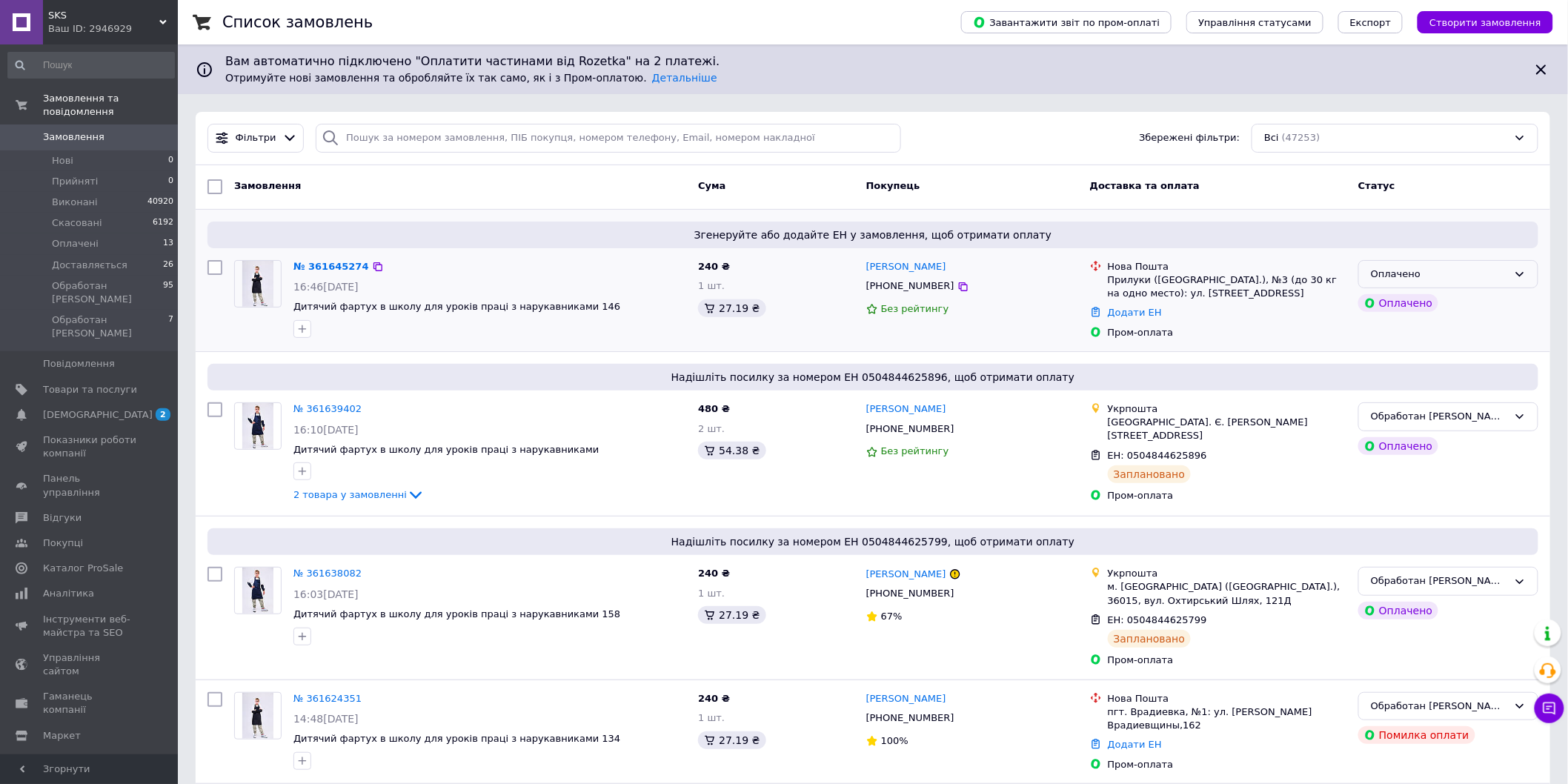
click at [1460, 268] on div "Оплачено" at bounding box center [1439, 274] width 137 height 16
click at [1426, 406] on li "Обработан [PERSON_NAME]" at bounding box center [1448, 414] width 179 height 28
click at [335, 271] on link "№ 361645274" at bounding box center [328, 267] width 68 height 11
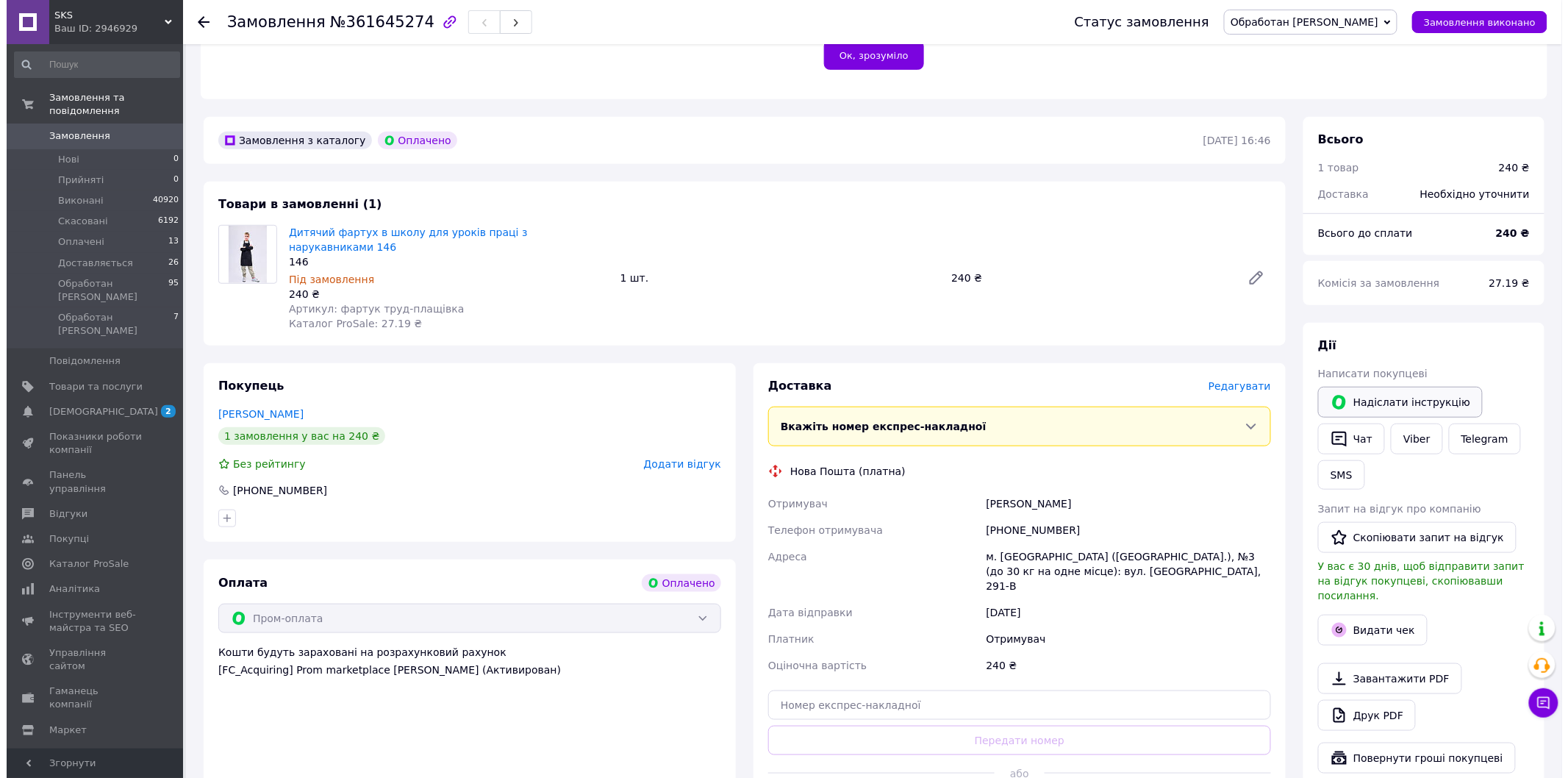
scroll to position [489, 0]
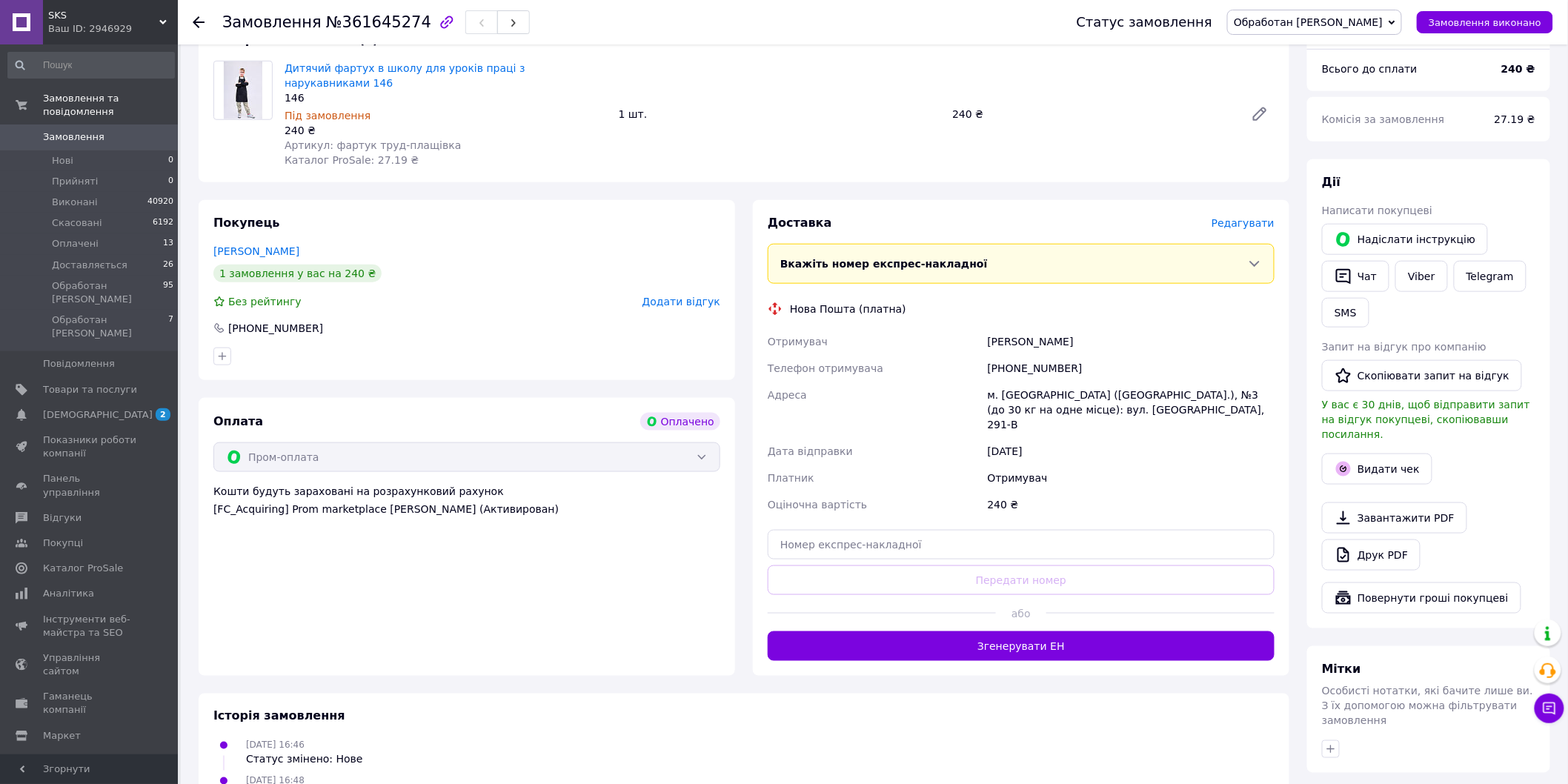
click at [1251, 217] on span "Редагувати" at bounding box center [1243, 223] width 63 height 12
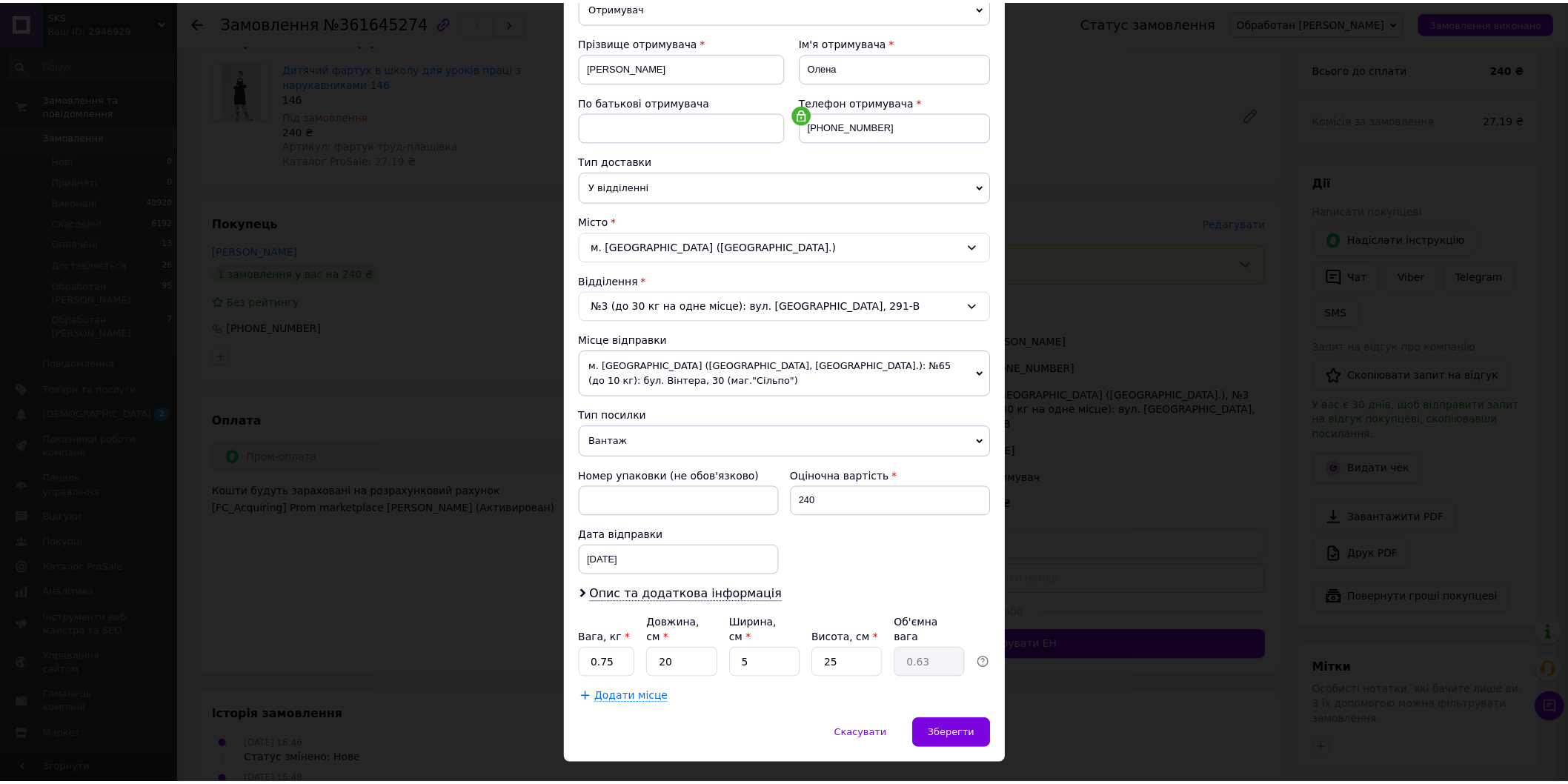
scroll to position [215, 0]
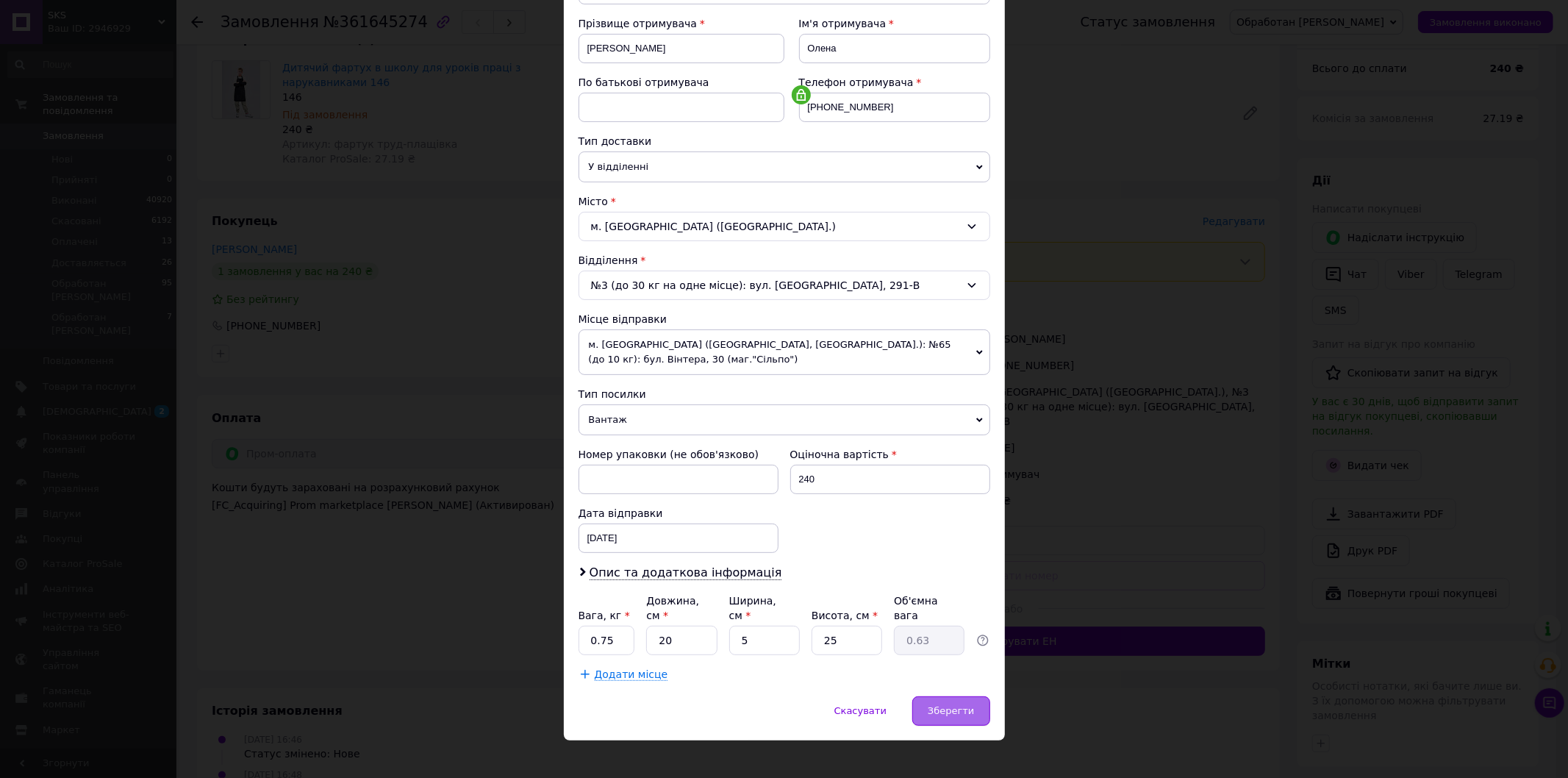
click at [946, 705] on span "Зберегти" at bounding box center [950, 710] width 47 height 11
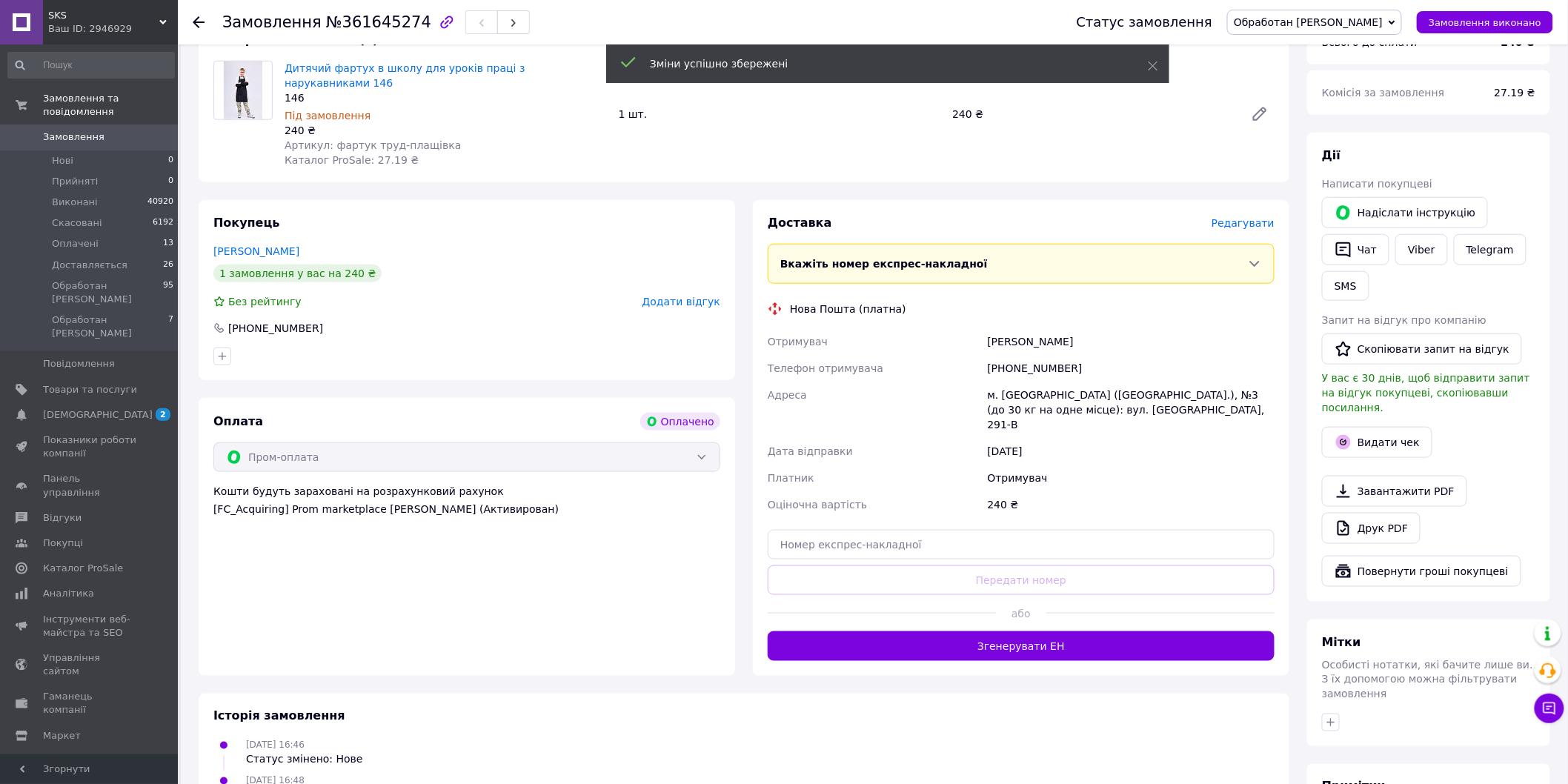
click at [1016, 631] on button "Згенерувати ЕН" at bounding box center [1020, 646] width 507 height 29
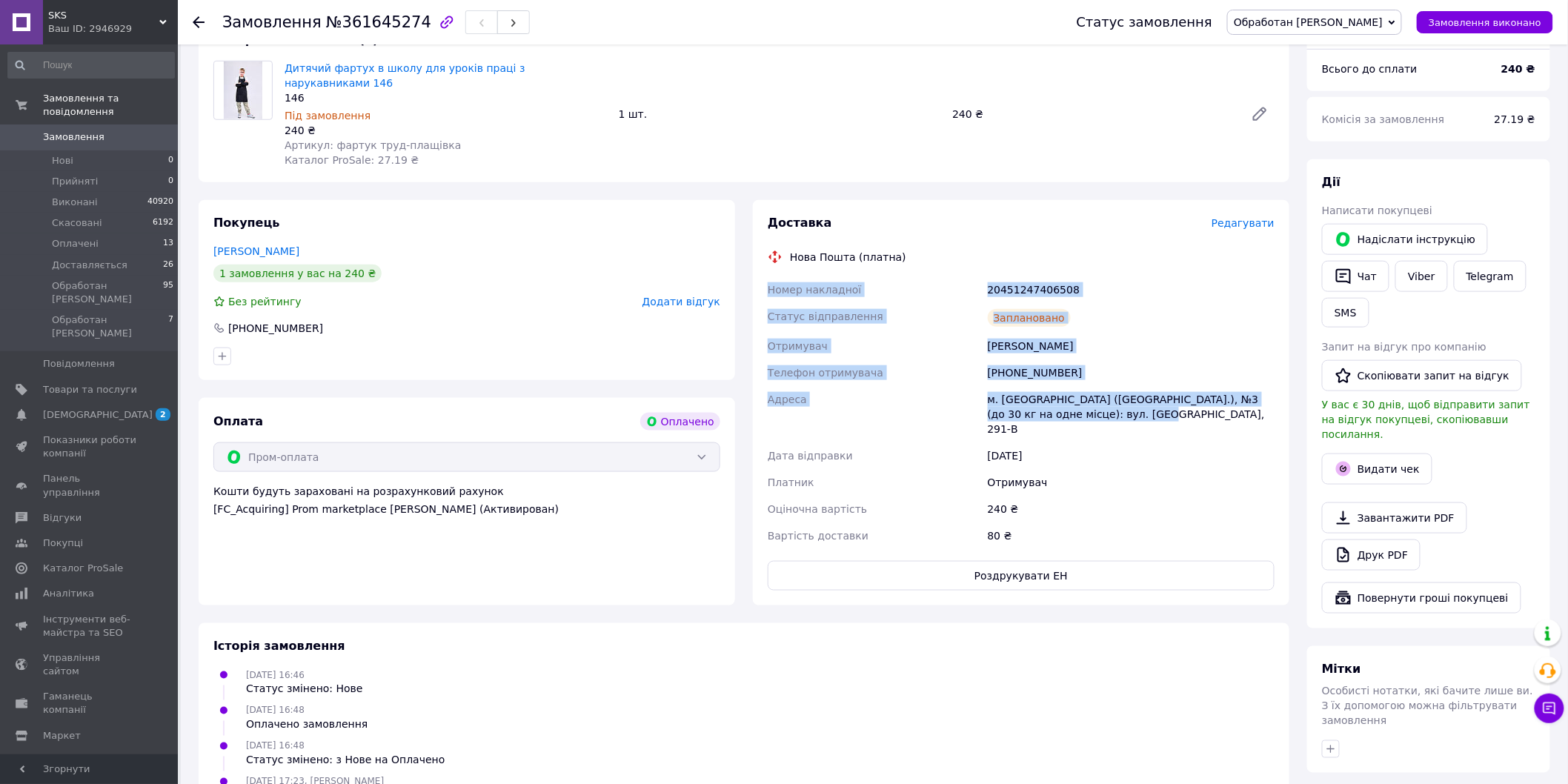
drag, startPoint x: 760, startPoint y: 245, endPoint x: 1100, endPoint y: 390, distance: 369.6
click at [1100, 390] on div "Доставка Редагувати Нова Пошта (платна) Номер накладної 20451247406508 Статус в…" at bounding box center [1020, 402] width 536 height 406
copy div "Номер накладної 20451247406508 Статус відправлення Заплановано Отримувач Бондар…"
click at [1361, 263] on button "Чат" at bounding box center [1355, 277] width 67 height 31
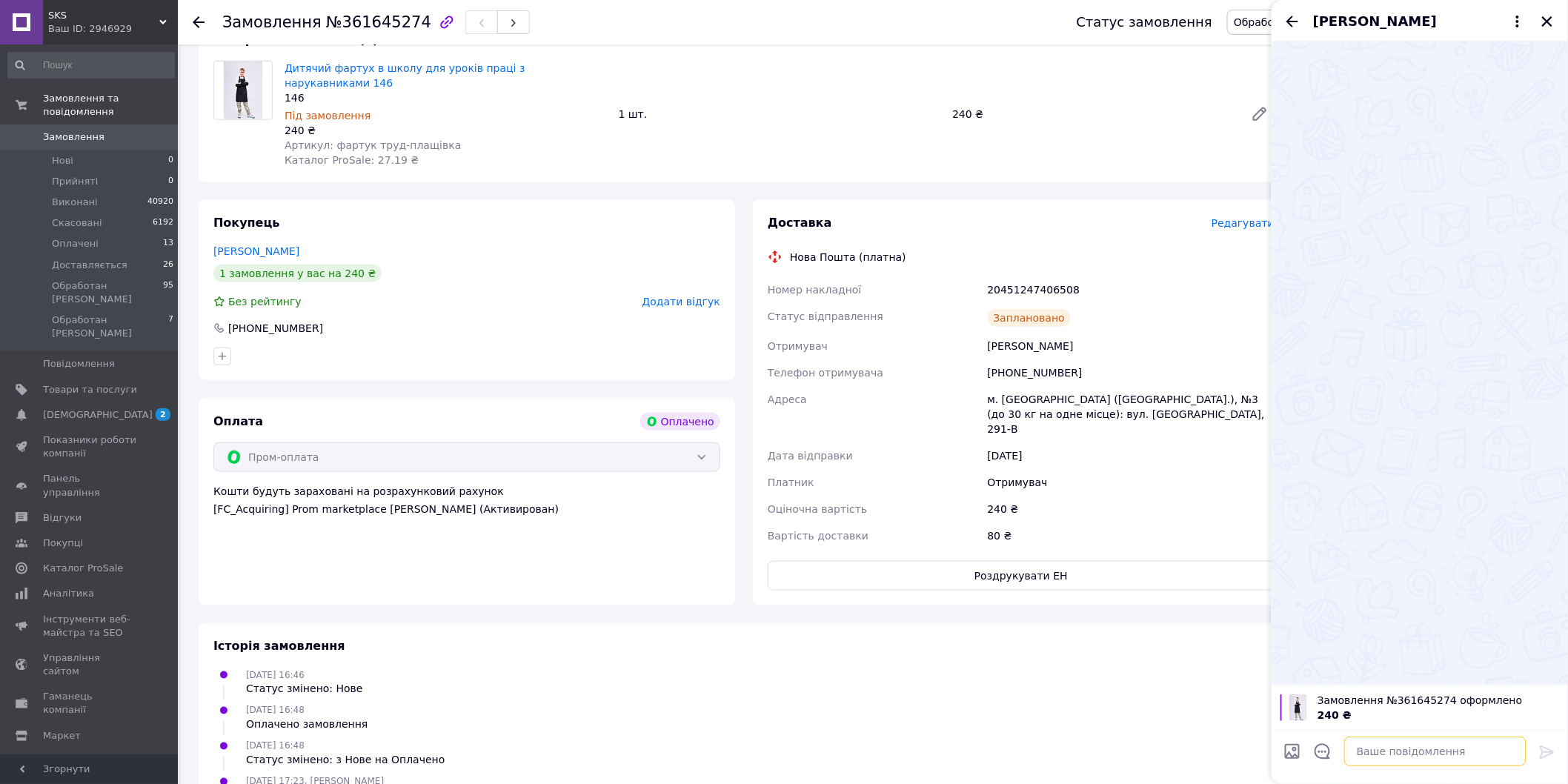
click at [1373, 749] on textarea at bounding box center [1435, 752] width 182 height 29
paste textarea "Номер накладної 20451247406508 Статус відправлення Заплановано Отримувач Бондар…"
type textarea "Номер накладної 20451247406508 Статус відправлення Заплановано Отримувач Бондар…"
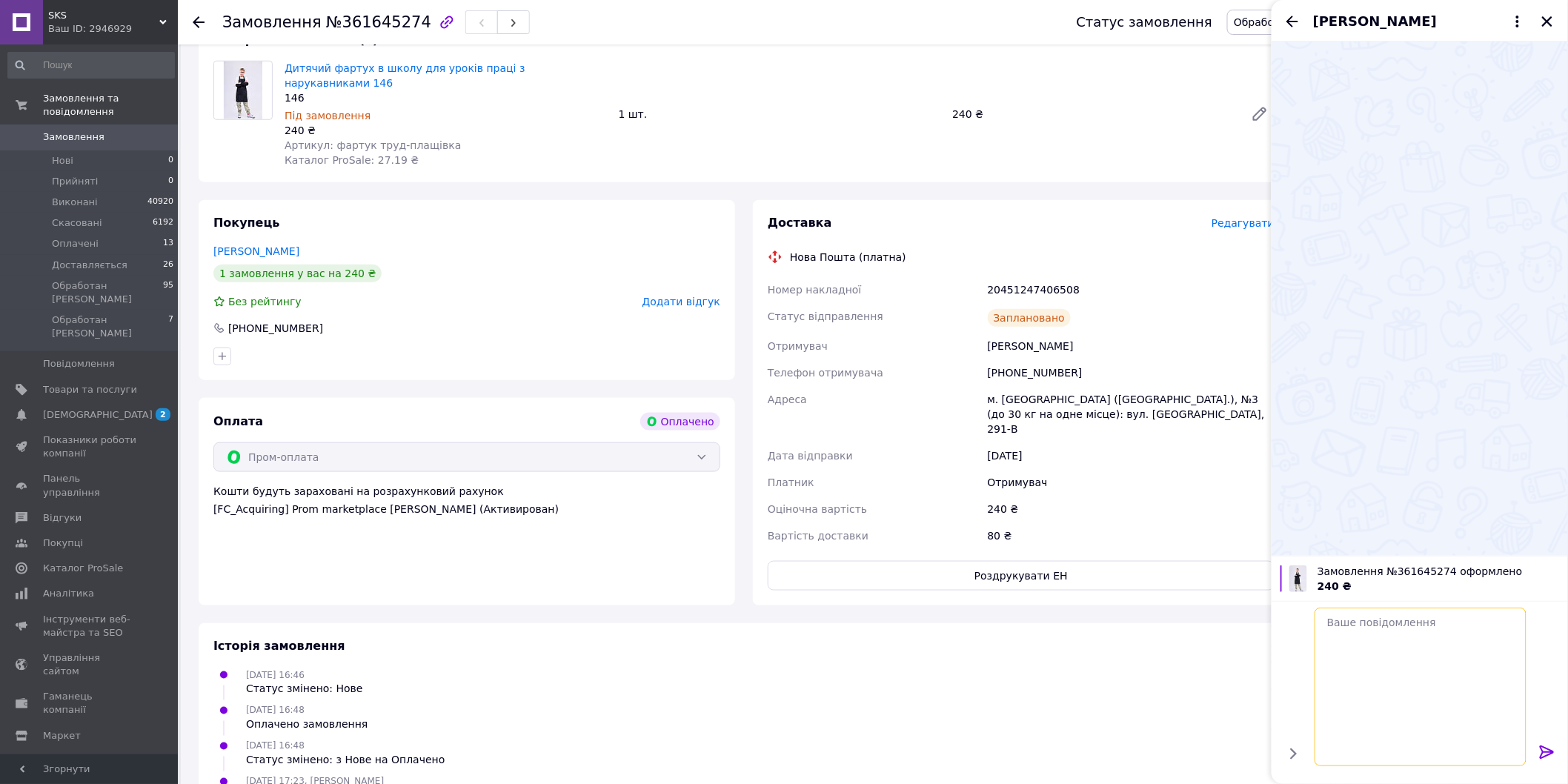
scroll to position [0, 0]
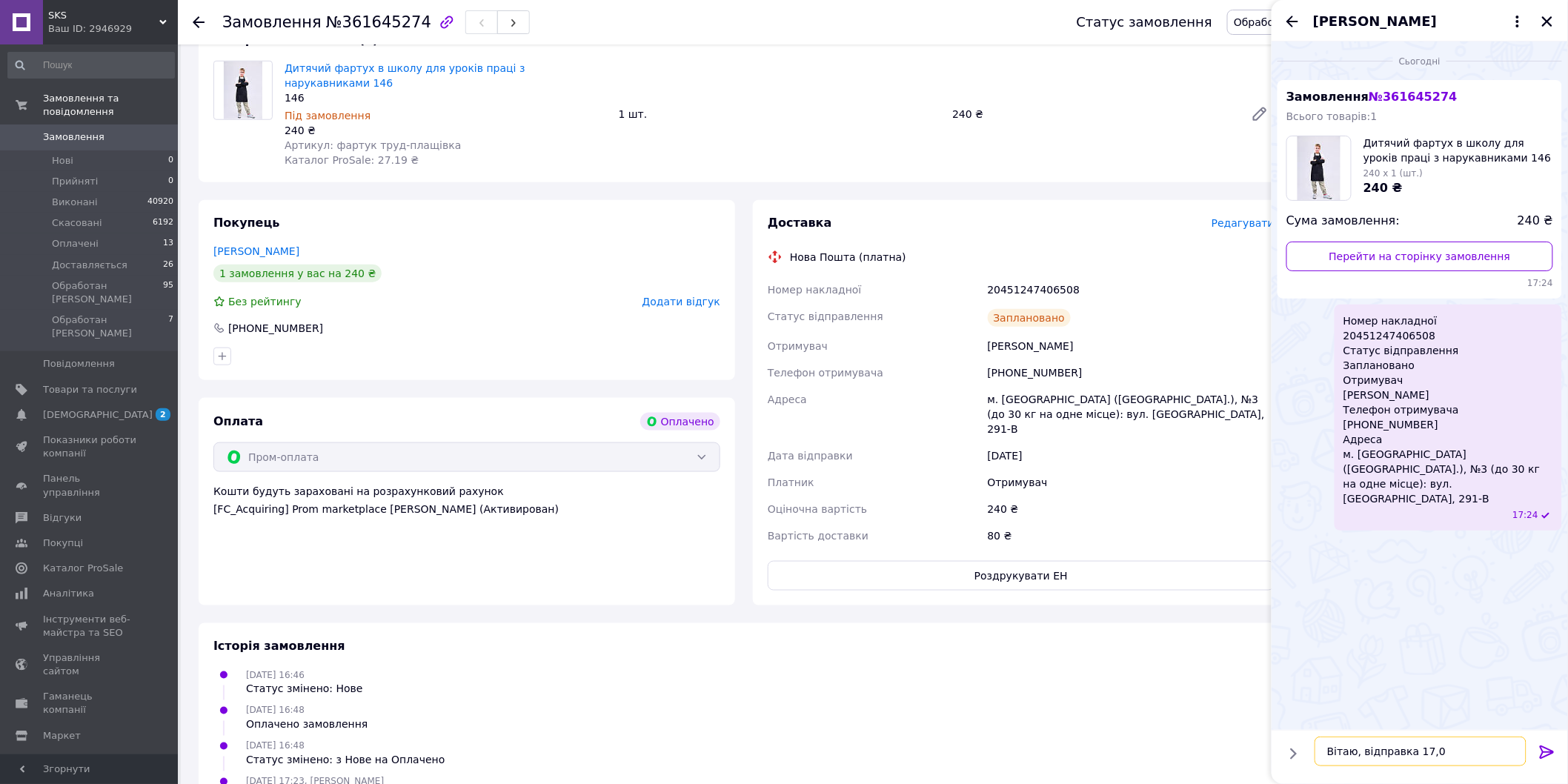
type textarea "Вітаю, відправка 17,09"
drag, startPoint x: 1080, startPoint y: 257, endPoint x: 759, endPoint y: 257, distance: 321.0
click at [759, 257] on div "Доставка Редагувати Нова Пошта (платна) Номер накладної 20451247406508 Статус в…" at bounding box center [1020, 402] width 536 height 406
copy div "Номер накладної 20451247406508"
click at [1550, 16] on icon "Закрити" at bounding box center [1547, 21] width 13 height 13
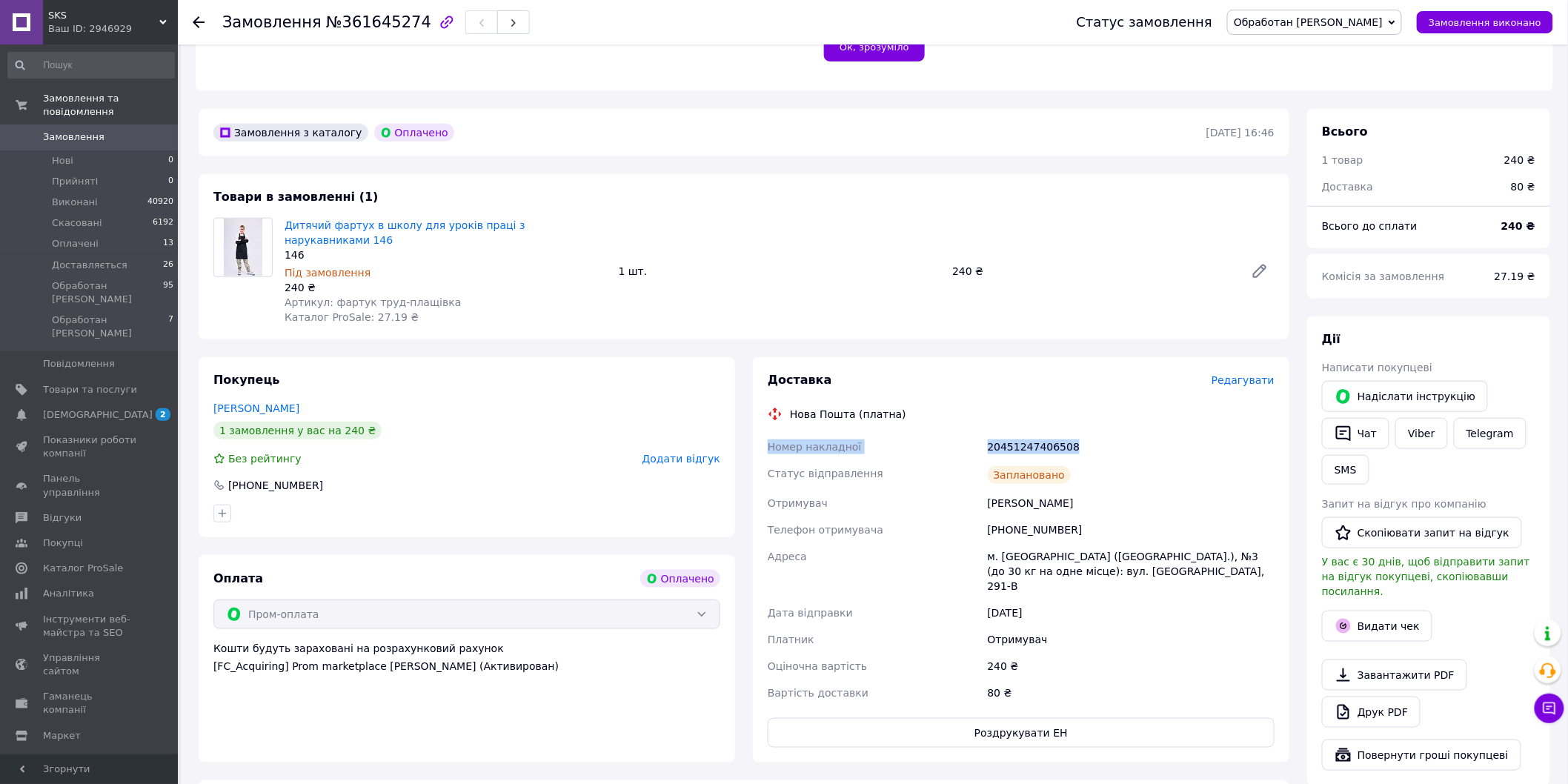
scroll to position [329, 0]
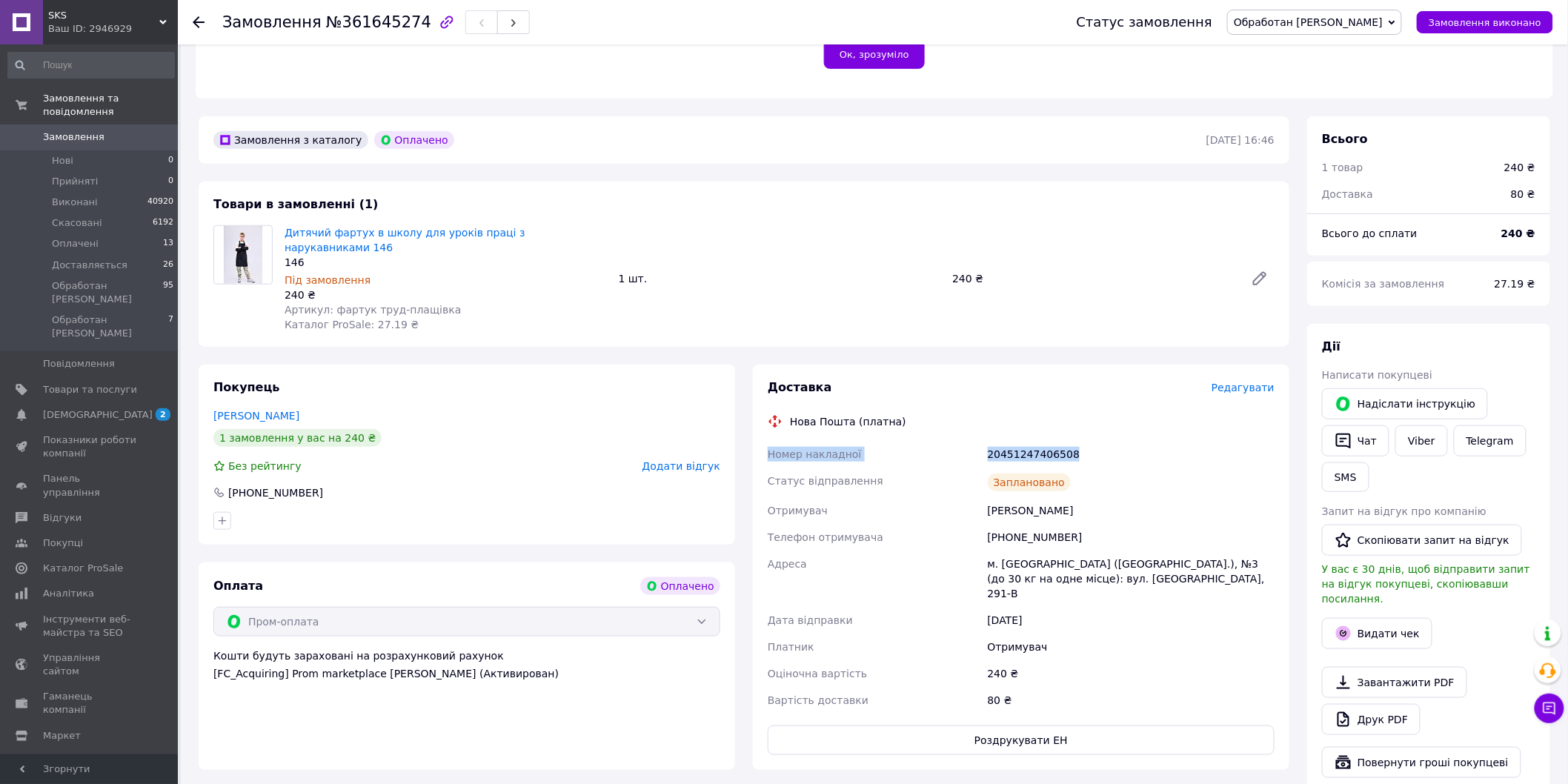
click at [1186, 441] on div "20451247406508" at bounding box center [1131, 454] width 293 height 27
click at [102, 131] on span "Замовлення" at bounding box center [90, 137] width 94 height 13
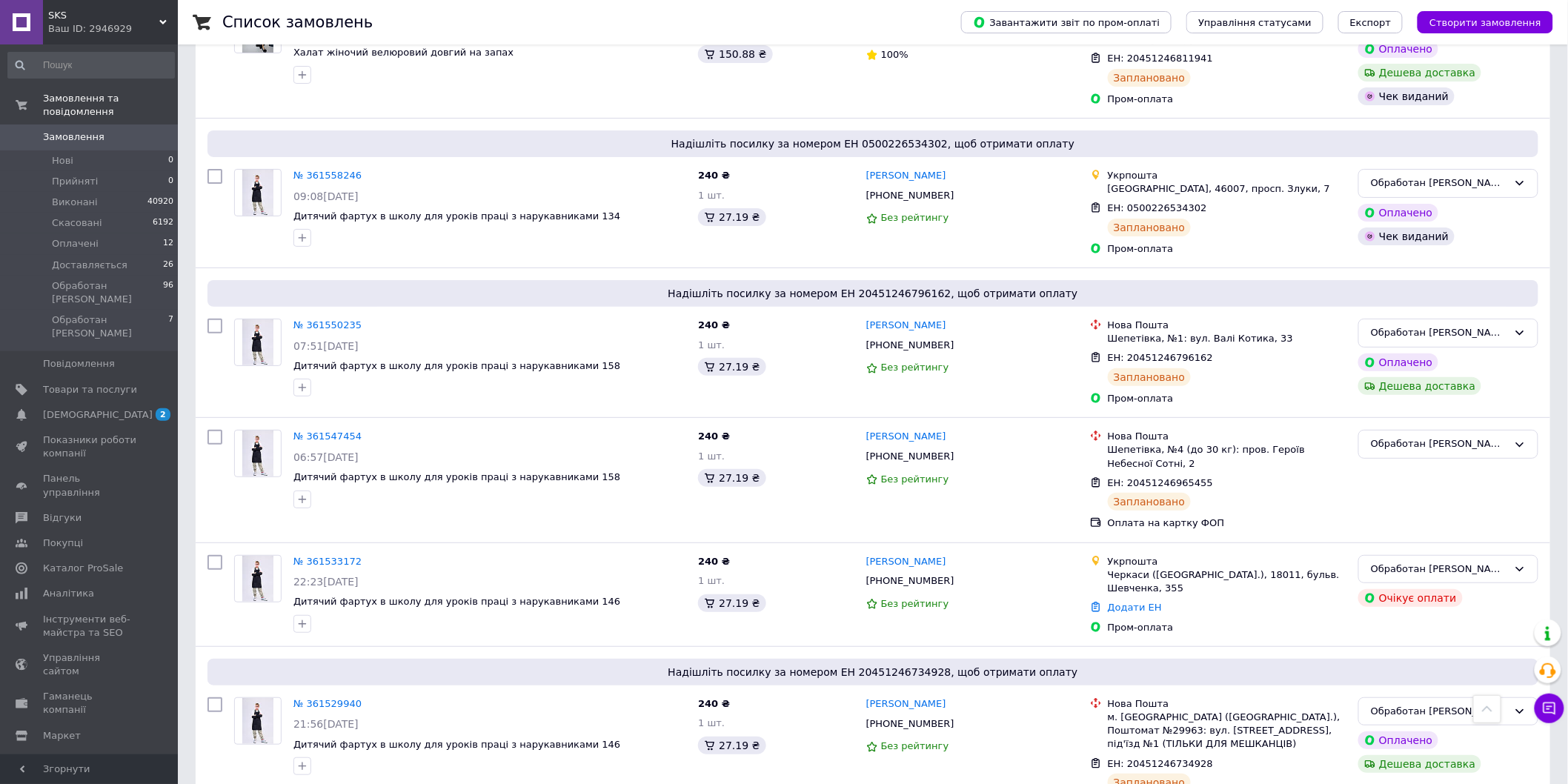
scroll to position [2399, 0]
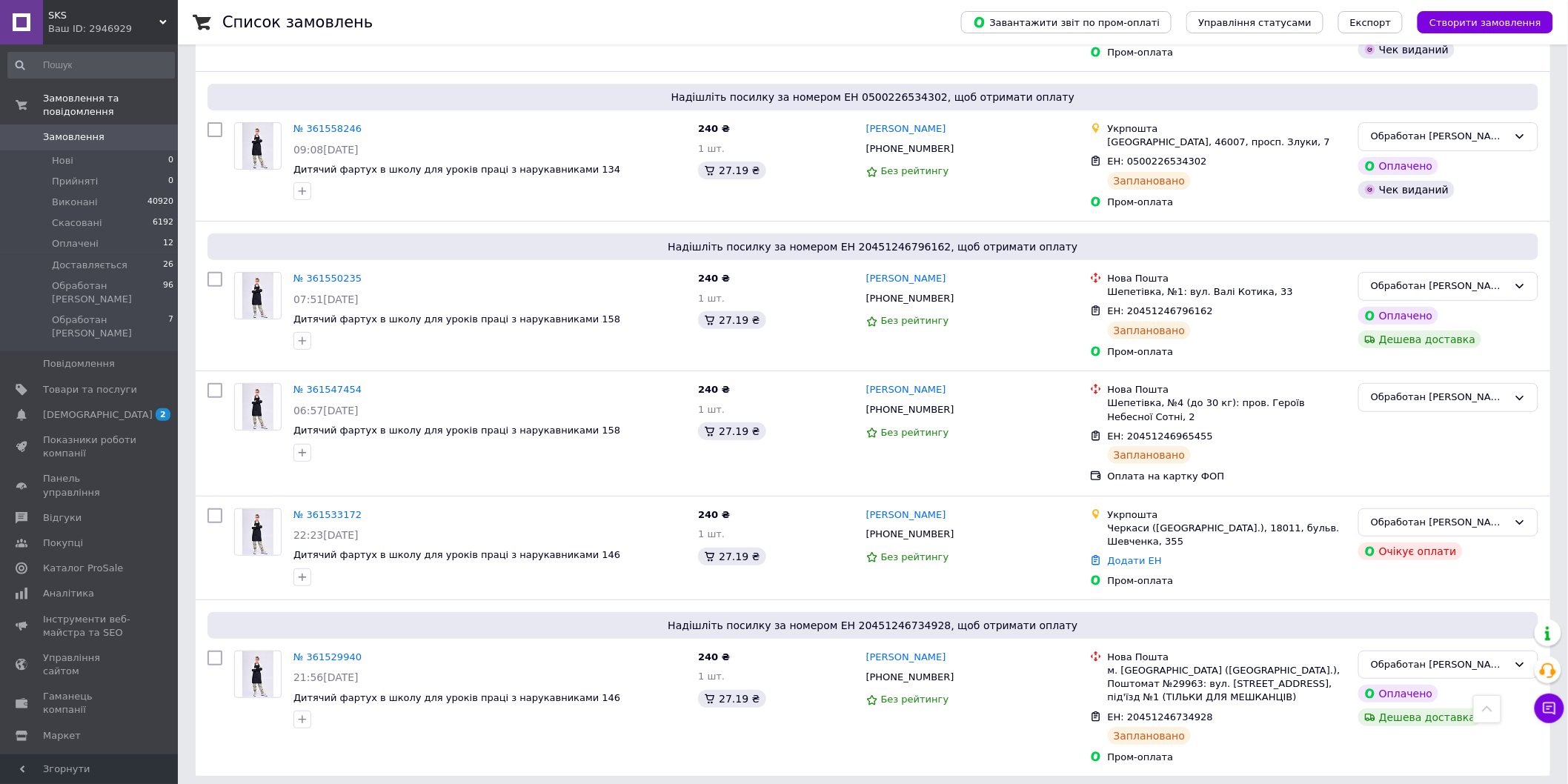
click at [59, 131] on span "Замовлення" at bounding box center [74, 137] width 62 height 13
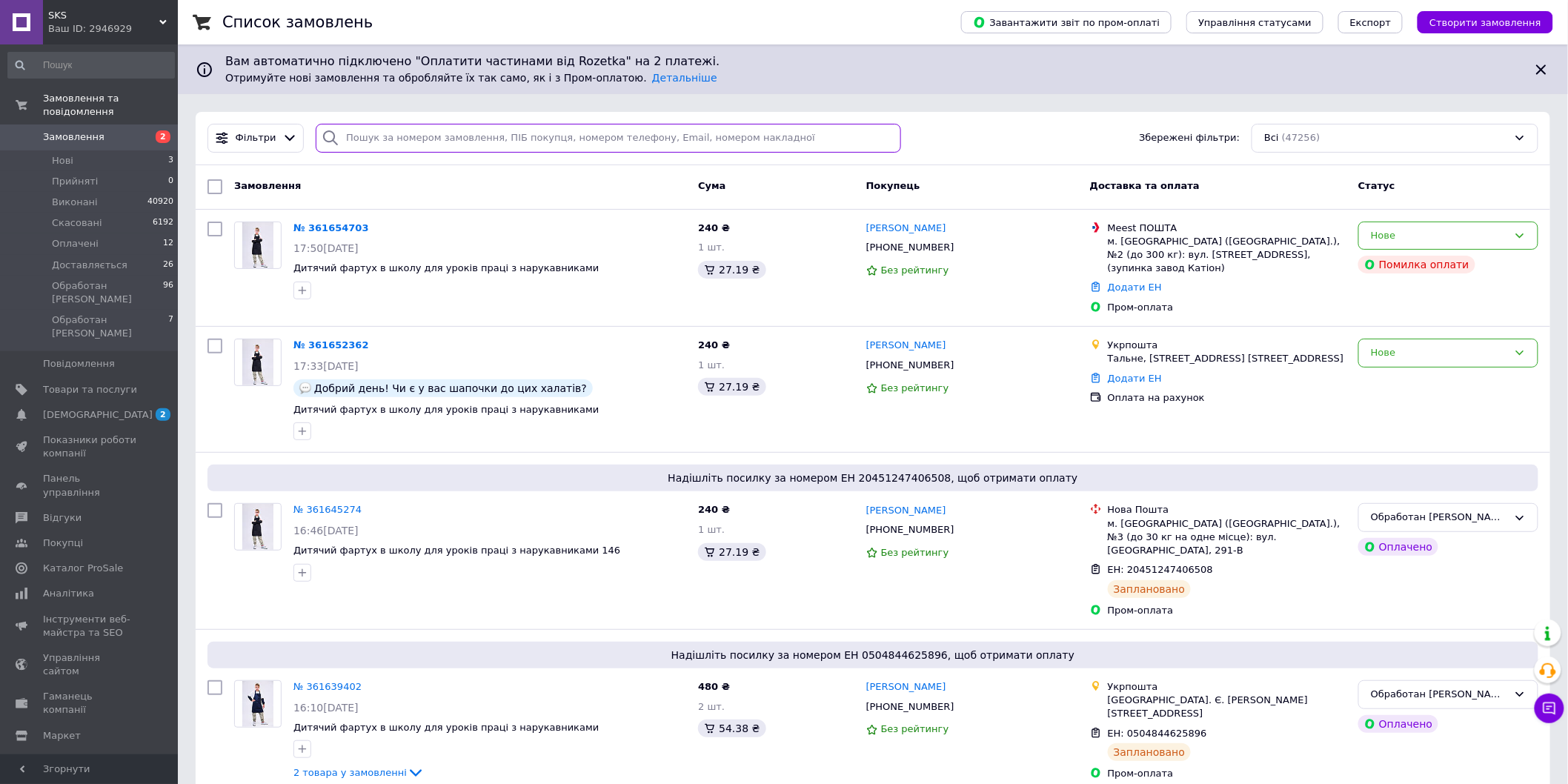
click at [434, 138] on input "search" at bounding box center [607, 138] width 584 height 29
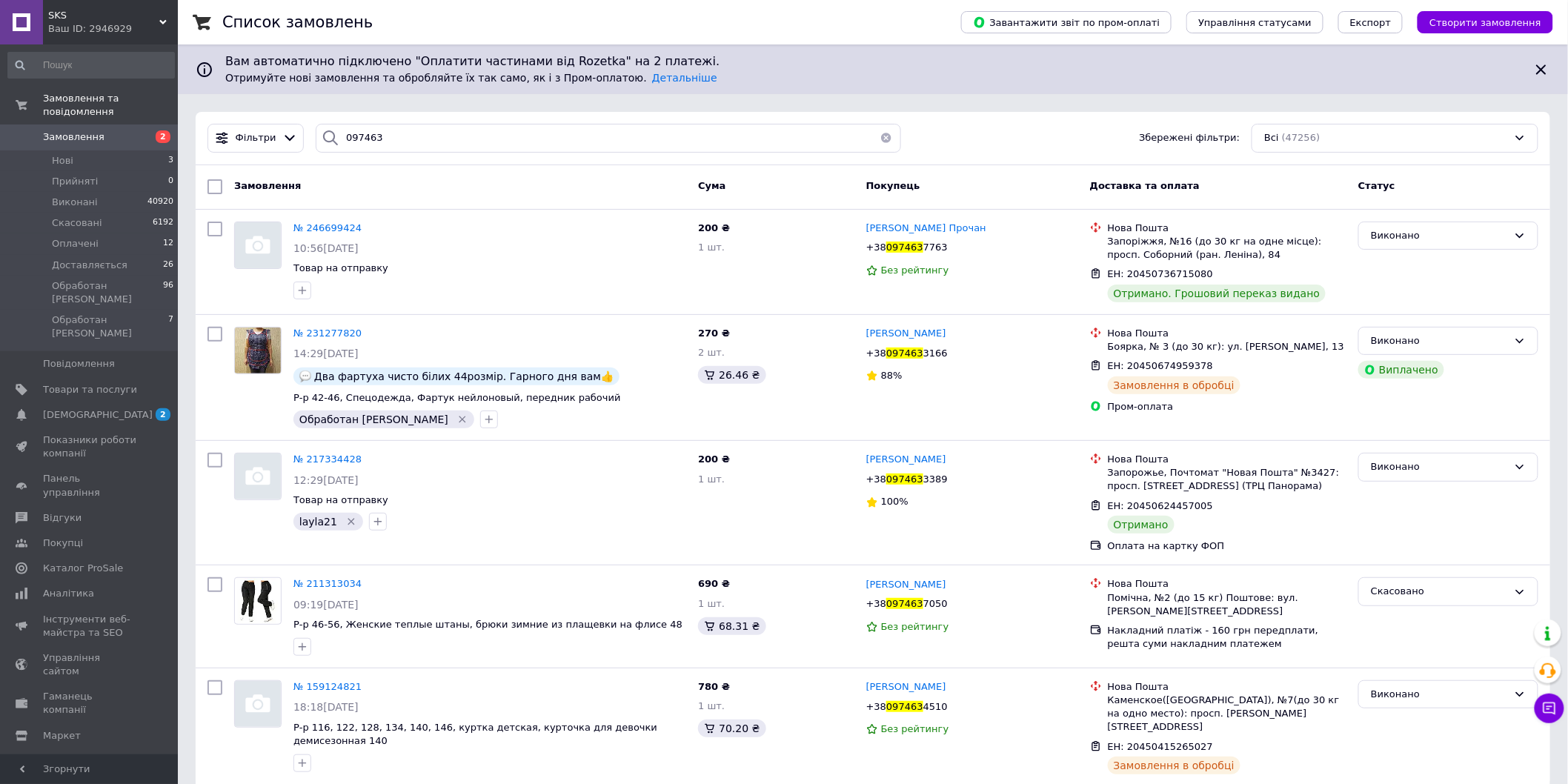
click at [1004, 139] on div "Фільтри 097463 Збережені фільтри: Всі (47256)" at bounding box center [872, 138] width 1343 height 29
click at [435, 143] on input "097463" at bounding box center [607, 138] width 584 height 29
type input "0974632034"
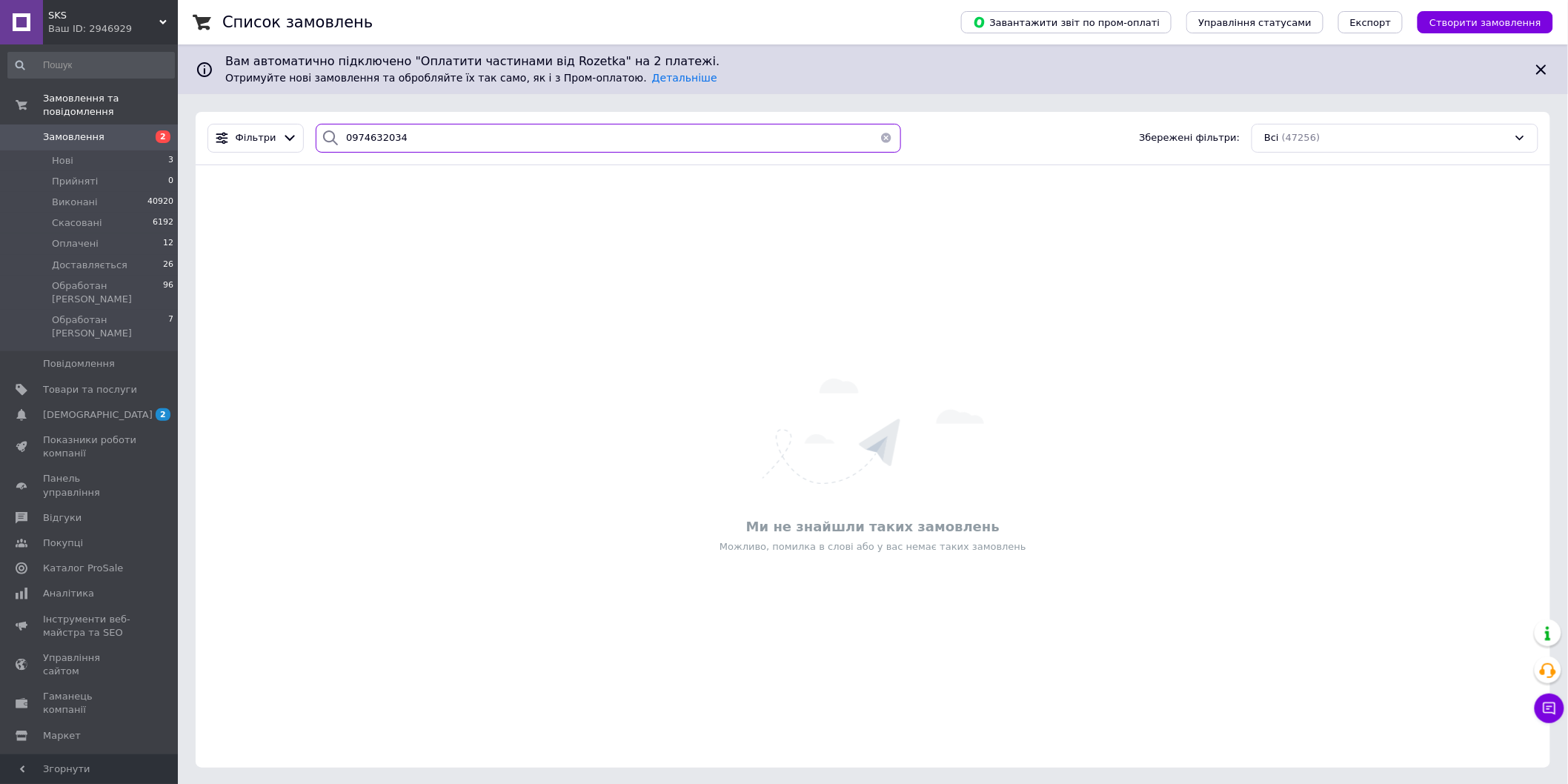
drag, startPoint x: 362, startPoint y: 135, endPoint x: 336, endPoint y: 136, distance: 26.0
click at [336, 136] on div "0974632034" at bounding box center [607, 138] width 584 height 29
click at [105, 131] on span "Замовлення" at bounding box center [90, 137] width 94 height 13
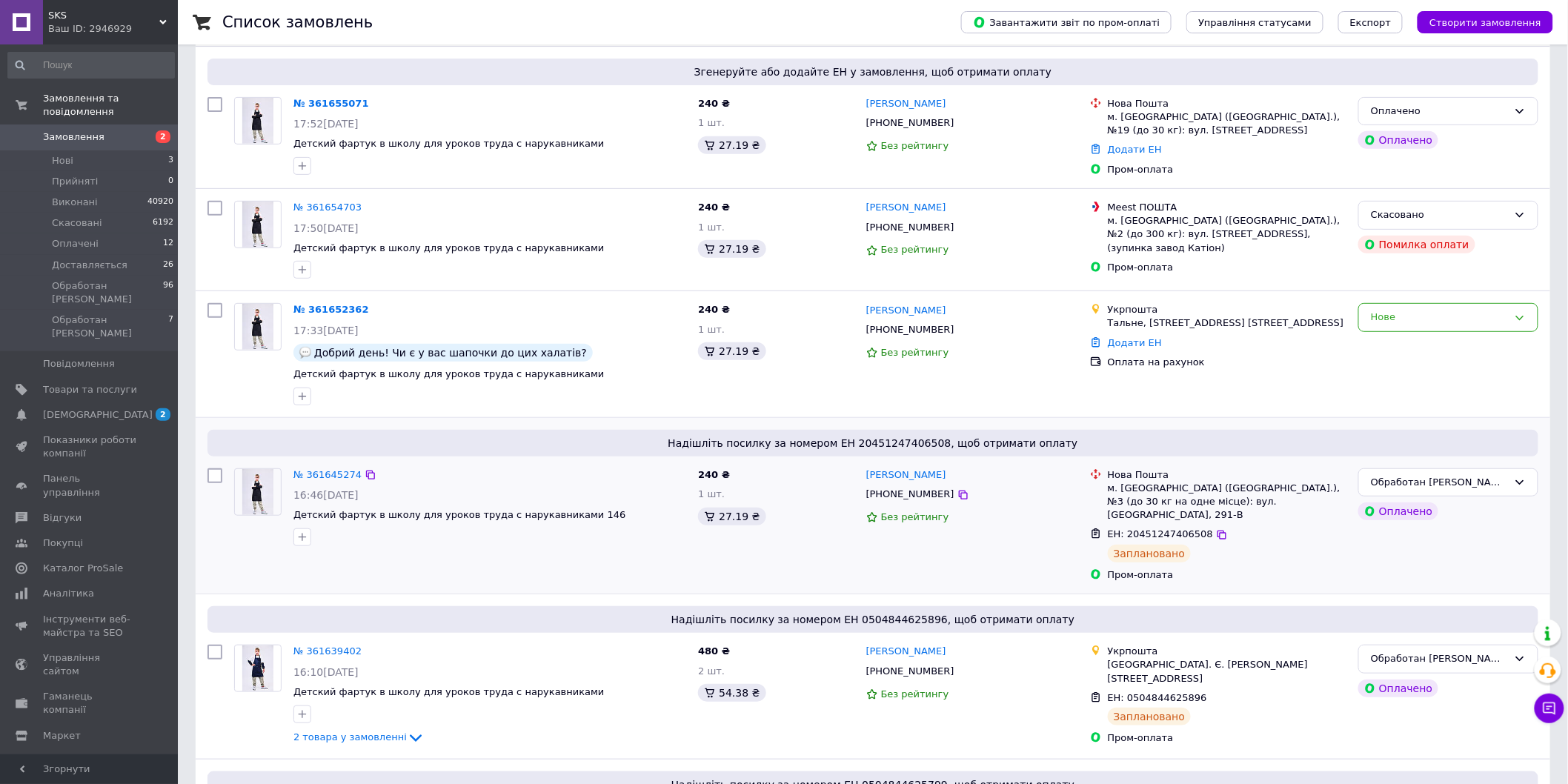
scroll to position [165, 0]
click at [1400, 312] on div "Нове" at bounding box center [1439, 316] width 137 height 16
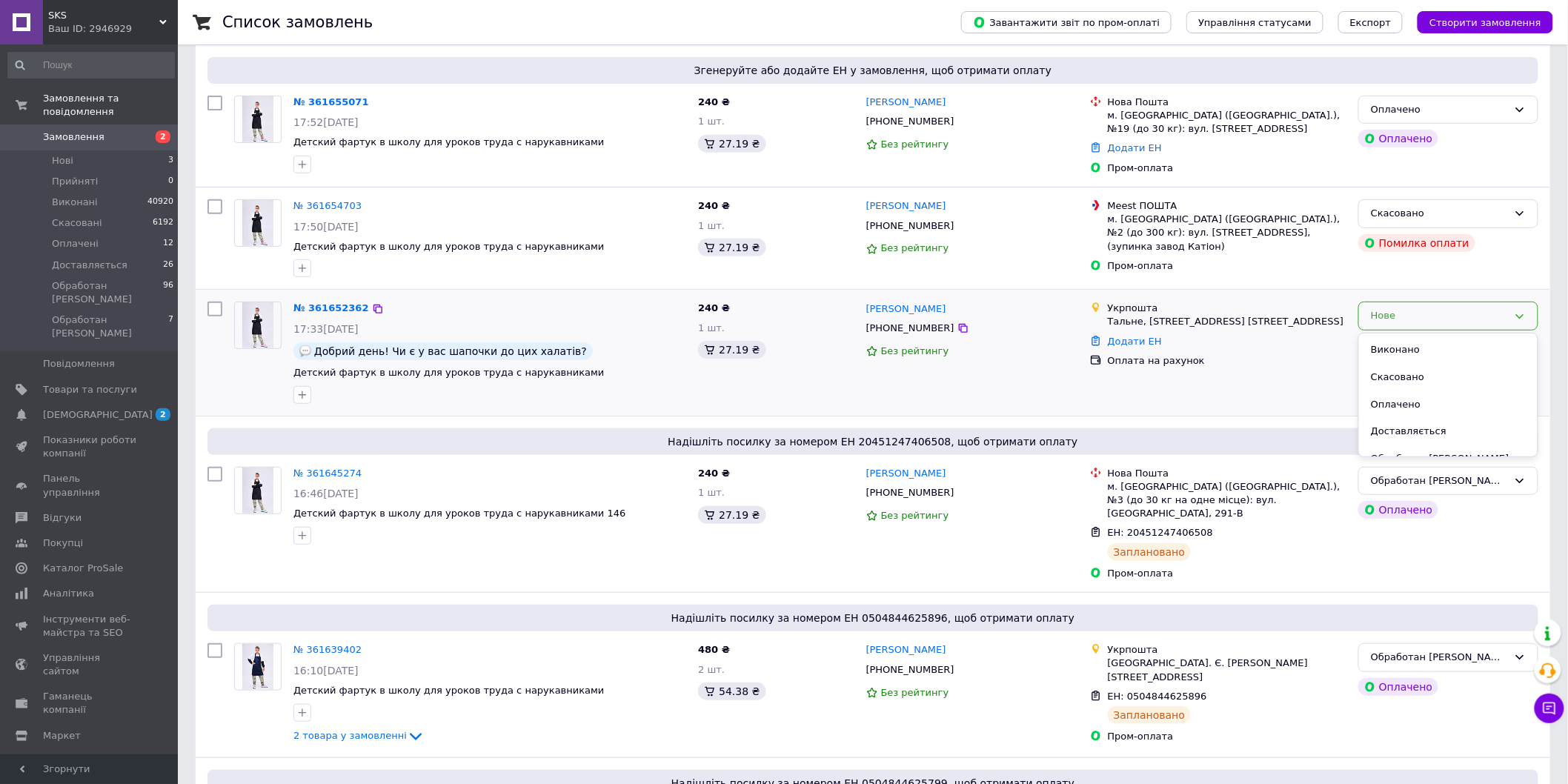
scroll to position [66, 0]
click at [1416, 406] on li "Обработан [PERSON_NAME]" at bounding box center [1448, 416] width 179 height 28
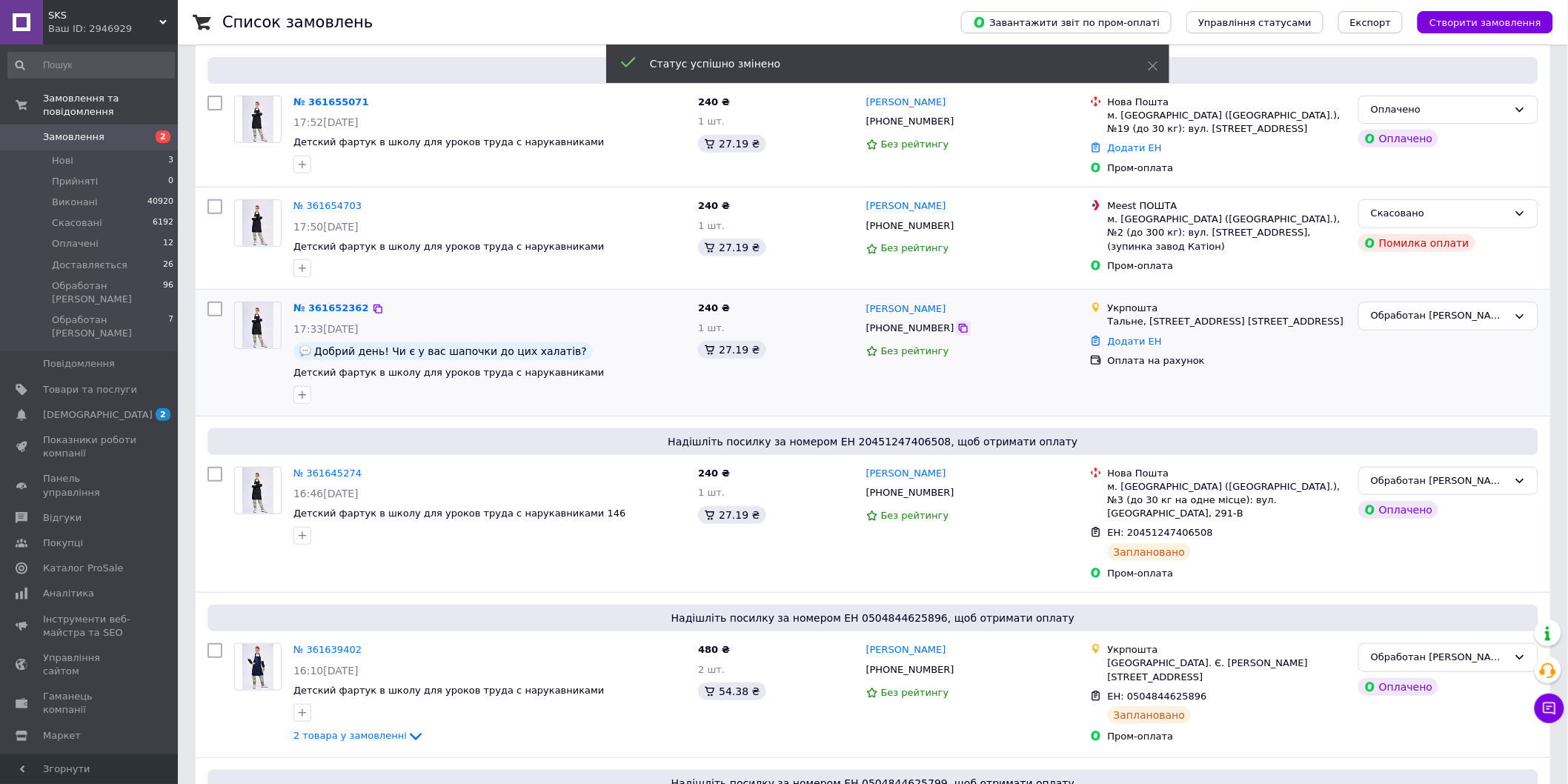
click at [958, 331] on icon at bounding box center [963, 328] width 12 height 12
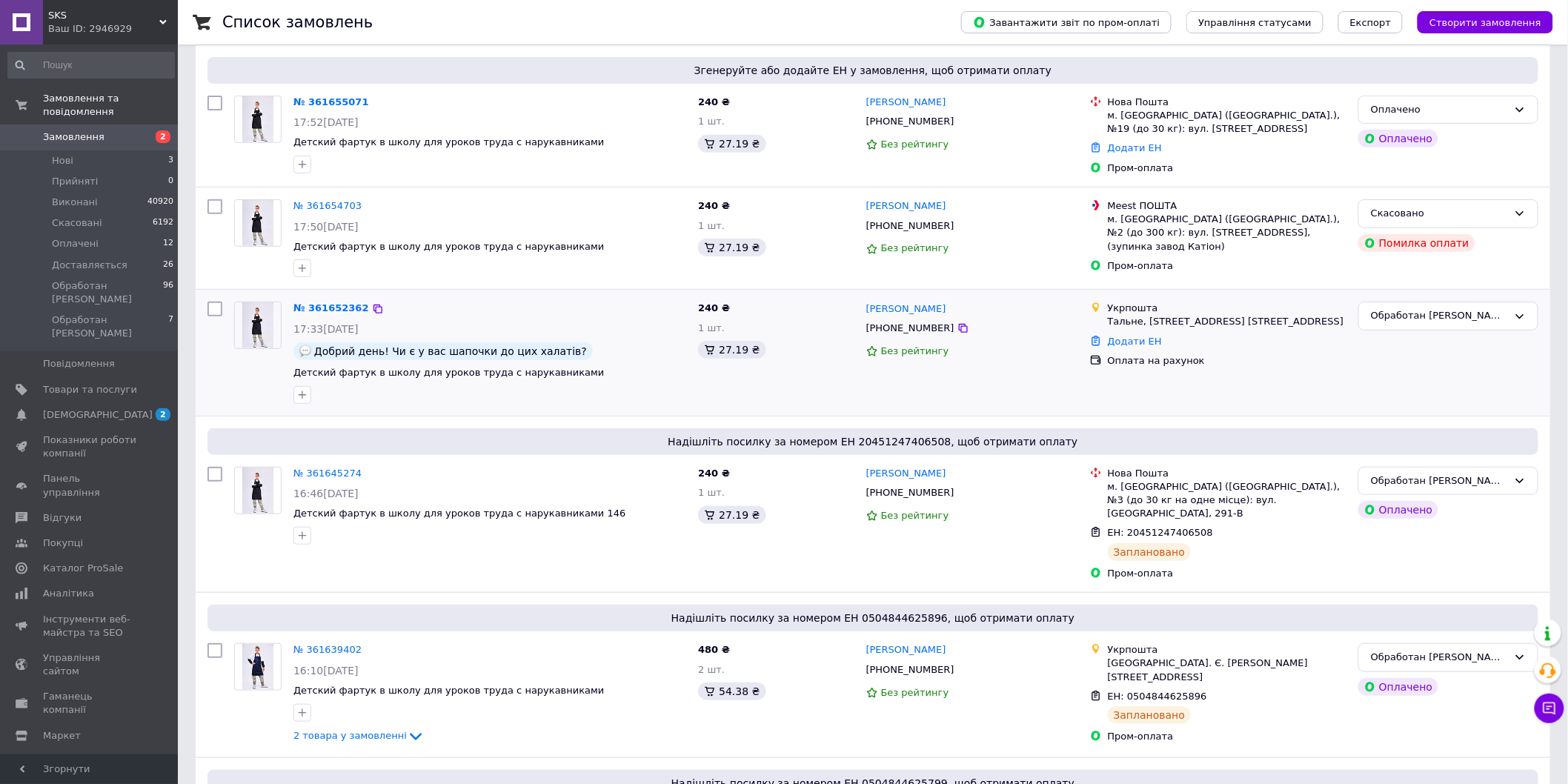
click at [1043, 345] on div "Без рейтингу" at bounding box center [973, 352] width 212 height 14
click at [1031, 309] on div "Наталія Гребенюк" at bounding box center [973, 308] width 215 height 17
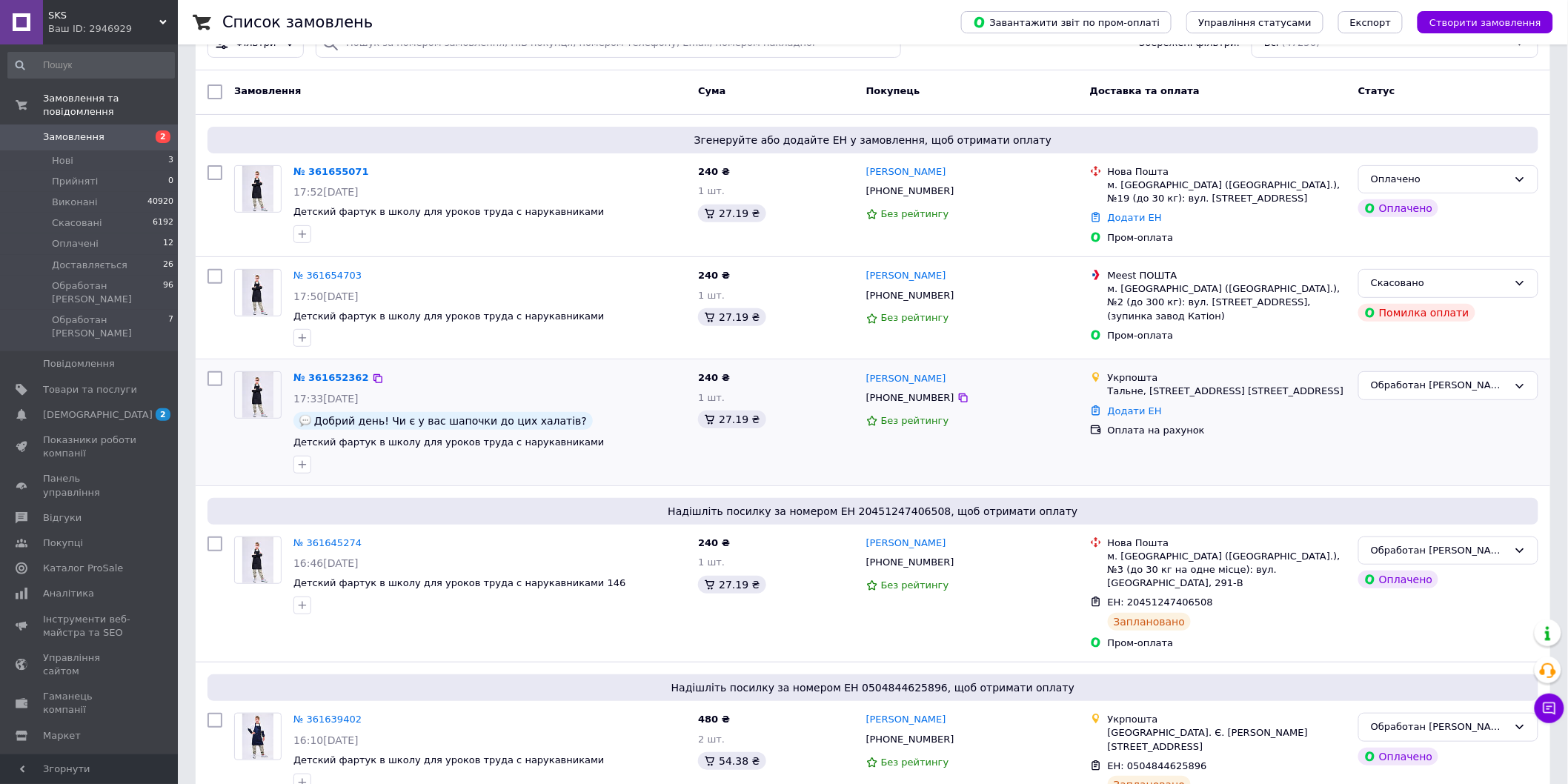
scroll to position [0, 0]
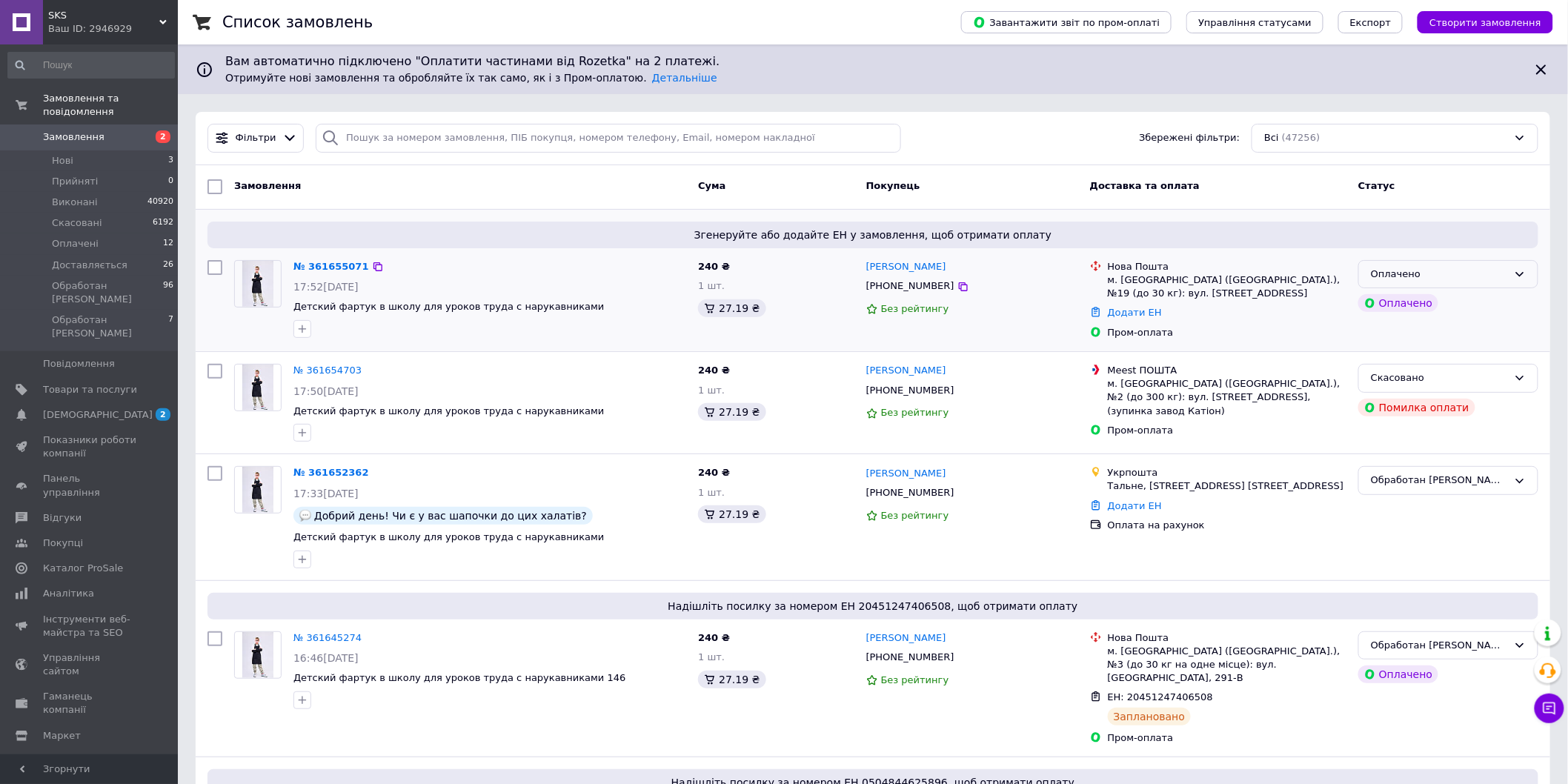
click at [1426, 271] on div "Оплачено" at bounding box center [1439, 274] width 137 height 16
click at [1420, 402] on li "Обработан [PERSON_NAME]" at bounding box center [1448, 414] width 179 height 28
click at [958, 286] on icon at bounding box center [963, 286] width 12 height 12
drag, startPoint x: 1009, startPoint y: 306, endPoint x: 909, endPoint y: 307, distance: 100.0
click at [1009, 306] on div "Без рейтингу" at bounding box center [973, 309] width 212 height 14
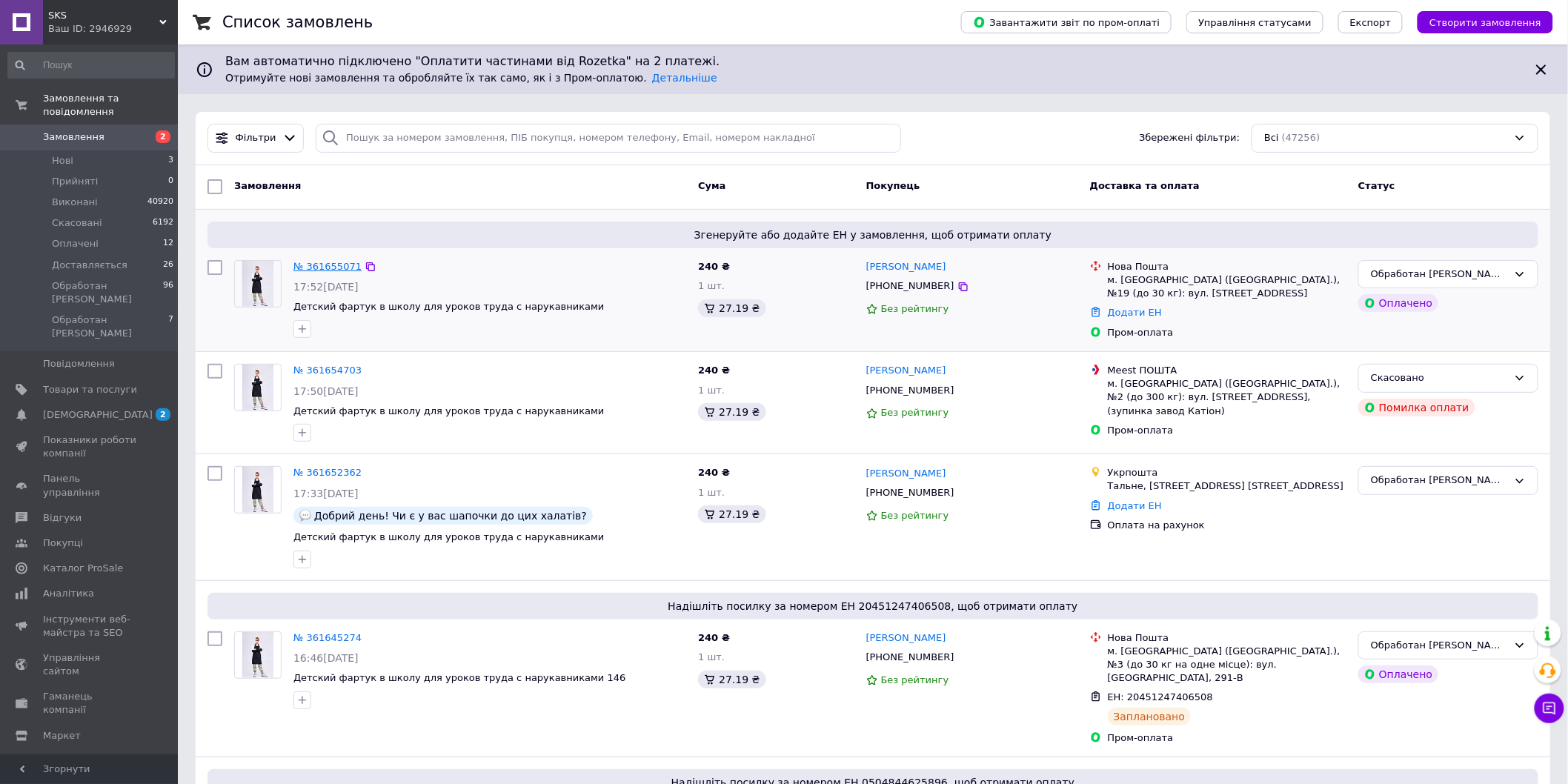
click at [333, 269] on link "№ 361655071" at bounding box center [328, 267] width 68 height 11
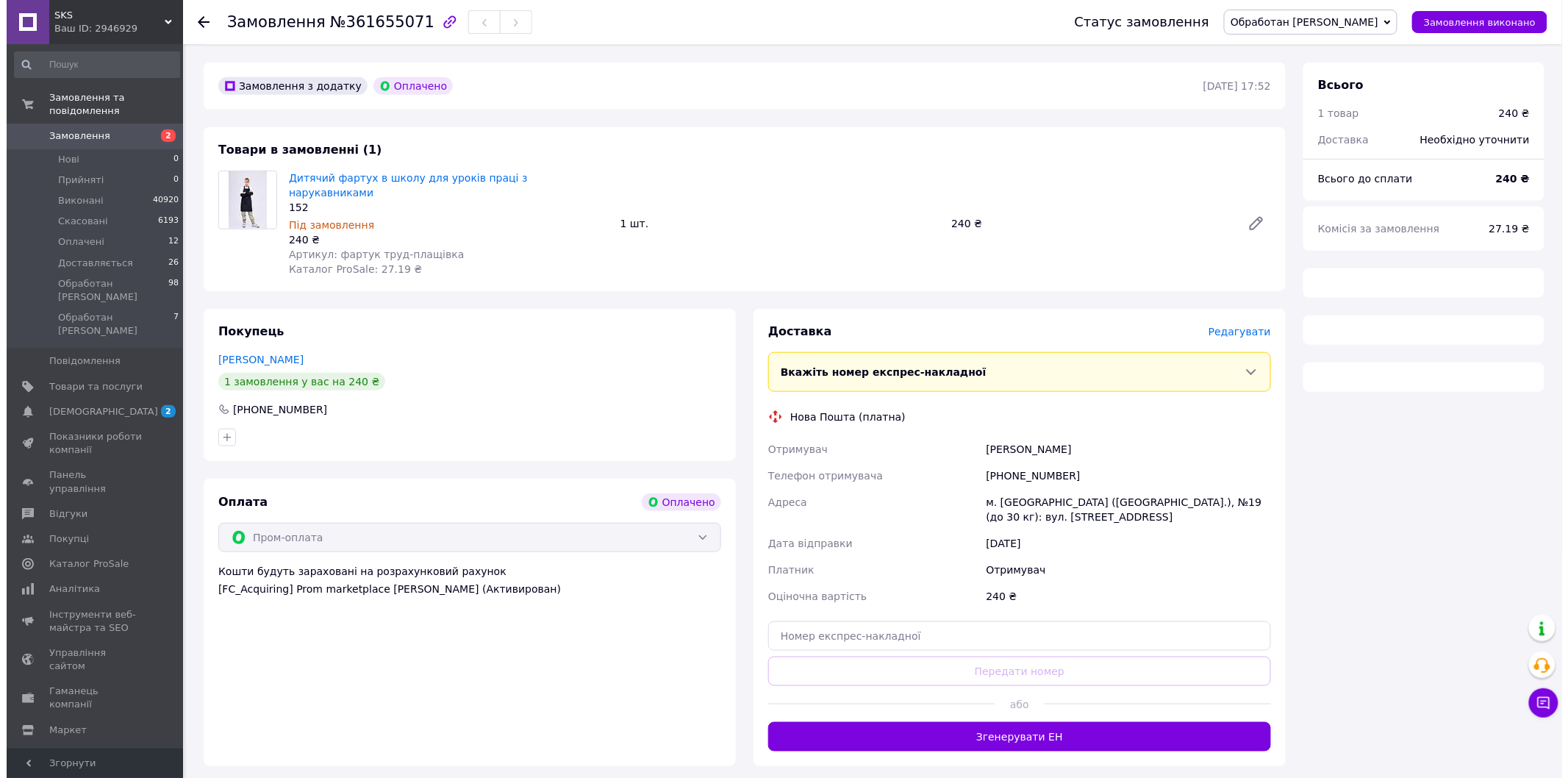
scroll to position [385, 0]
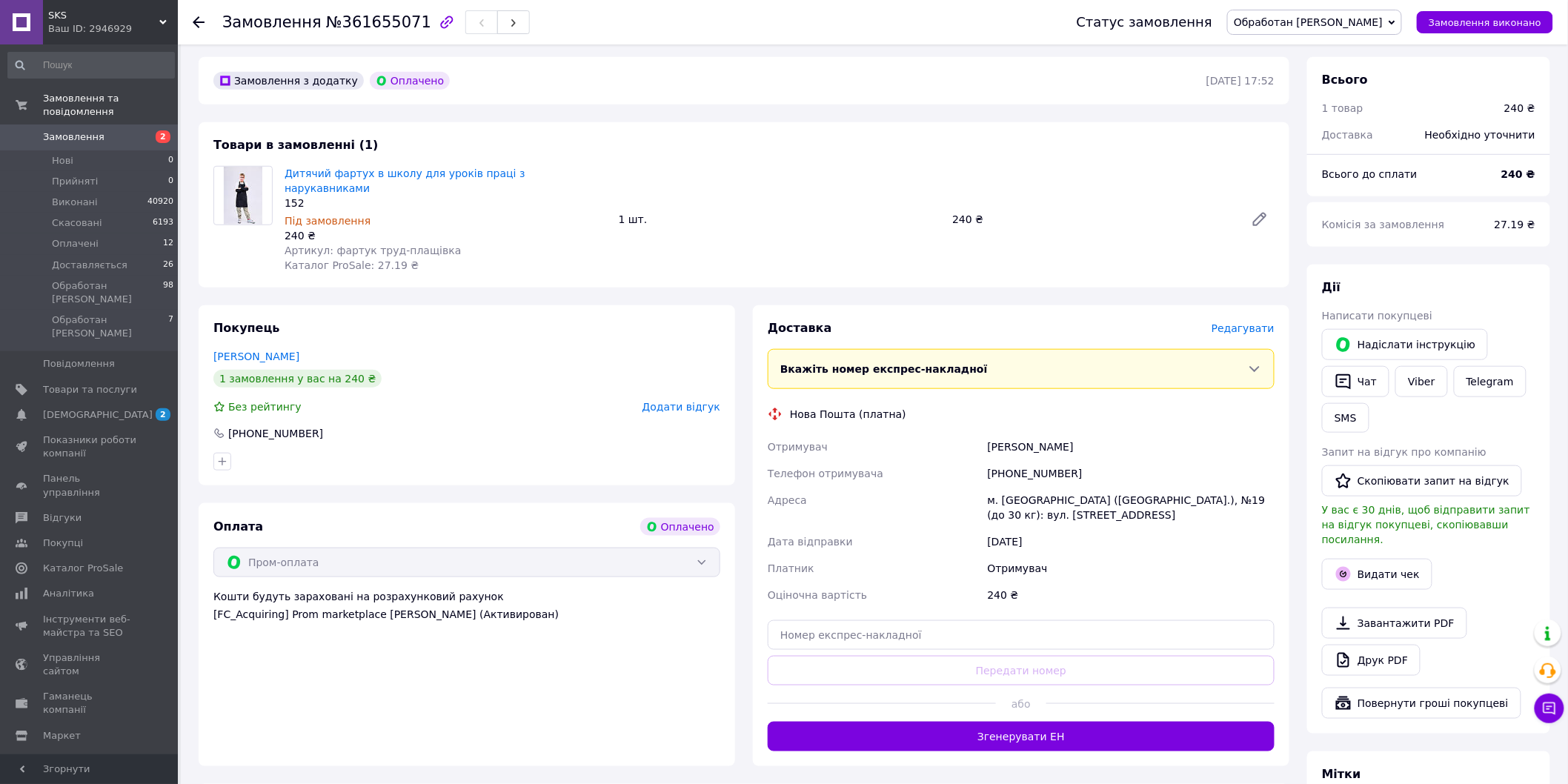
click at [1242, 322] on span "Редагувати" at bounding box center [1243, 328] width 63 height 12
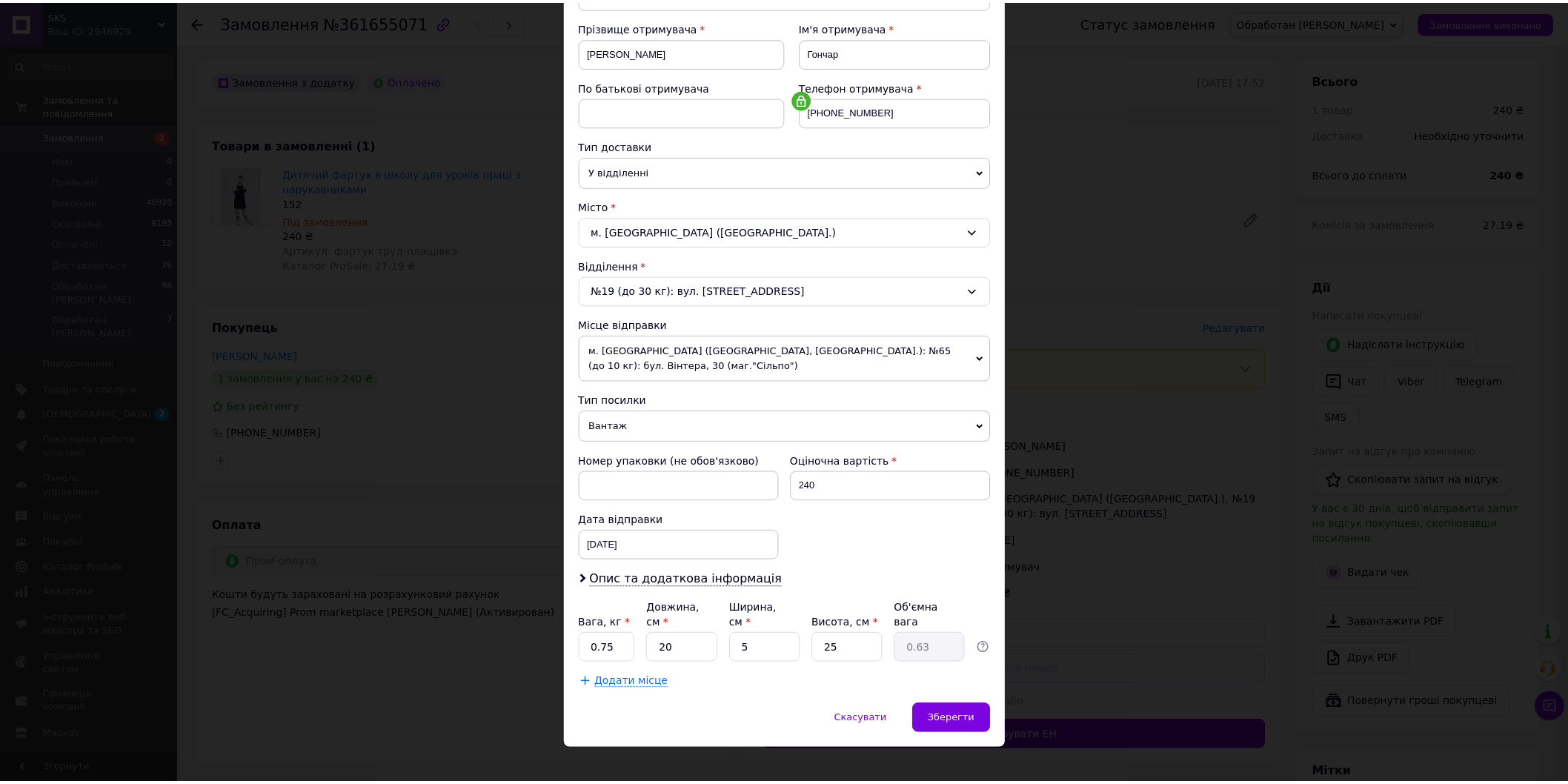
scroll to position [215, 0]
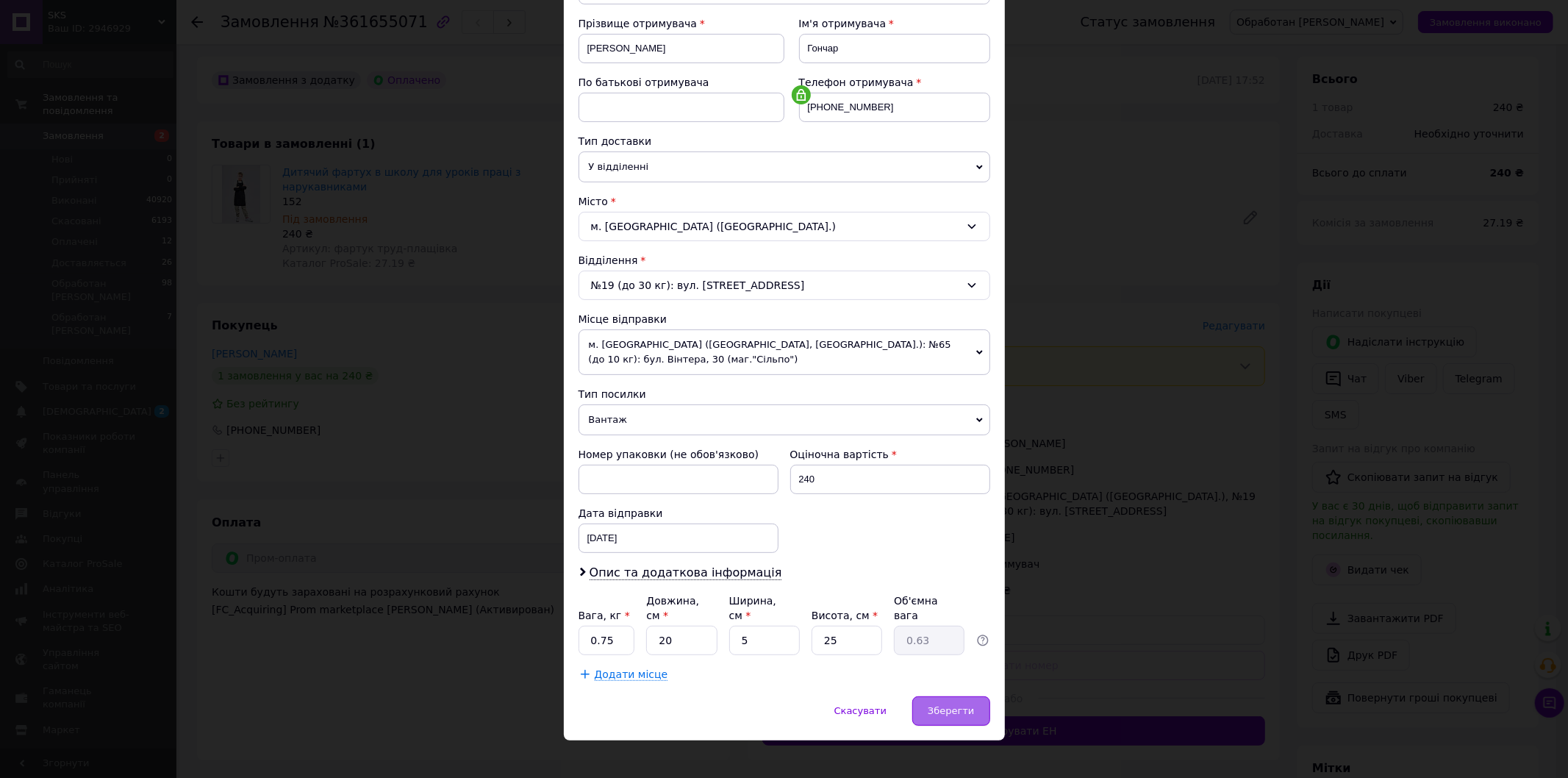
click at [959, 705] on span "Зберегти" at bounding box center [950, 710] width 47 height 11
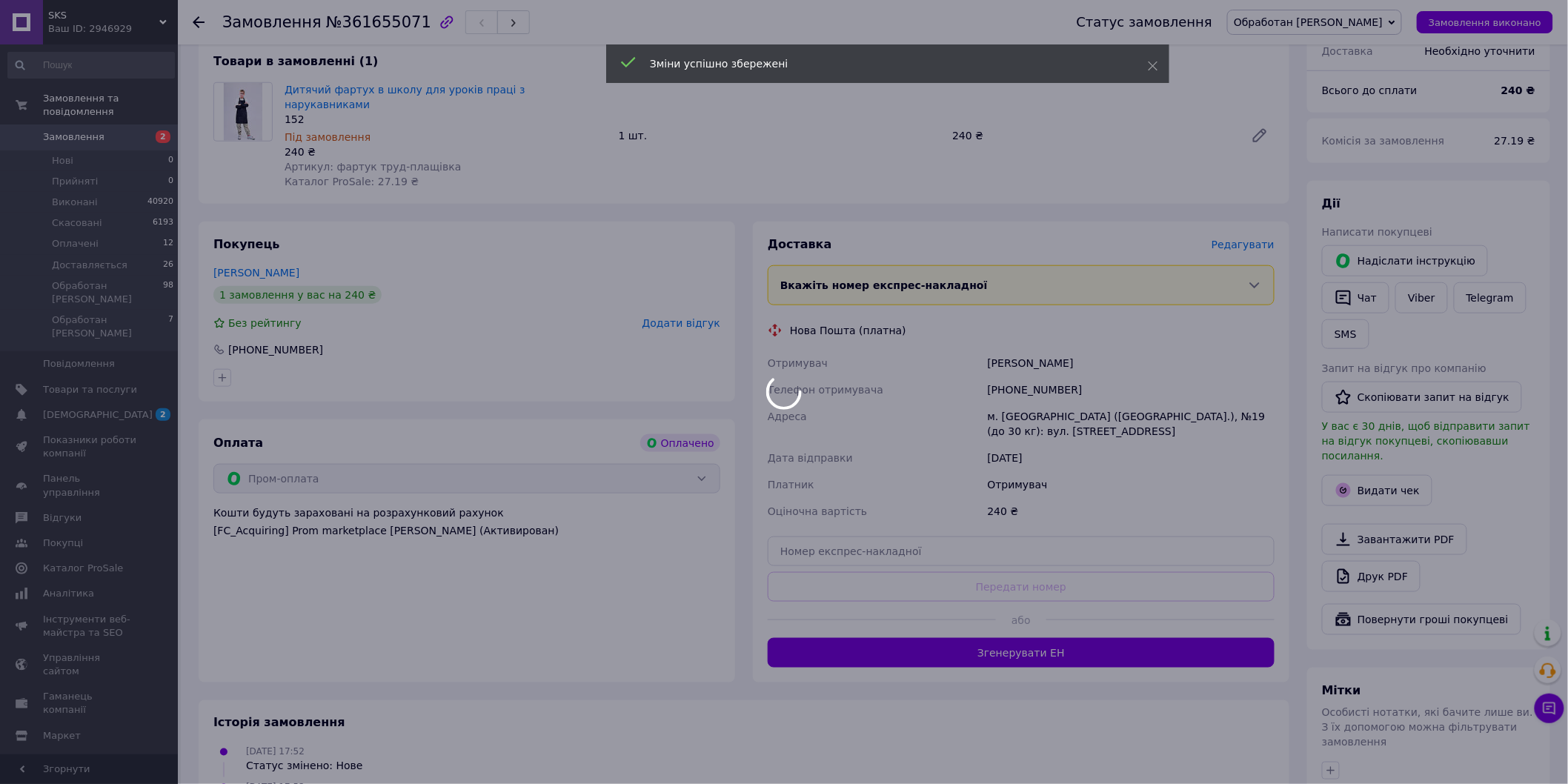
scroll to position [553, 0]
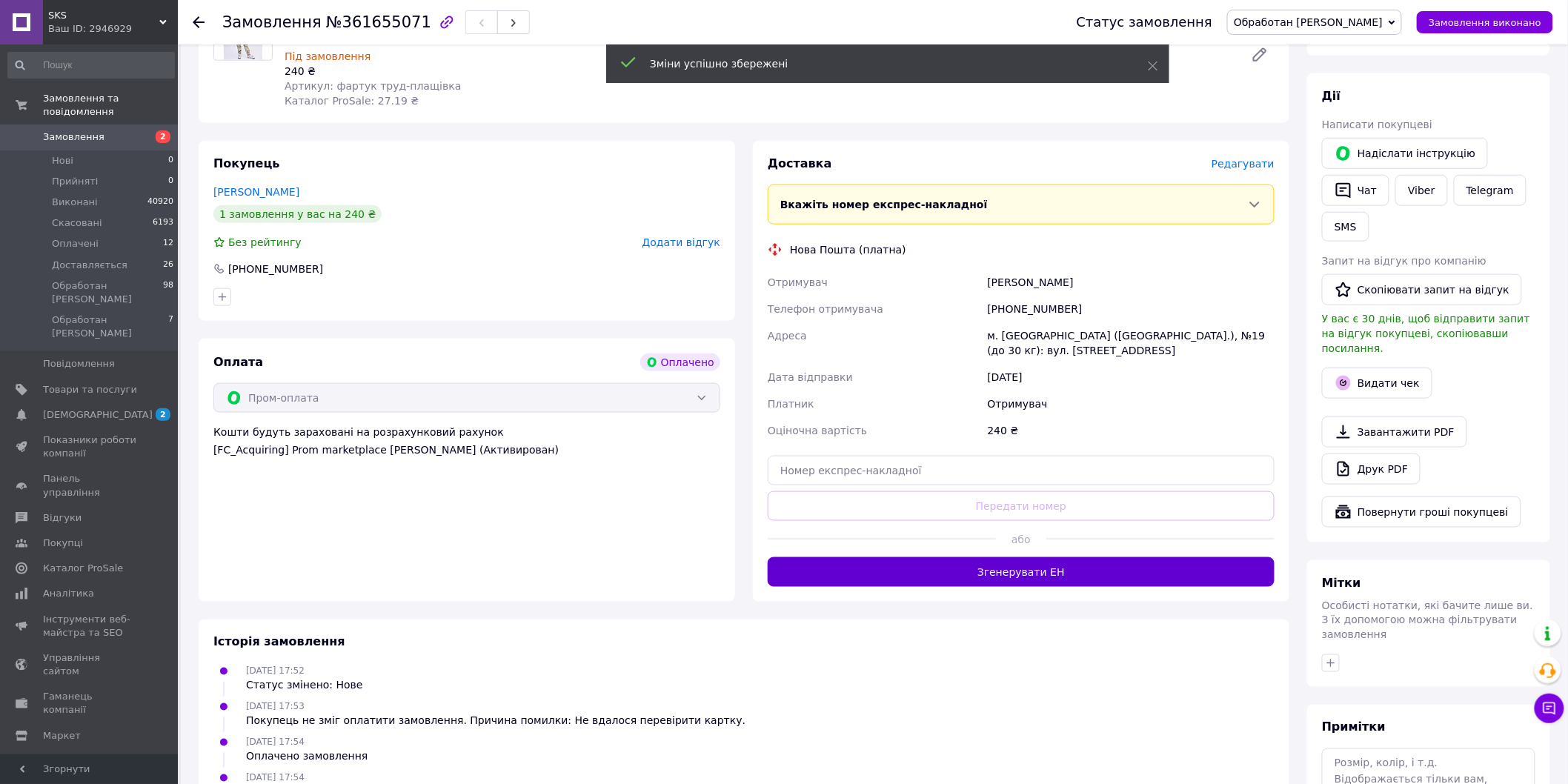
click at [1014, 558] on button "Згенерувати ЕН" at bounding box center [1020, 572] width 507 height 29
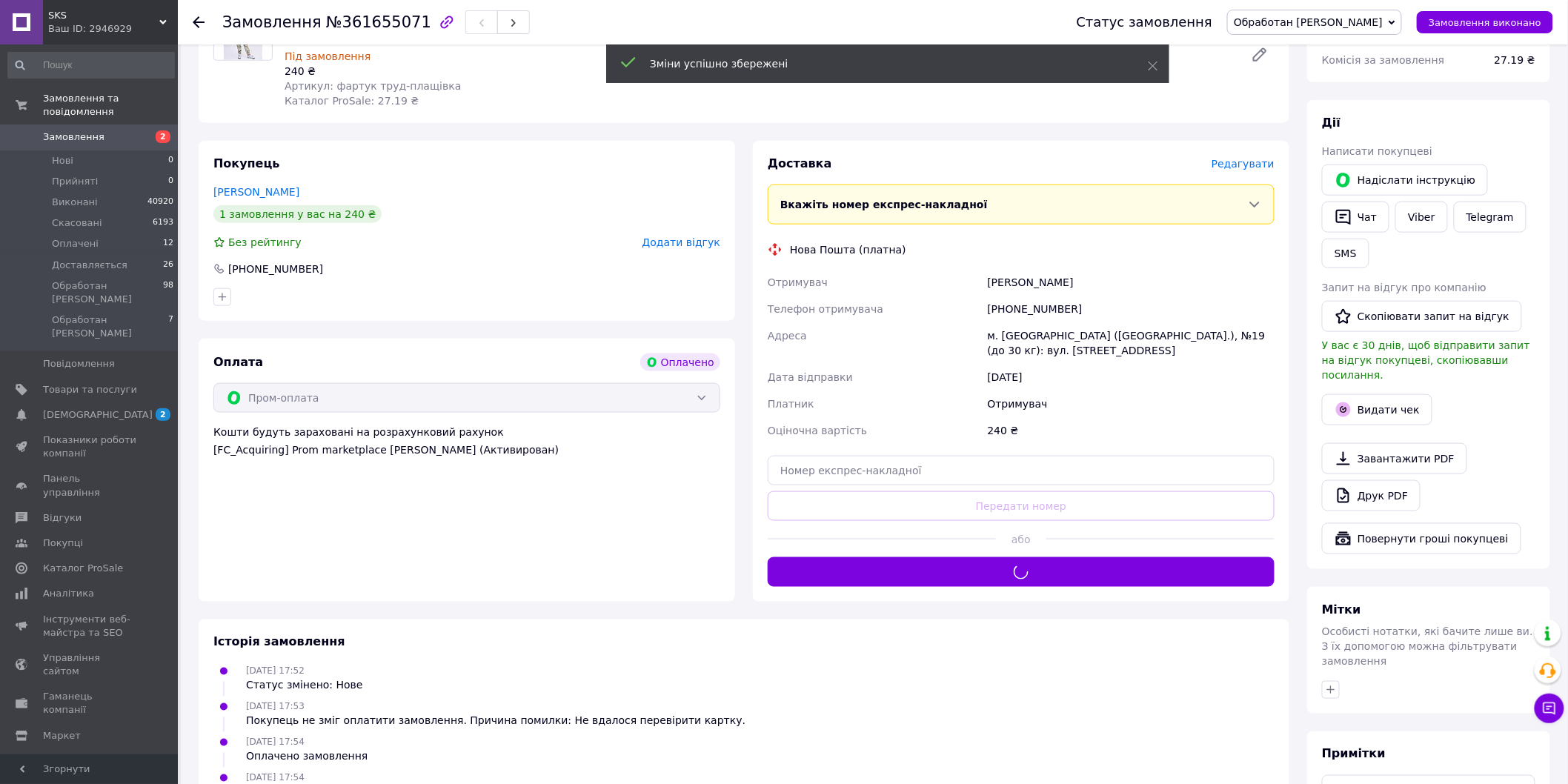
scroll to position [470, 0]
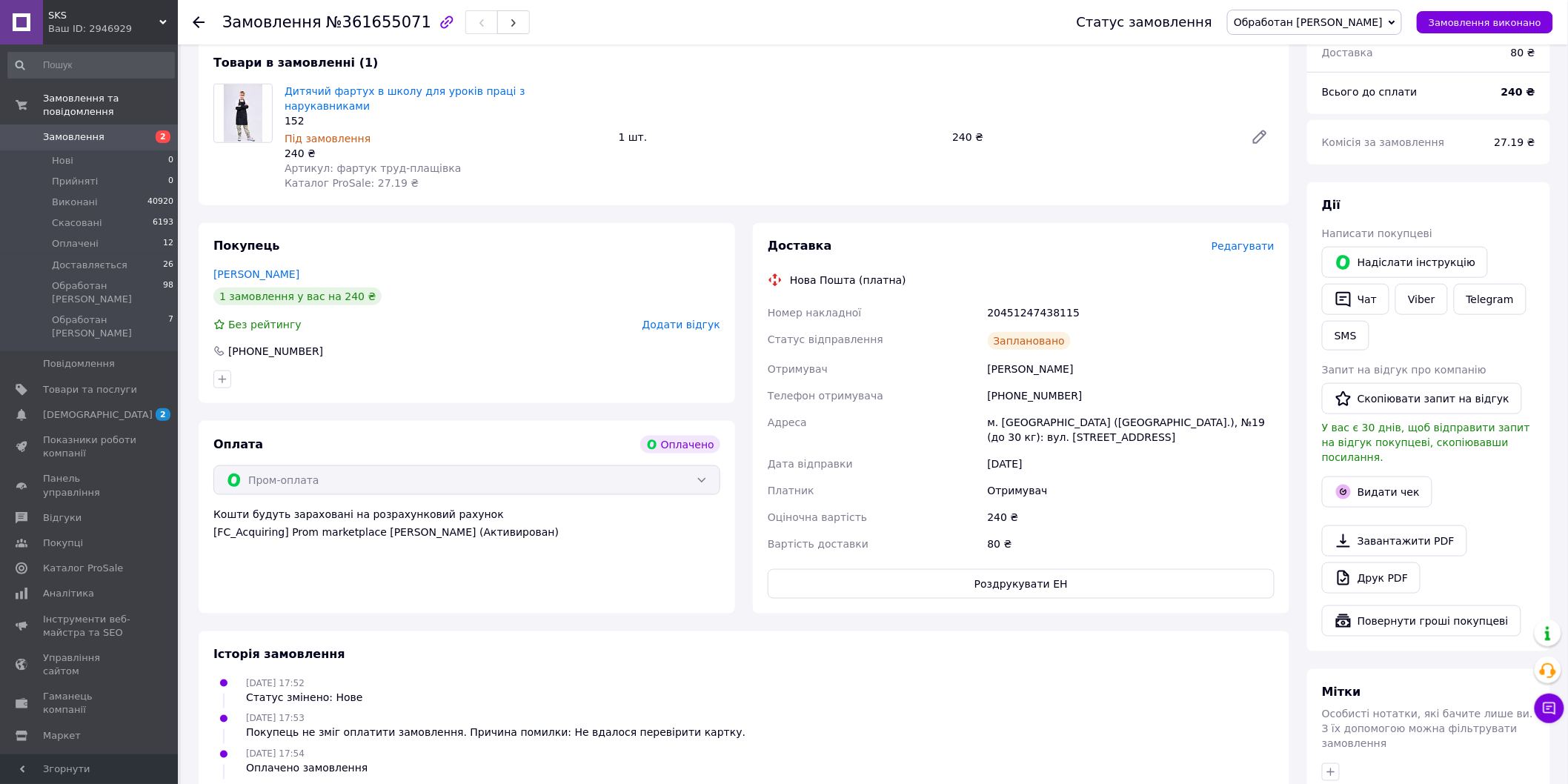
drag, startPoint x: 754, startPoint y: 267, endPoint x: 1117, endPoint y: 422, distance: 394.7
click at [1117, 422] on div "Доставка Редагувати Нова Пошта (платна) Номер накладної 20451247438115 Статус в…" at bounding box center [1020, 418] width 536 height 390
copy div "Номер накладної 20451247438115 Статус відправлення Заплановано Отримувач Наталі…"
click at [116, 131] on span "Замовлення" at bounding box center [90, 137] width 94 height 13
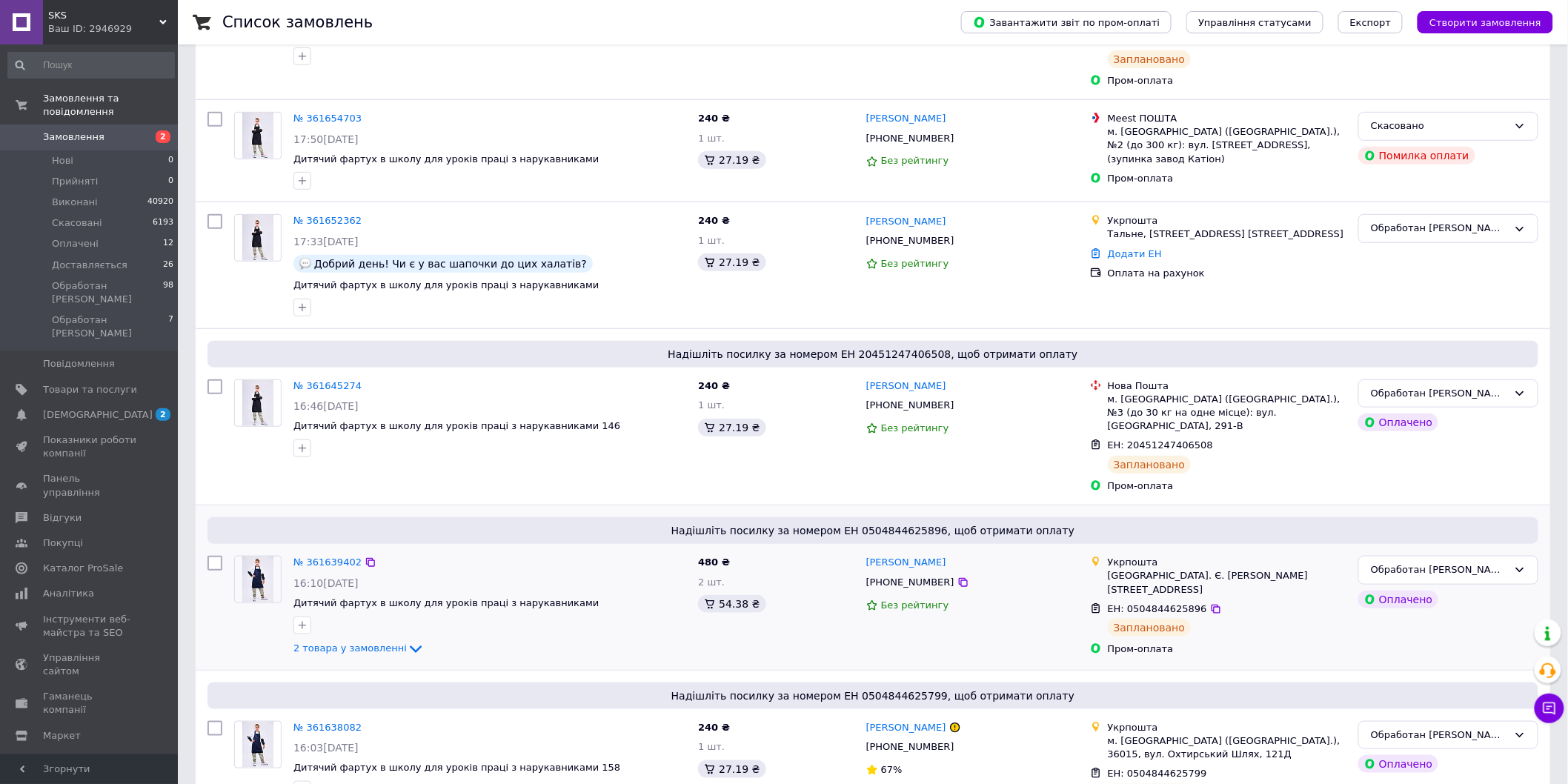
scroll to position [82, 0]
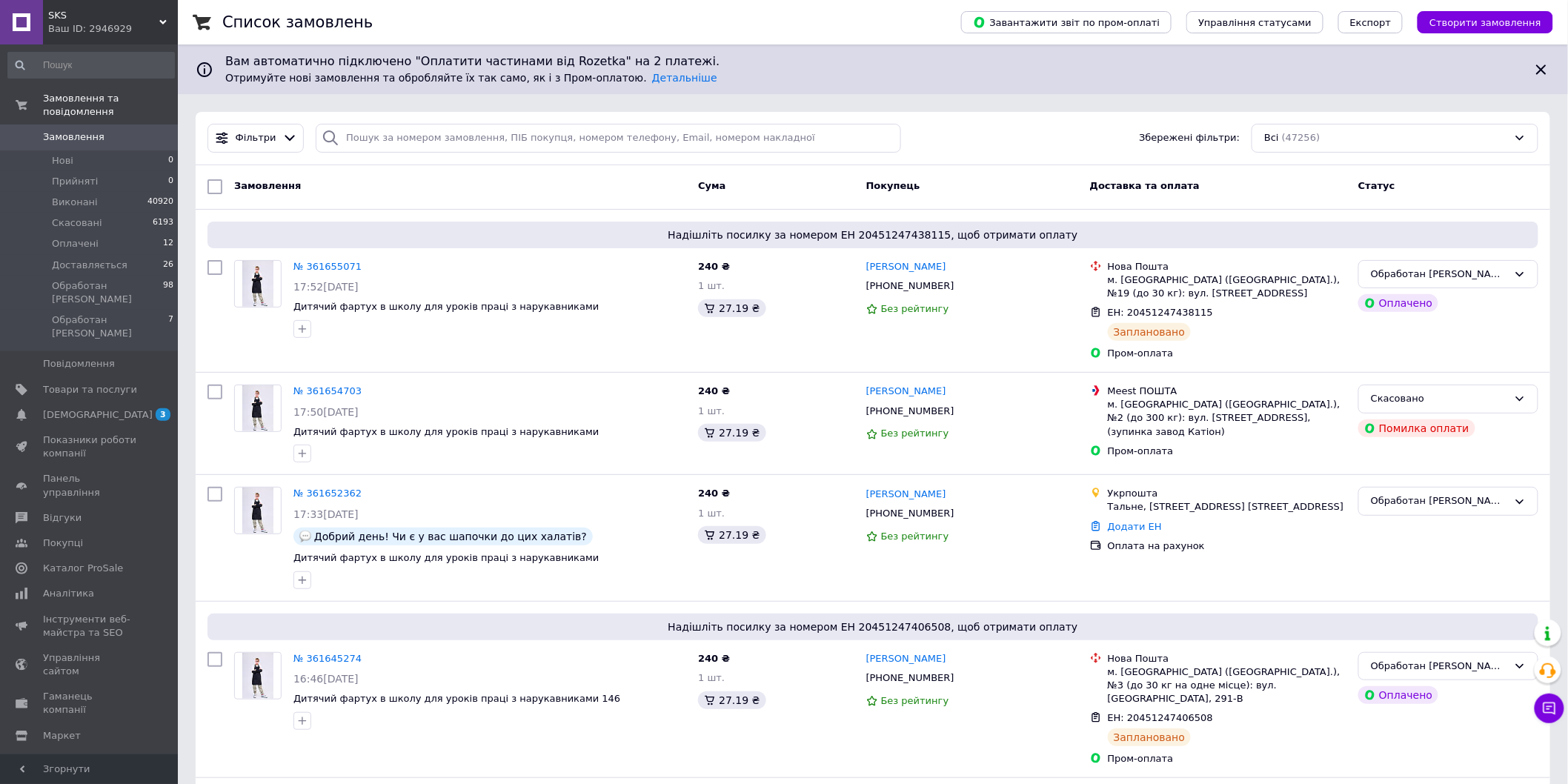
click at [963, 146] on div "Фільтри Збережені фільтри: Всі (47256)" at bounding box center [872, 138] width 1343 height 29
